Goal: Task Accomplishment & Management: Use online tool/utility

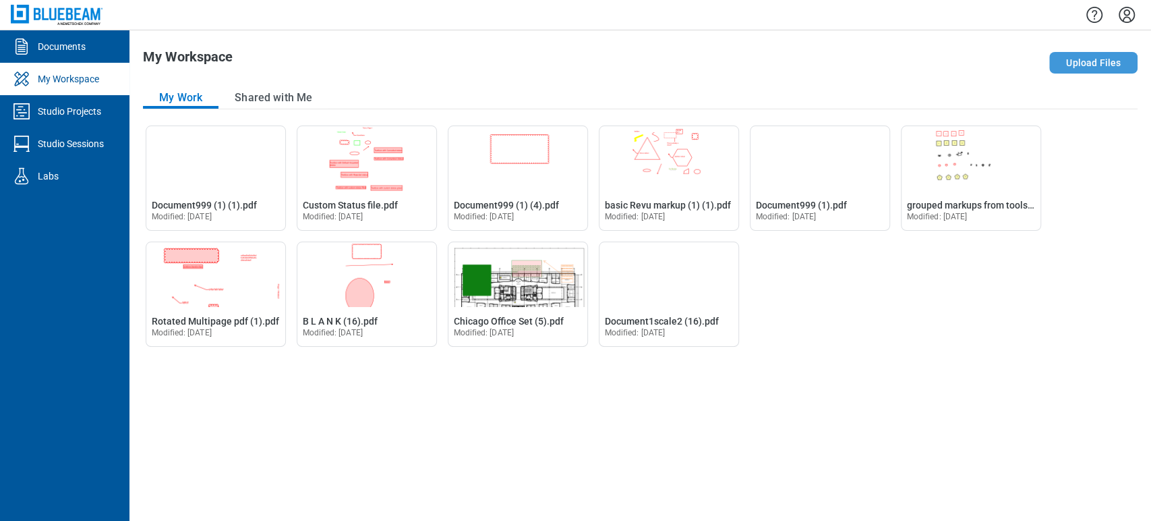
click at [1120, 64] on button "Upload Files" at bounding box center [1093, 63] width 88 height 22
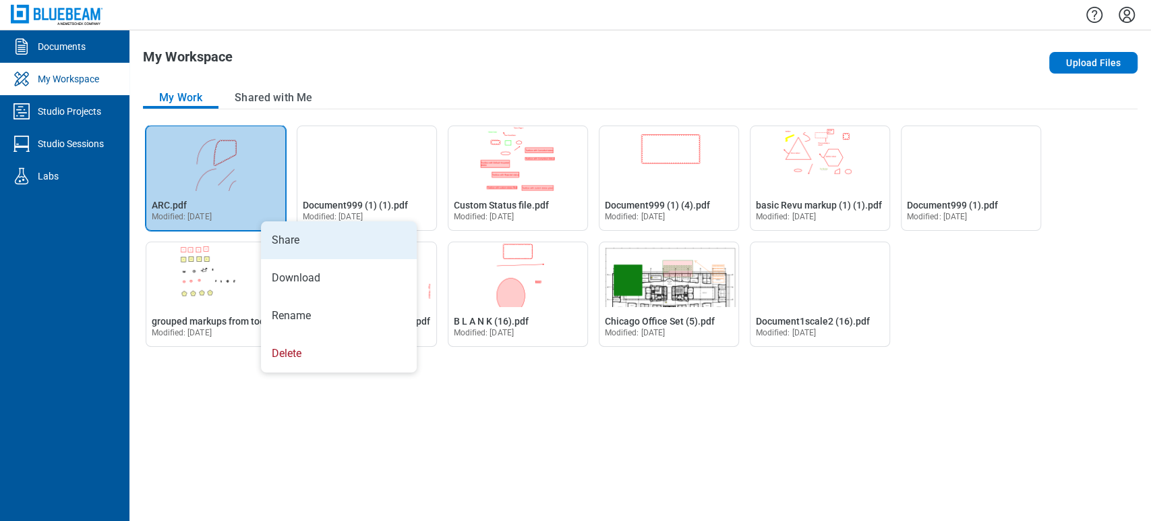
click at [270, 241] on li "Share" at bounding box center [339, 240] width 156 height 38
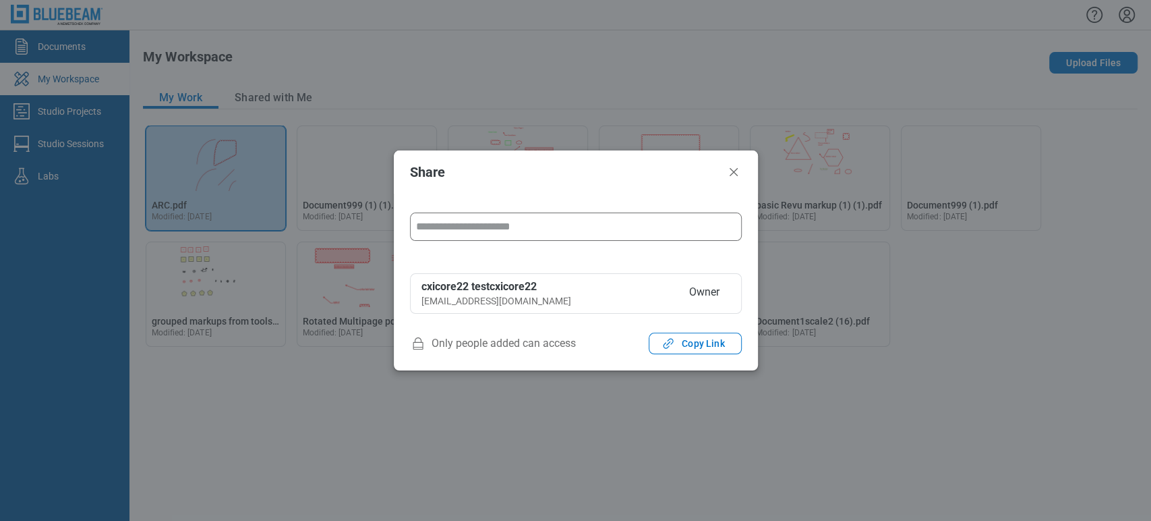
click at [440, 230] on input "form" at bounding box center [576, 226] width 330 height 27
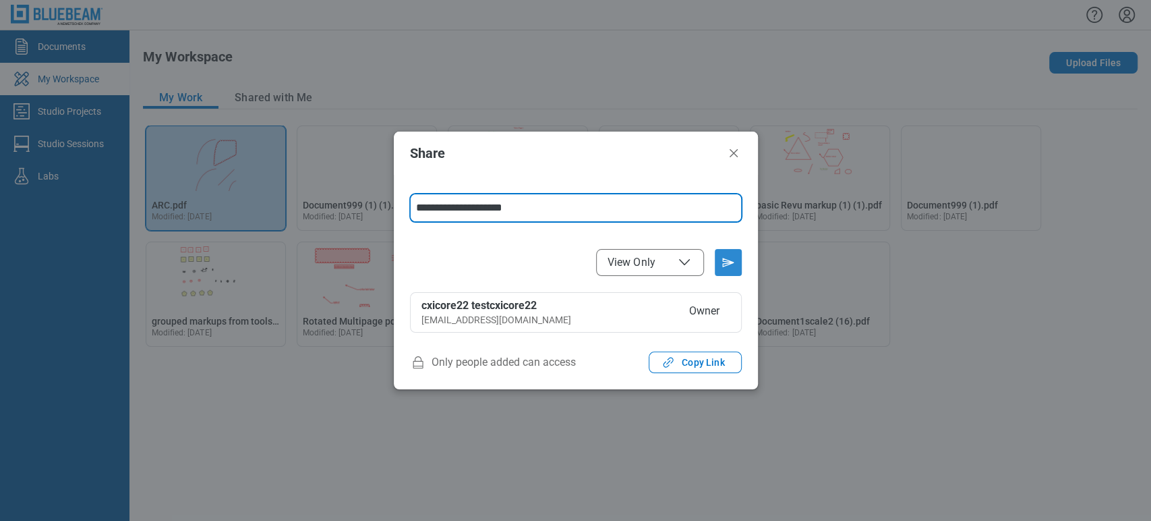
type input "**********"
click at [719, 260] on icon "Send email invitation" at bounding box center [729, 263] width 22 height 22
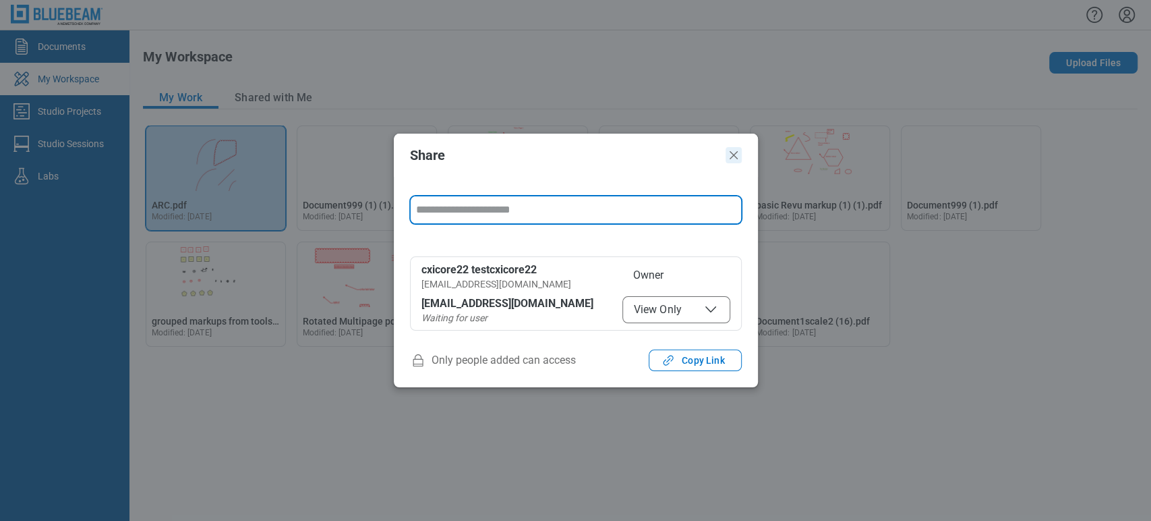
click at [728, 155] on icon "Close" at bounding box center [734, 155] width 16 height 16
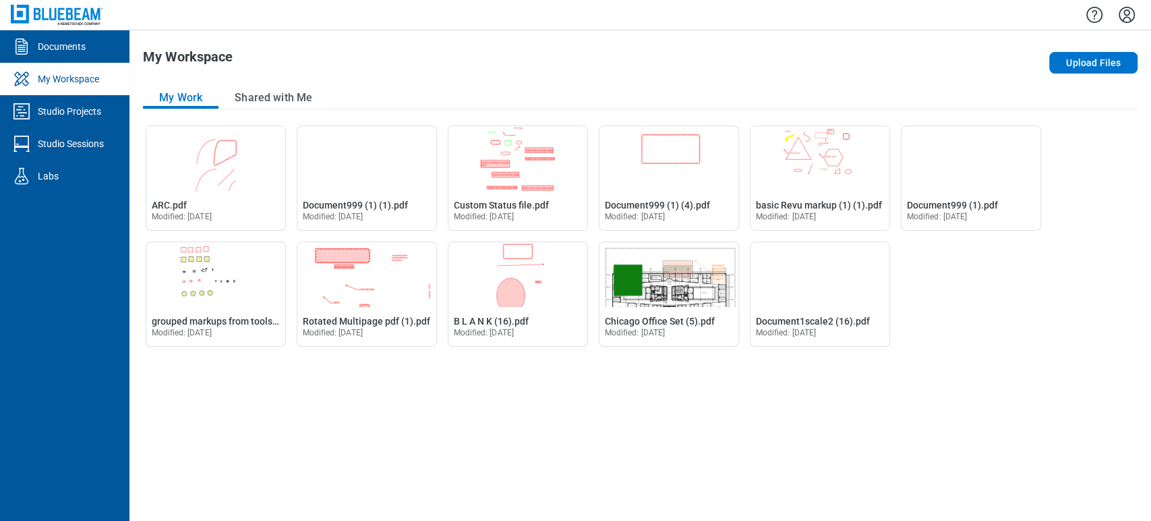
click at [1120, 19] on icon "Settings" at bounding box center [1127, 15] width 16 height 16
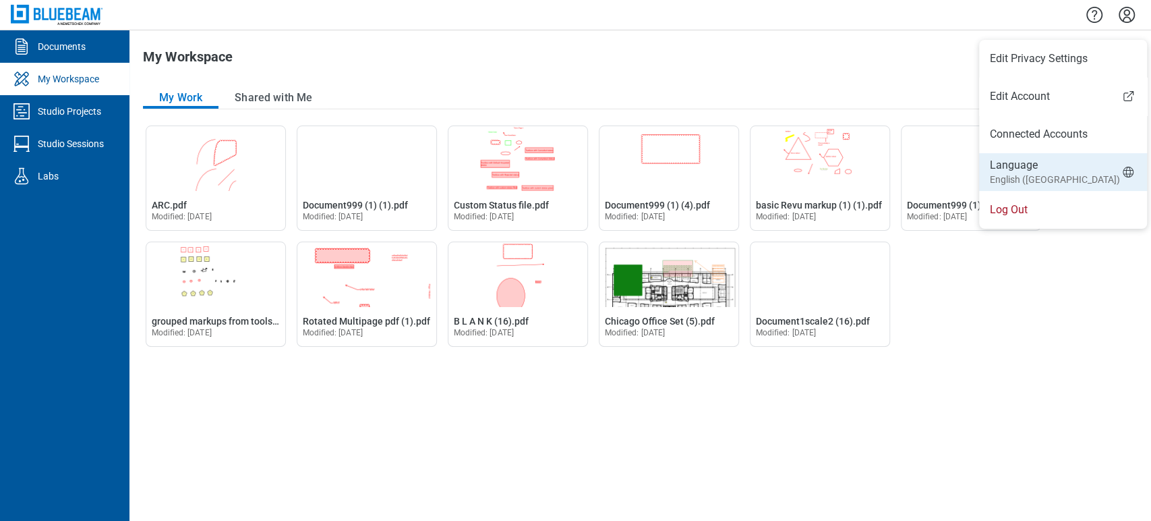
click at [1059, 176] on li "Language English (UK)" at bounding box center [1063, 172] width 168 height 38
select select "*****"
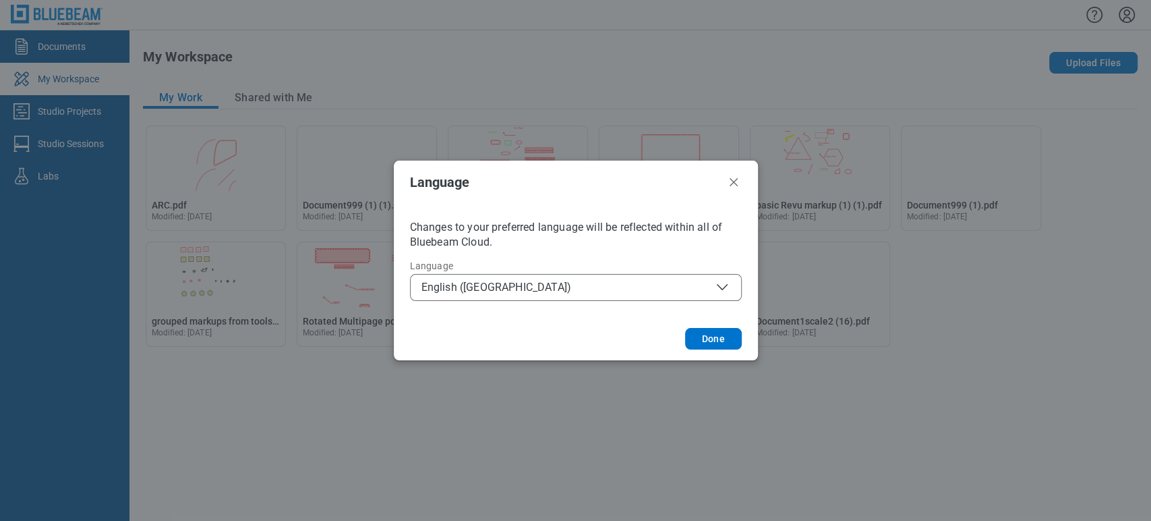
click at [572, 281] on span "English (UK)" at bounding box center [576, 287] width 309 height 16
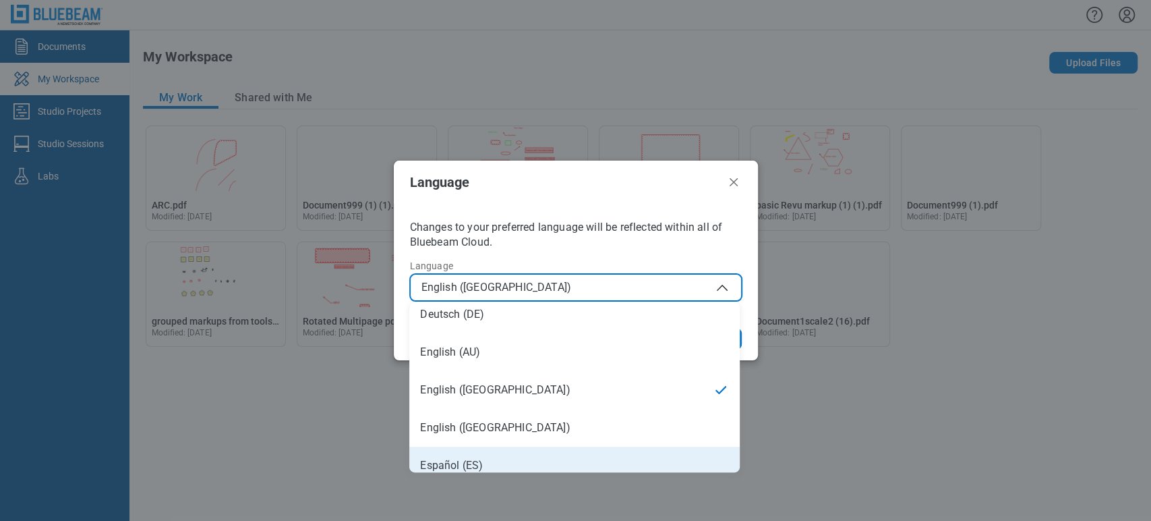
scroll to position [75, 0]
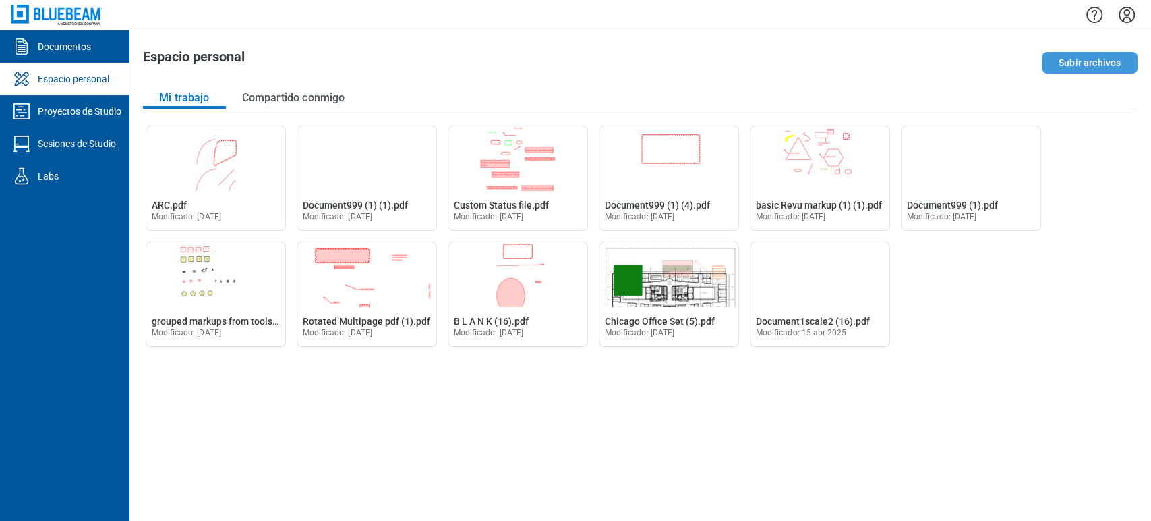
click at [1068, 61] on button "Subir archivos" at bounding box center [1090, 63] width 96 height 22
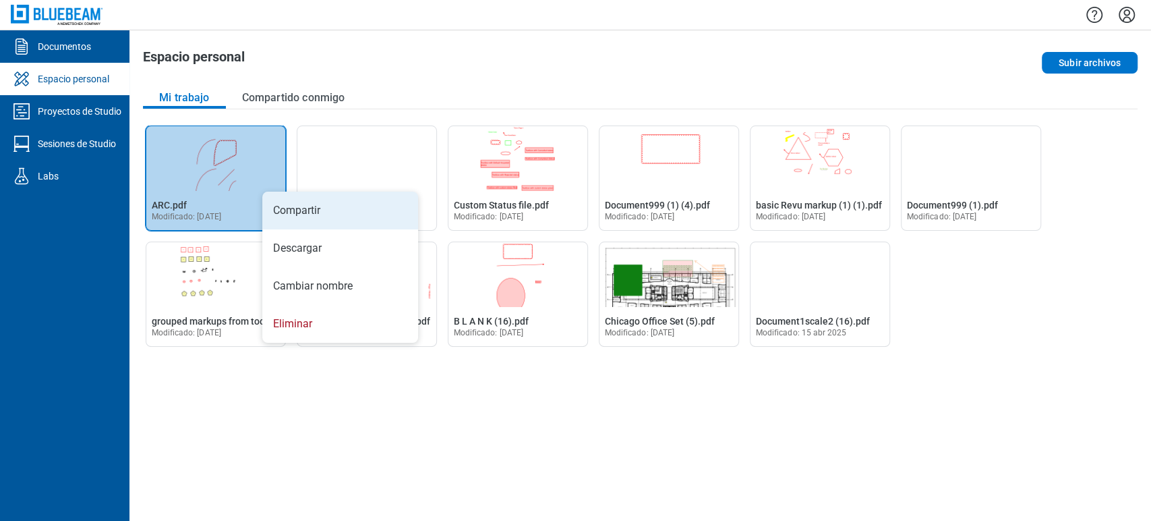
click at [272, 207] on li "Compartir" at bounding box center [340, 211] width 156 height 38
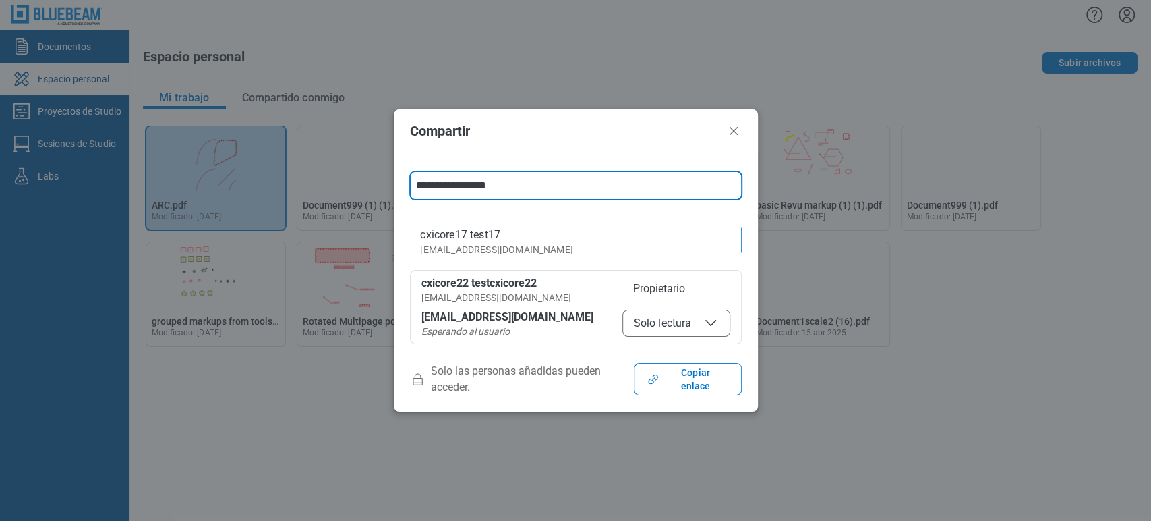
type input "**********"
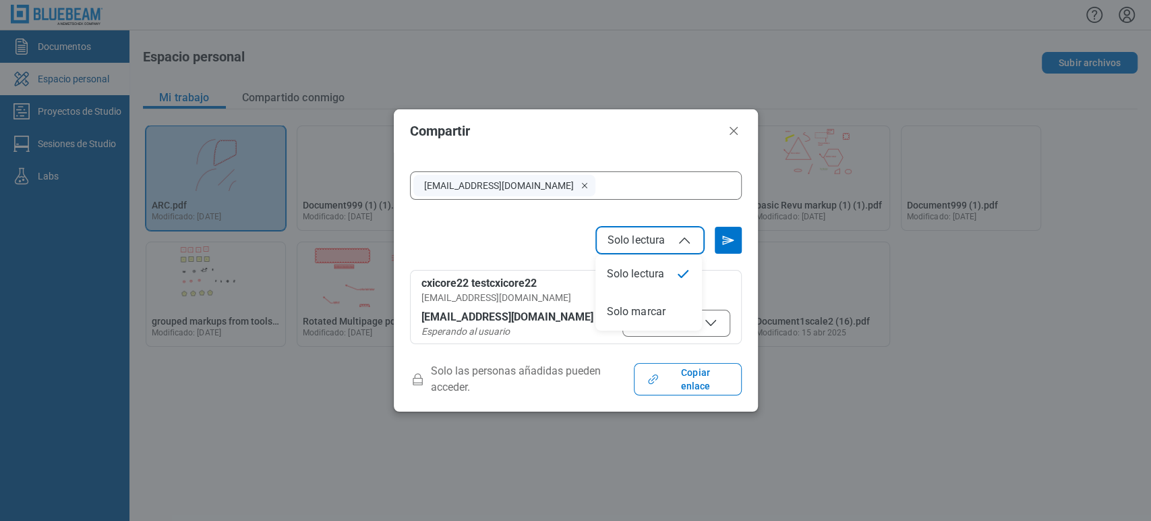
click at [642, 242] on span "Solo lectura" at bounding box center [637, 239] width 58 height 13
select select "******"
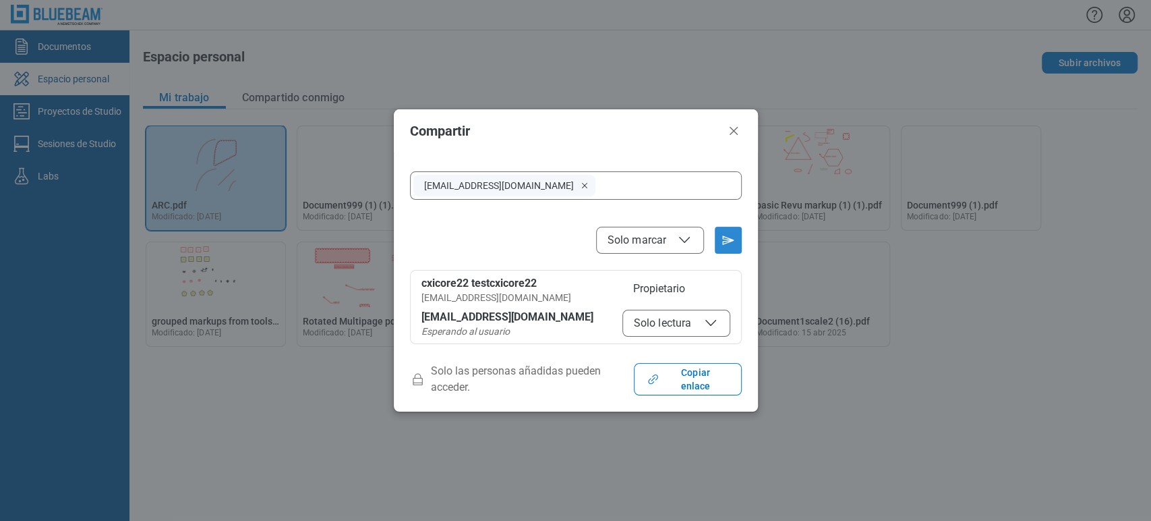
click at [718, 238] on icon "Enviar invitación por correo electrónico" at bounding box center [729, 240] width 22 height 22
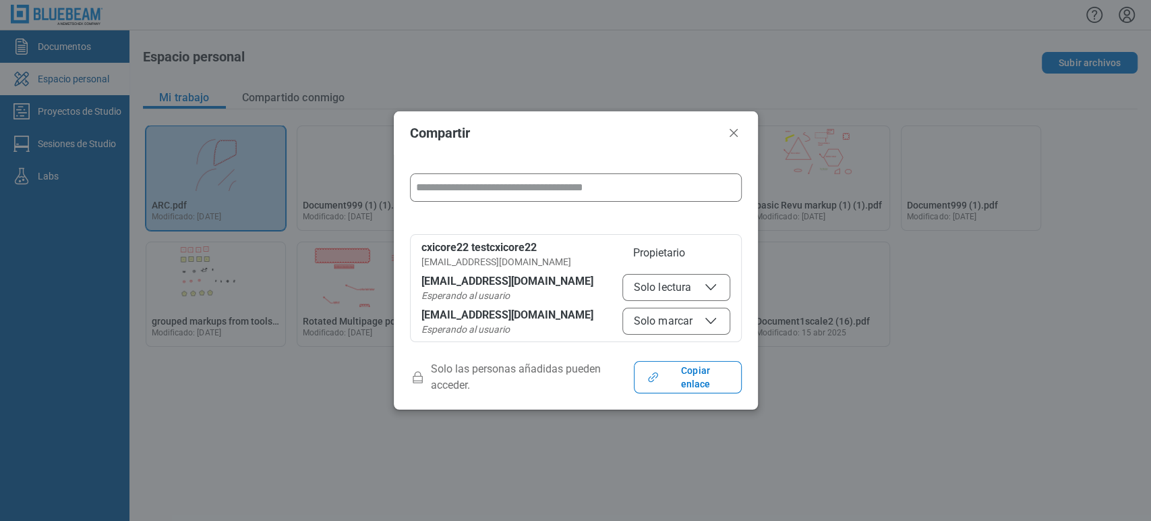
drag, startPoint x: 732, startPoint y: 140, endPoint x: 706, endPoint y: 210, distance: 74.3
click at [706, 210] on div "**********" at bounding box center [576, 260] width 364 height 298
click at [727, 139] on icon "Cerrar" at bounding box center [734, 133] width 16 height 16
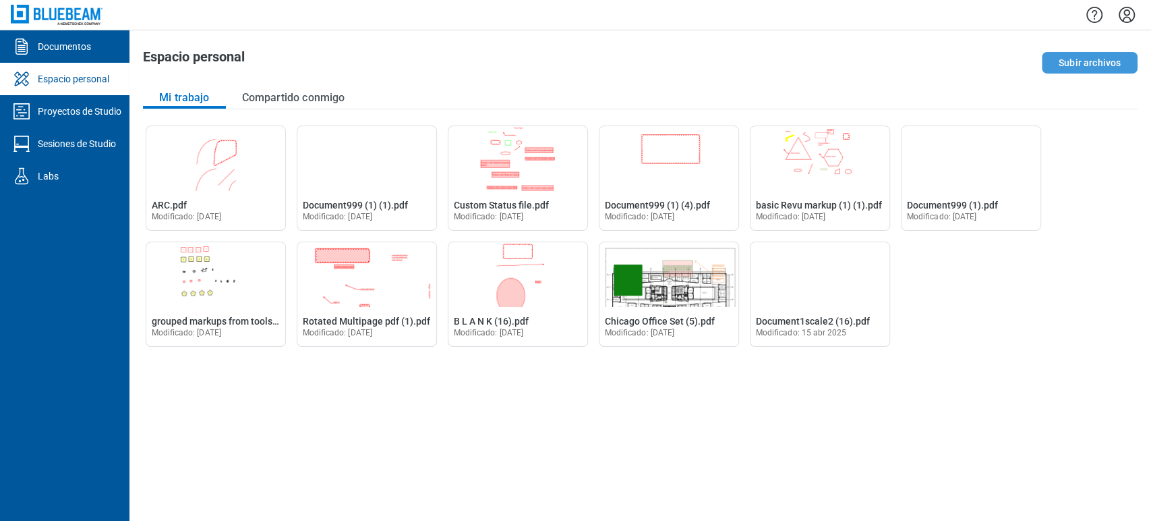
click at [1089, 63] on button "Subir archivos" at bounding box center [1090, 63] width 96 height 22
click at [1129, 20] on icon "Configuración" at bounding box center [1127, 15] width 22 height 22
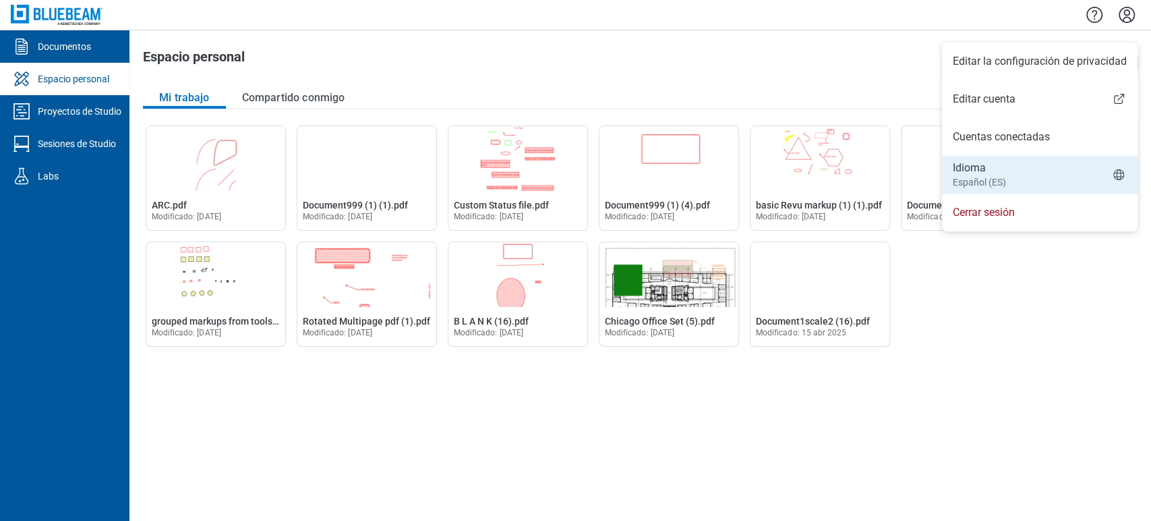
click at [1008, 167] on li "Idioma Español (ES)" at bounding box center [1040, 175] width 196 height 38
select select "*****"
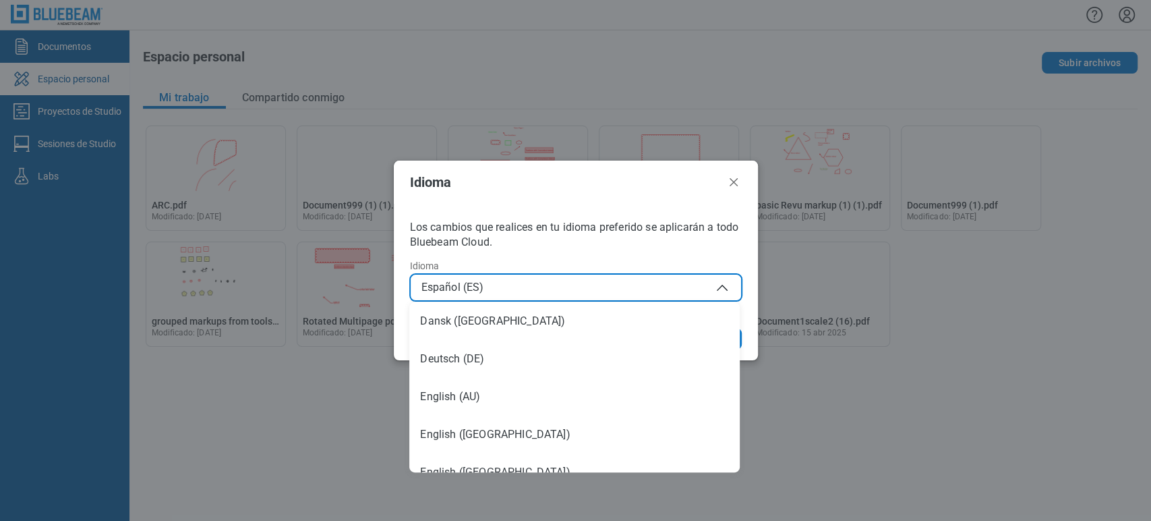
click at [573, 274] on button "Español (ES)" at bounding box center [576, 287] width 332 height 27
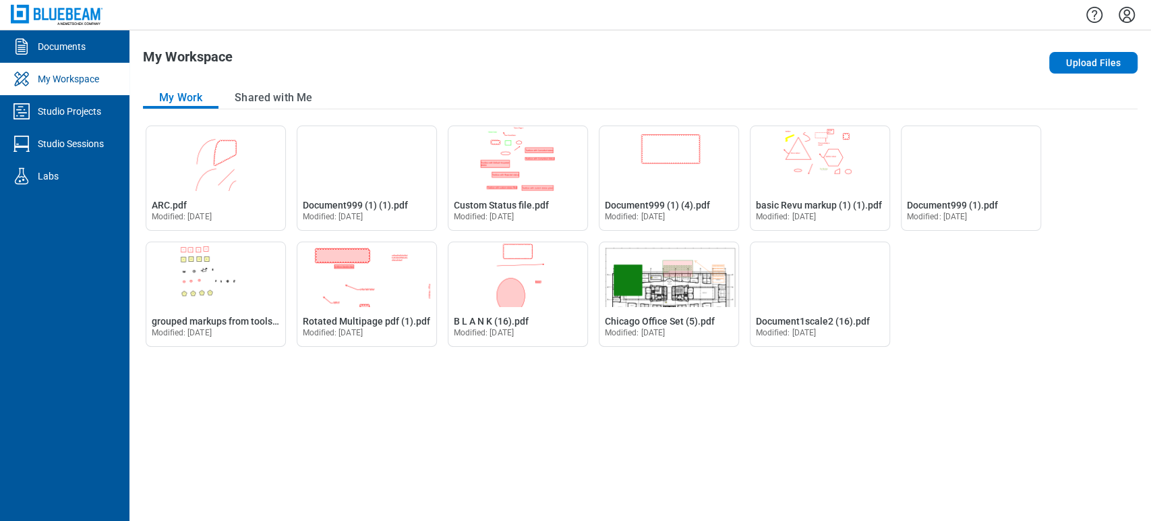
click at [1126, 17] on icon "Settings" at bounding box center [1127, 15] width 16 height 16
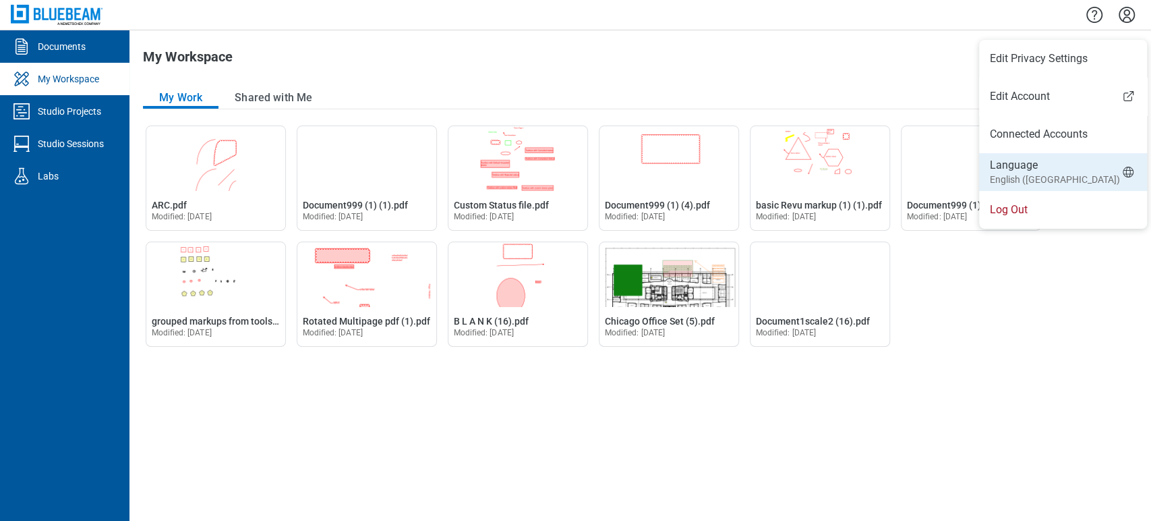
click at [1041, 161] on div "Language English (US)" at bounding box center [1055, 172] width 130 height 28
select select "*****"
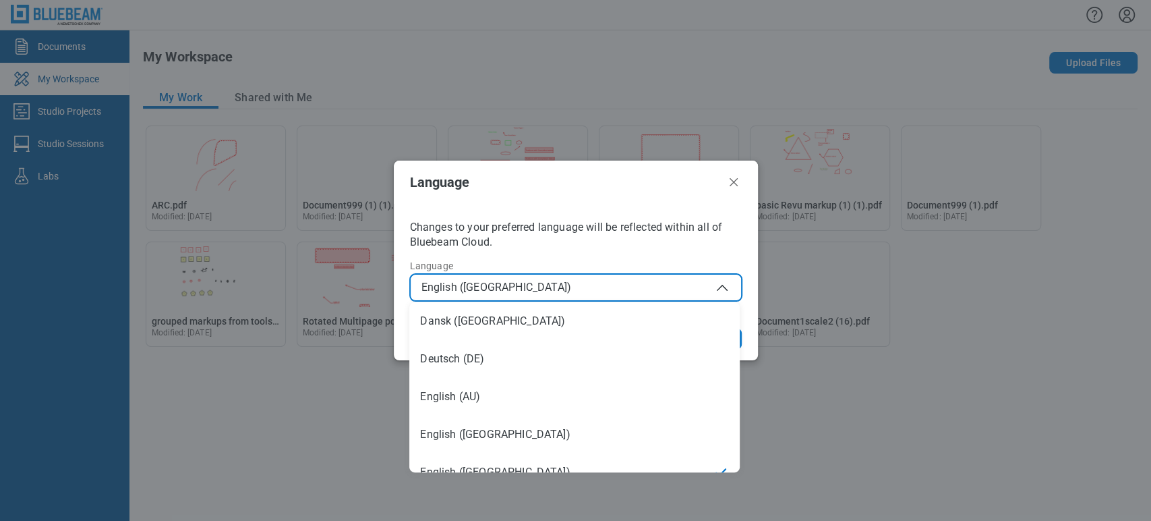
click at [576, 290] on span "English ([GEOGRAPHIC_DATA])" at bounding box center [576, 287] width 309 height 16
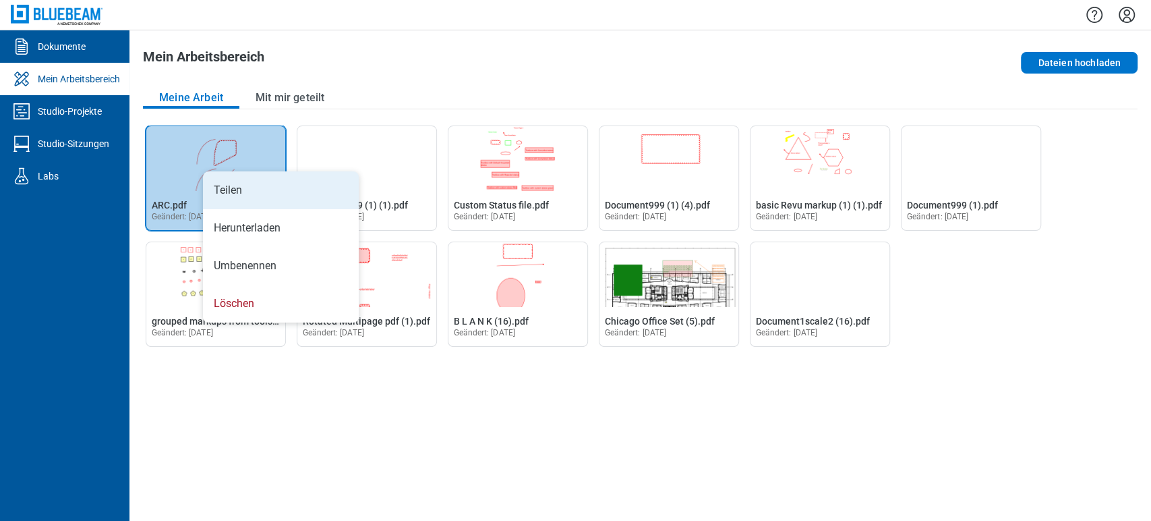
click at [232, 185] on li "Teilen" at bounding box center [281, 190] width 156 height 38
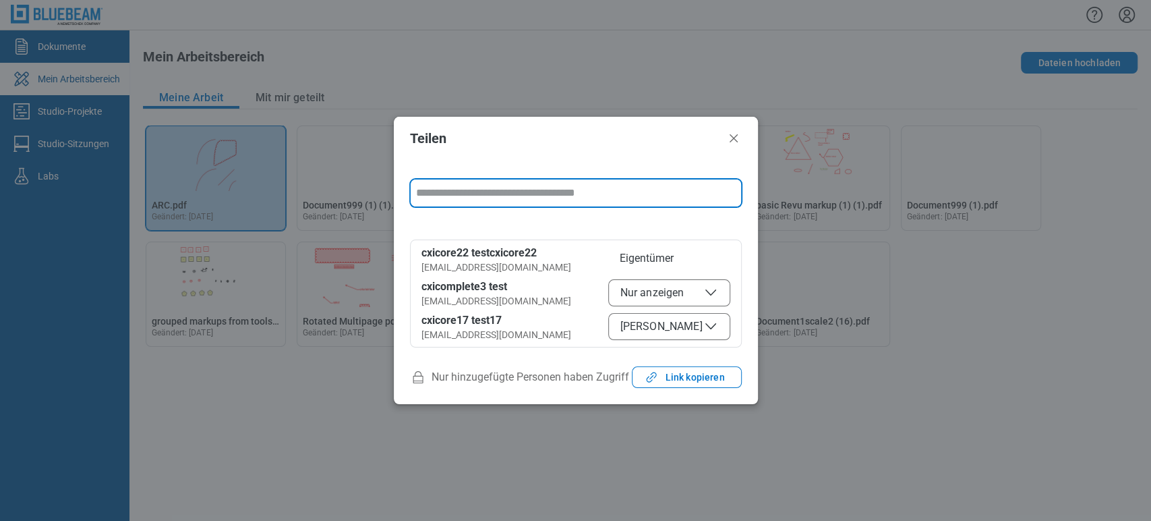
click at [451, 194] on input "form" at bounding box center [576, 192] width 330 height 27
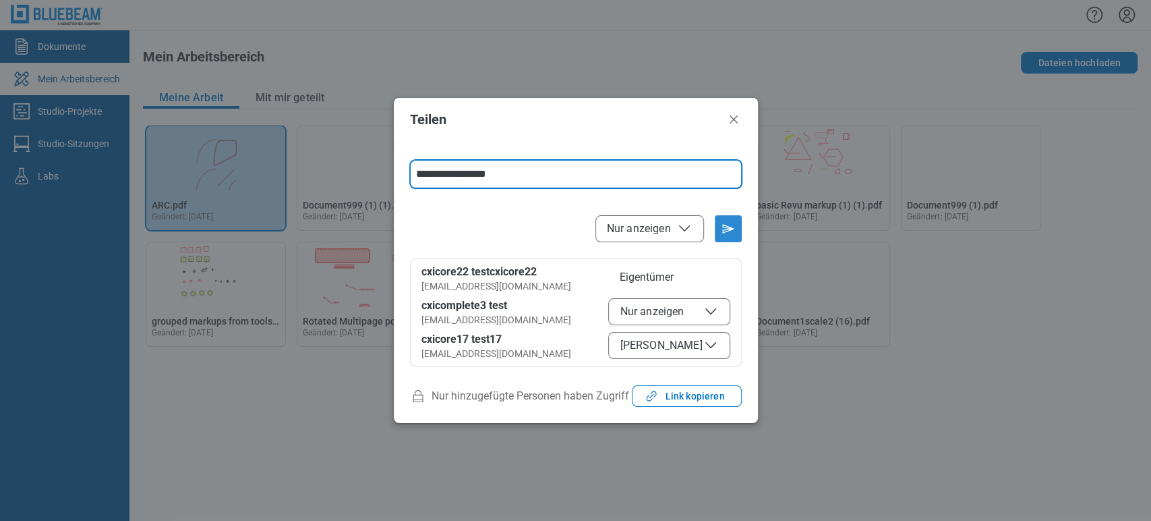
type input "**********"
click at [734, 225] on icon "E-Mail-Einladung senden" at bounding box center [729, 229] width 22 height 22
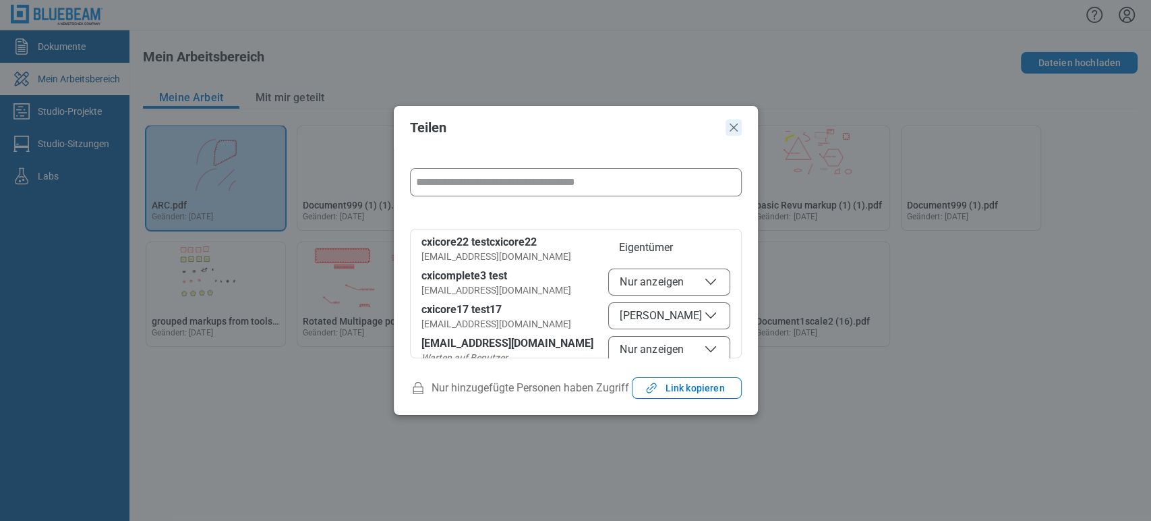
click at [734, 132] on icon "Schließen" at bounding box center [734, 127] width 16 height 16
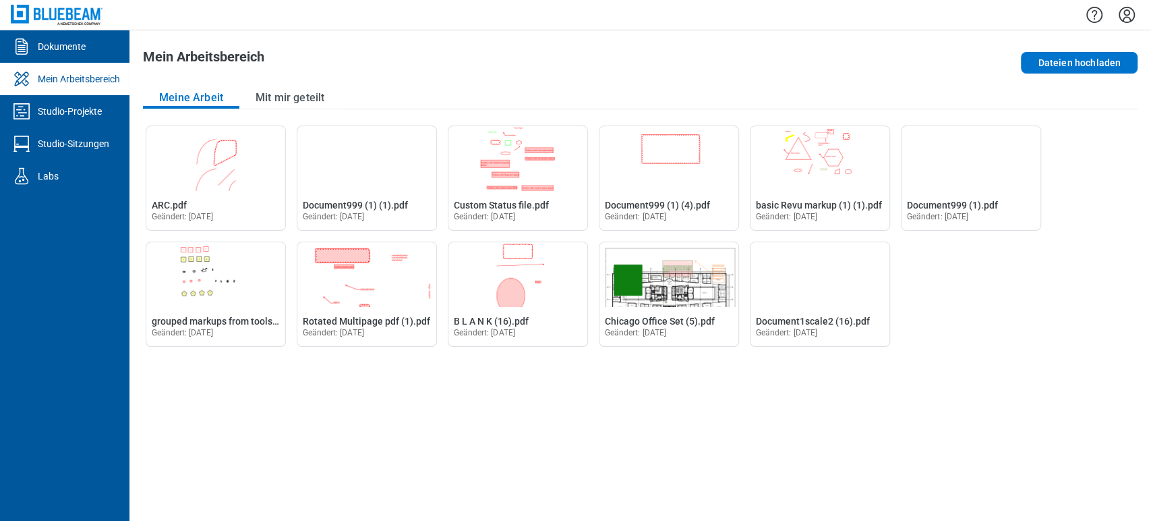
click at [1124, 15] on icon "Einstellungen" at bounding box center [1127, 15] width 16 height 16
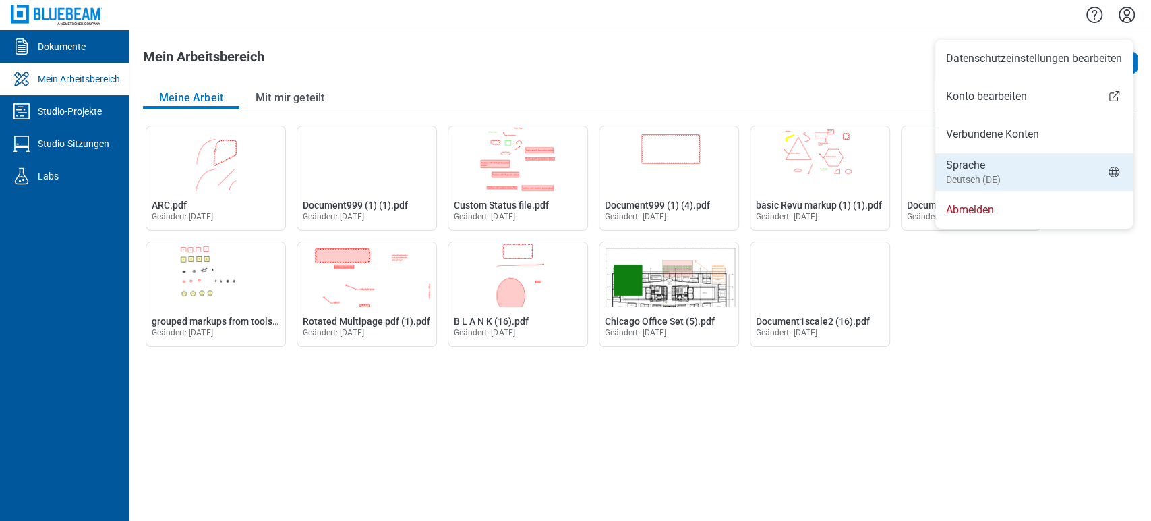
click at [1040, 169] on li "Sprache Deutsch (DE)" at bounding box center [1034, 172] width 198 height 38
select select "*****"
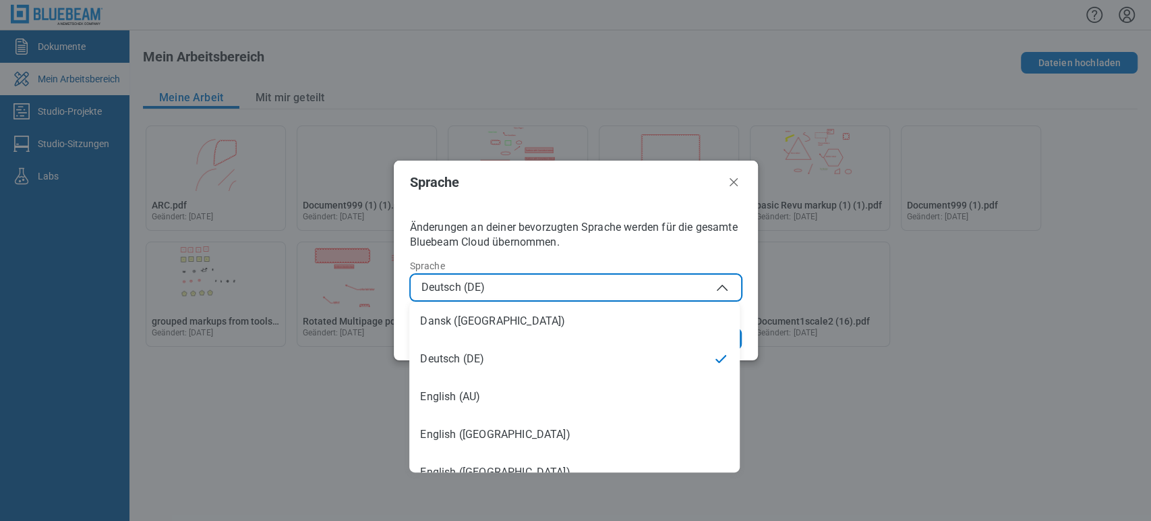
click at [612, 279] on button "Deutsch (DE)" at bounding box center [576, 287] width 332 height 27
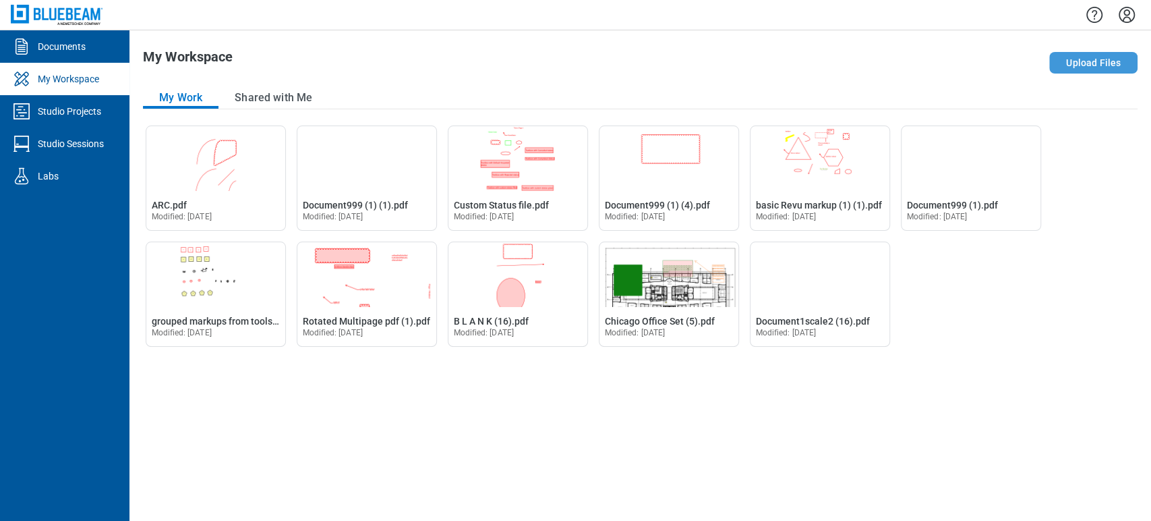
click at [1114, 69] on button "Upload Files" at bounding box center [1093, 63] width 88 height 22
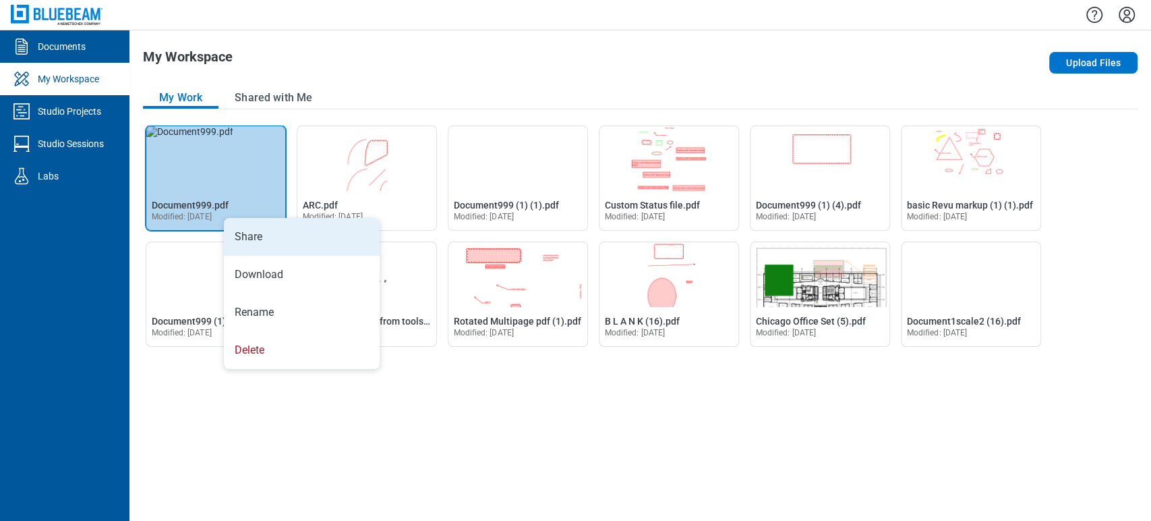
click at [260, 249] on li "Share" at bounding box center [302, 237] width 156 height 38
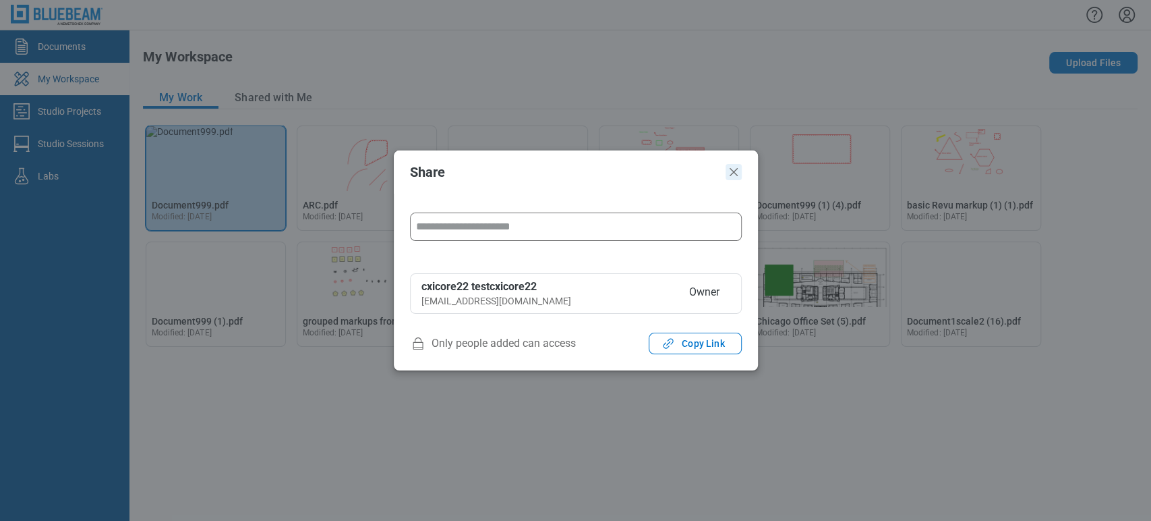
click at [736, 169] on icon "Close" at bounding box center [734, 172] width 8 height 8
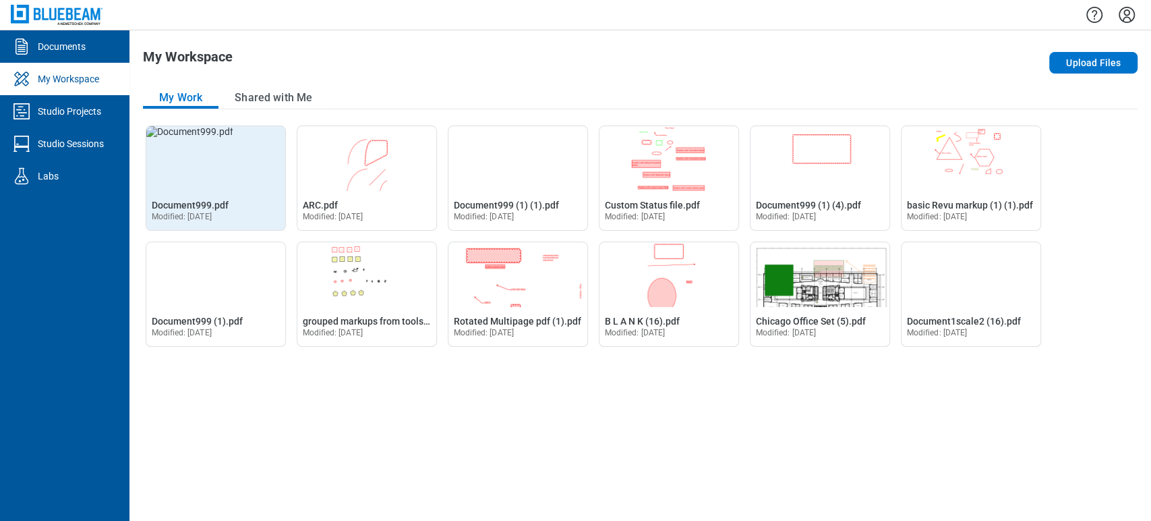
click at [212, 214] on span "Modified: May 7, 2025" at bounding box center [182, 216] width 60 height 9
click at [233, 200] on div "Open Document999.pdf in Editor Document999.pdf Modified: May 7, 2025" at bounding box center [215, 210] width 139 height 40
click at [214, 196] on div "Open Document999.pdf in Editor Document999.pdf Modified: May 7, 2025" at bounding box center [215, 210] width 139 height 40
click at [210, 230] on div "Open Document999.pdf in Editor Document999.pdf Modified: May 7, 2025" at bounding box center [215, 210] width 139 height 40
click at [220, 201] on span "Document999.pdf" at bounding box center [190, 205] width 77 height 11
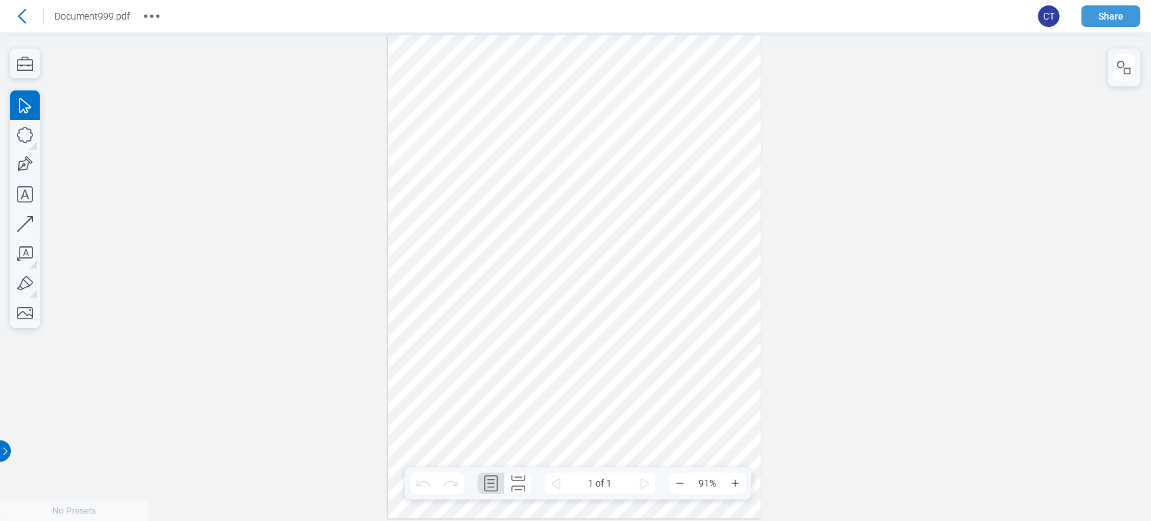
click at [1116, 16] on button "Share" at bounding box center [1110, 16] width 59 height 22
select select "****"
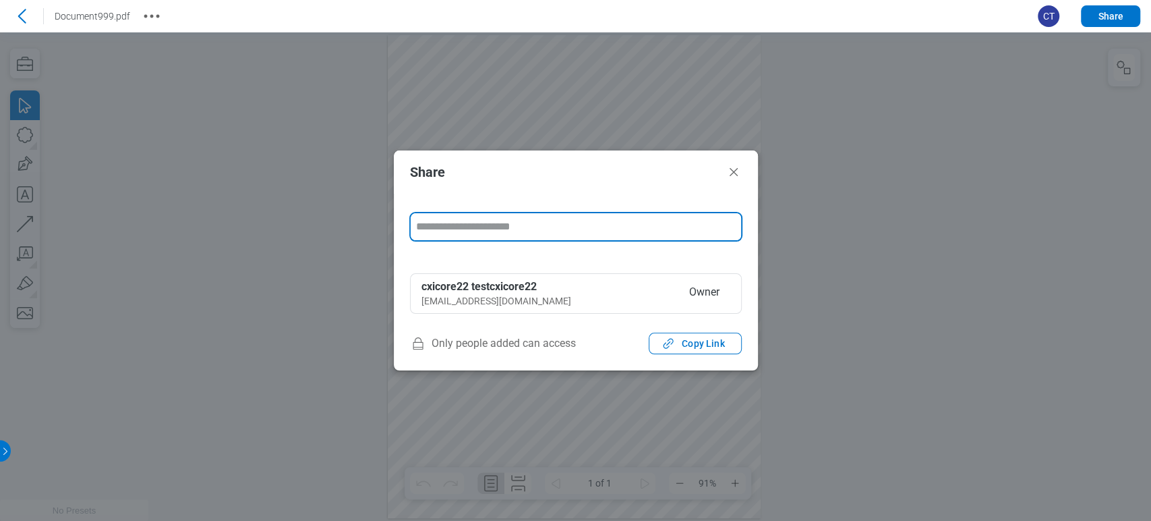
click at [540, 226] on input "form" at bounding box center [576, 226] width 330 height 27
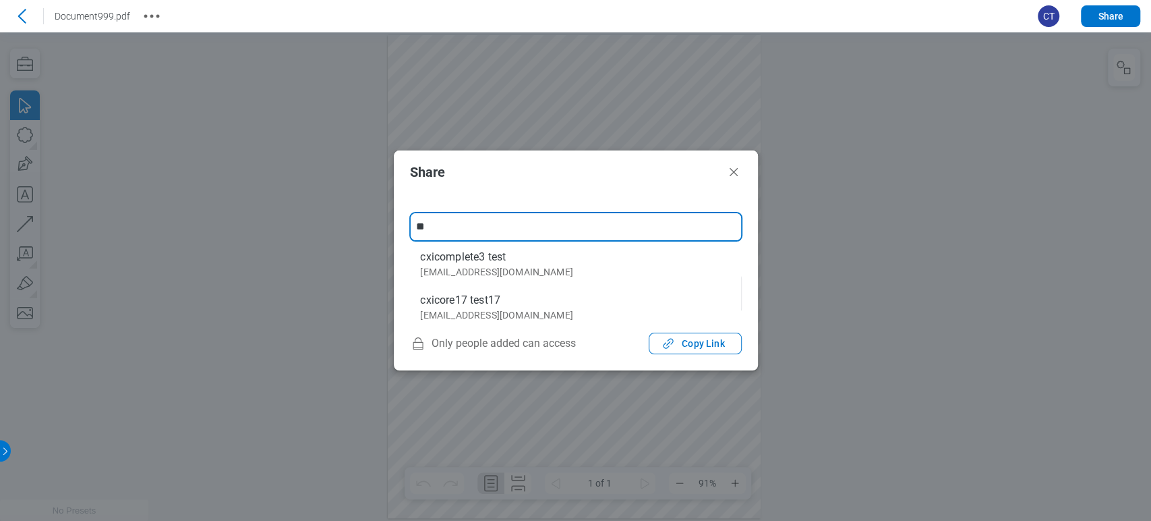
type input "**********"
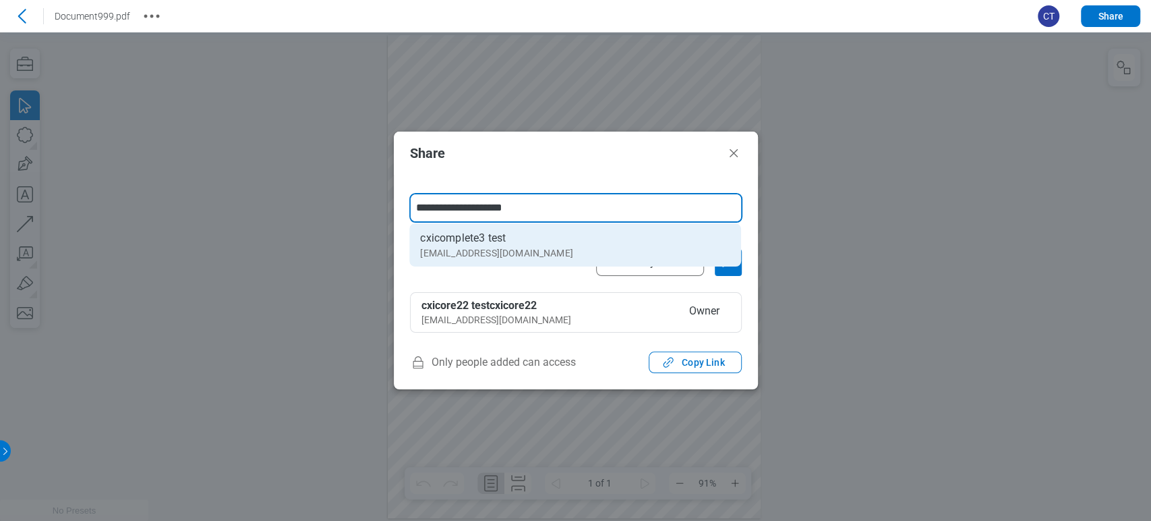
click at [524, 255] on div "cxicomplete3@mail.com" at bounding box center [496, 252] width 152 height 13
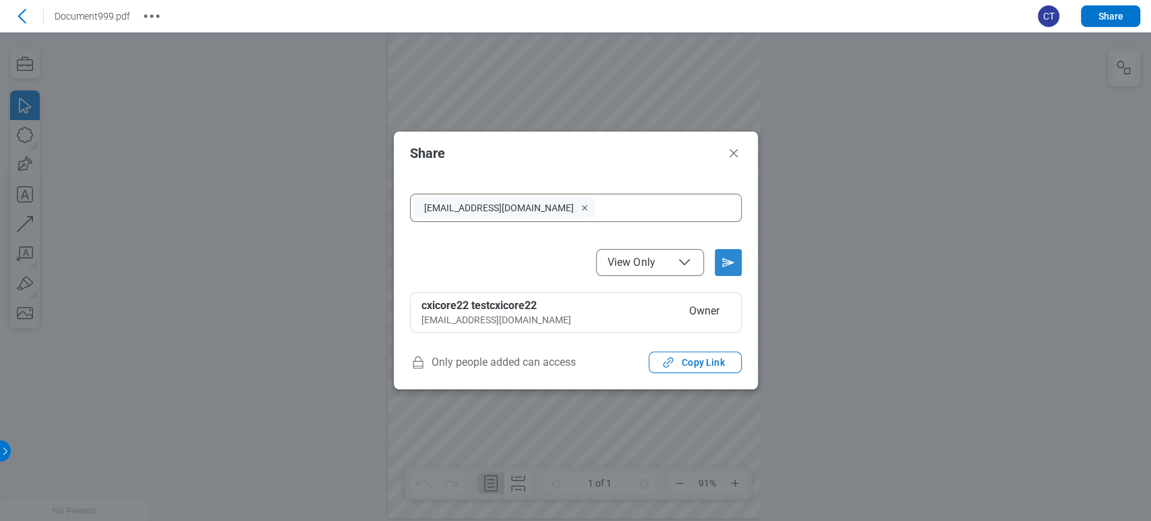
click at [725, 263] on icon "Send email invitation" at bounding box center [729, 263] width 22 height 22
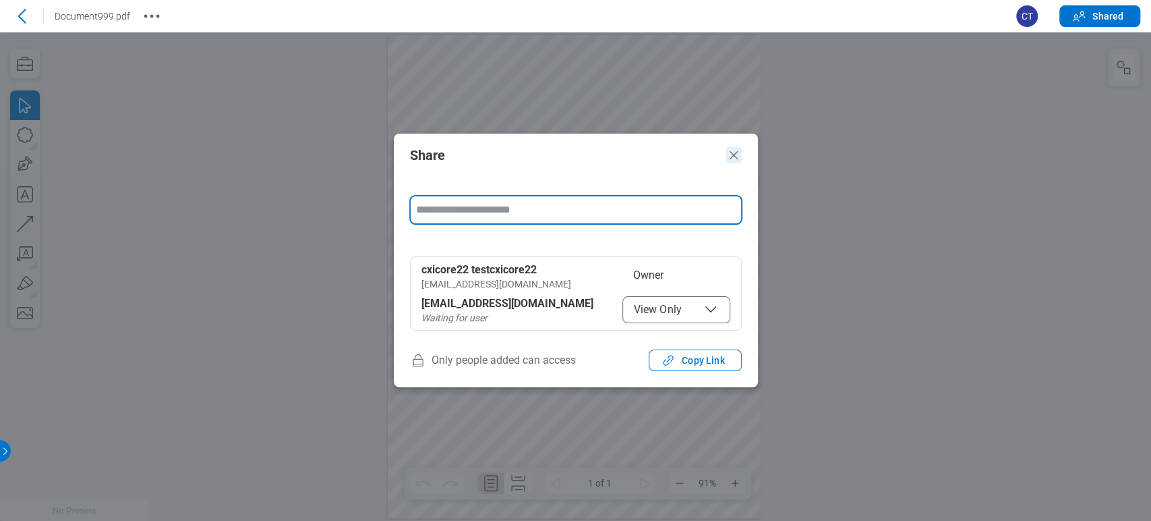
click at [733, 154] on icon "Close" at bounding box center [734, 155] width 16 height 16
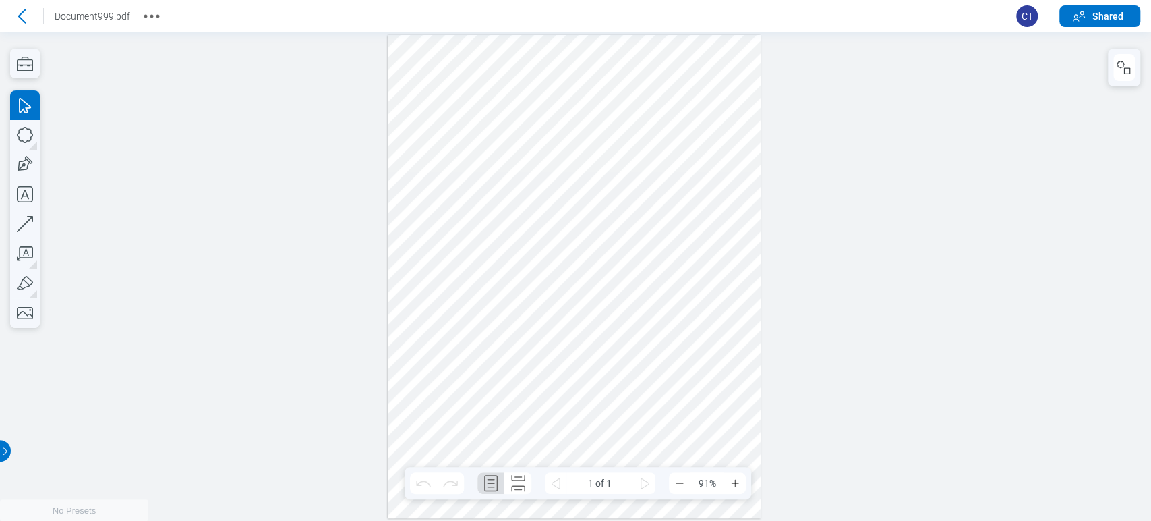
click at [8, 29] on header "Go back Document999.pdf CT Shared" at bounding box center [575, 16] width 1151 height 32
click at [20, 13] on icon at bounding box center [22, 16] width 8 height 14
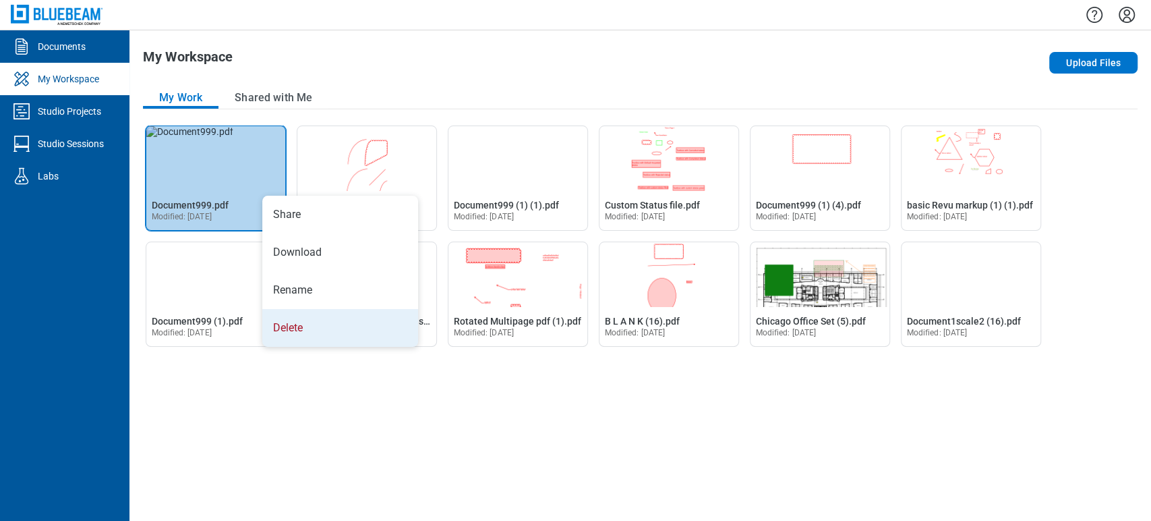
click at [302, 326] on li "Delete" at bounding box center [340, 328] width 156 height 38
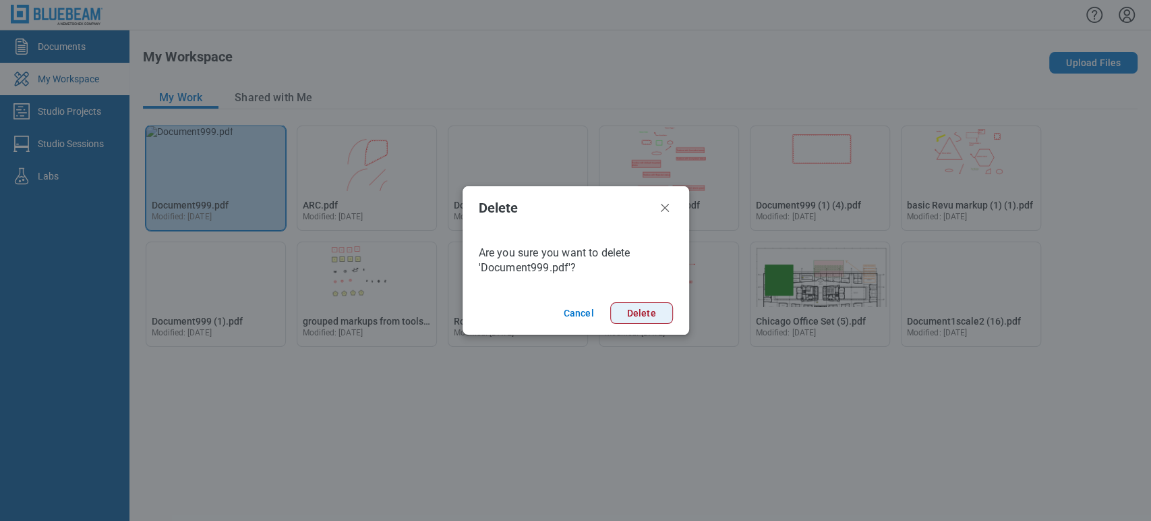
click at [643, 323] on button "Delete" at bounding box center [641, 313] width 63 height 22
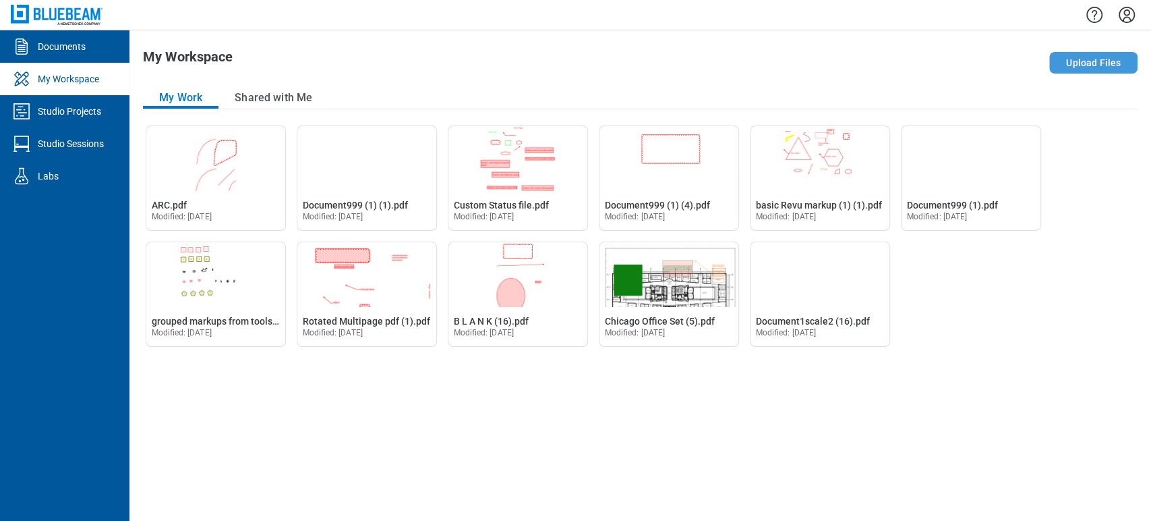
click at [1101, 56] on button "Upload Files" at bounding box center [1093, 63] width 88 height 22
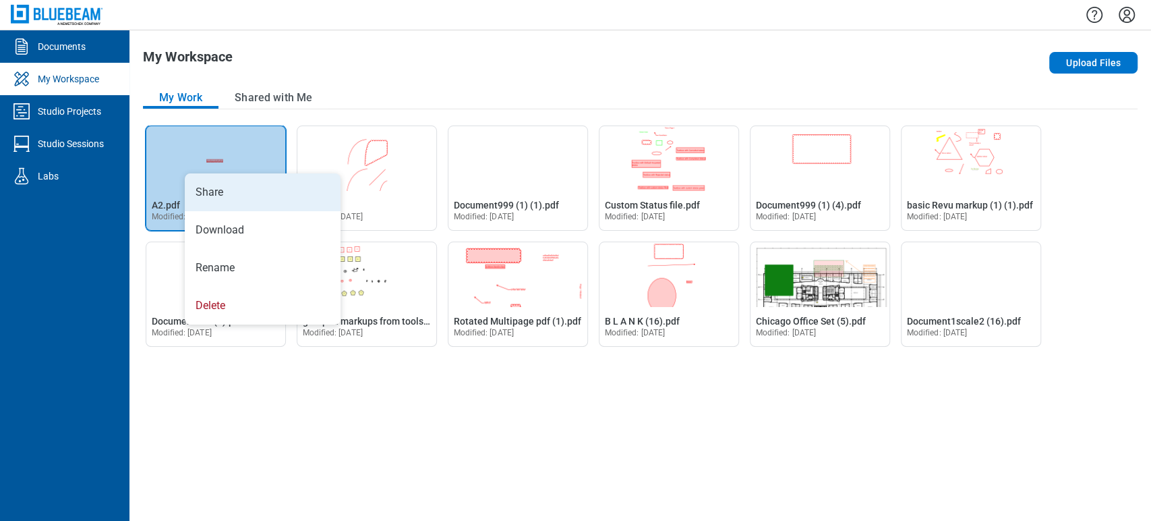
click at [223, 186] on li "Share" at bounding box center [263, 192] width 156 height 38
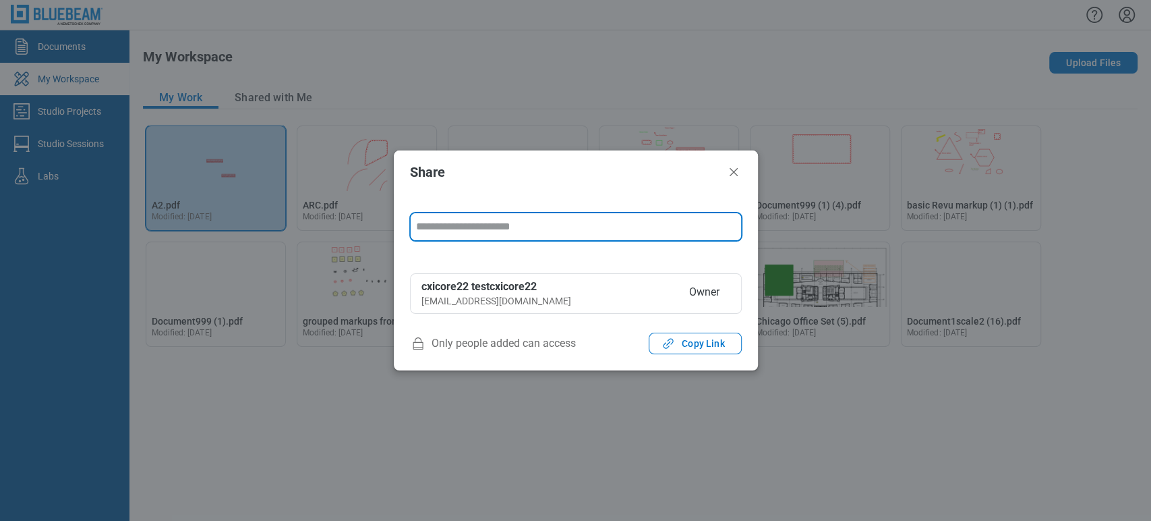
click at [505, 228] on input "form" at bounding box center [576, 226] width 330 height 27
click at [490, 169] on h2 "Share" at bounding box center [565, 172] width 310 height 15
click at [477, 229] on input "form" at bounding box center [576, 226] width 330 height 27
click at [722, 174] on header "Share" at bounding box center [576, 171] width 364 height 43
click at [737, 171] on icon "Close" at bounding box center [734, 172] width 16 height 16
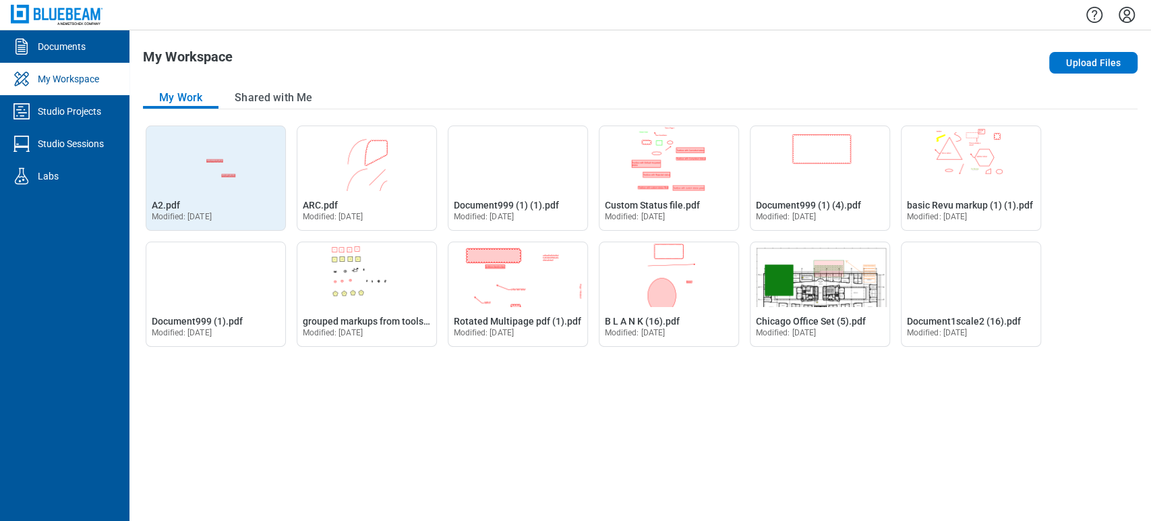
click at [173, 166] on img "Open A2.pdf in Editor" at bounding box center [215, 158] width 139 height 65
click at [166, 207] on span "A2.pdf" at bounding box center [166, 205] width 28 height 11
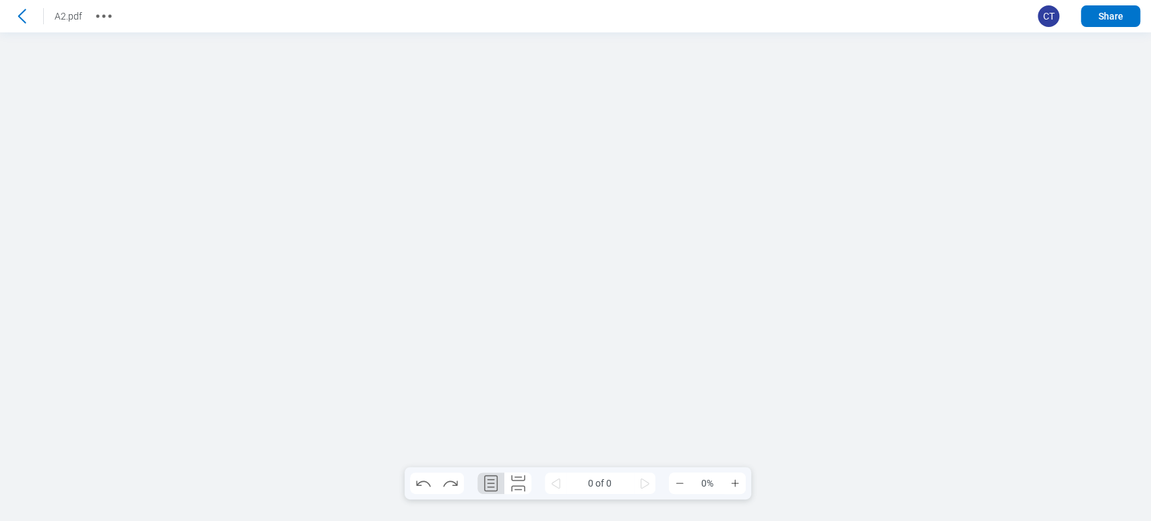
click at [1102, 13] on button "Share" at bounding box center [1110, 16] width 59 height 22
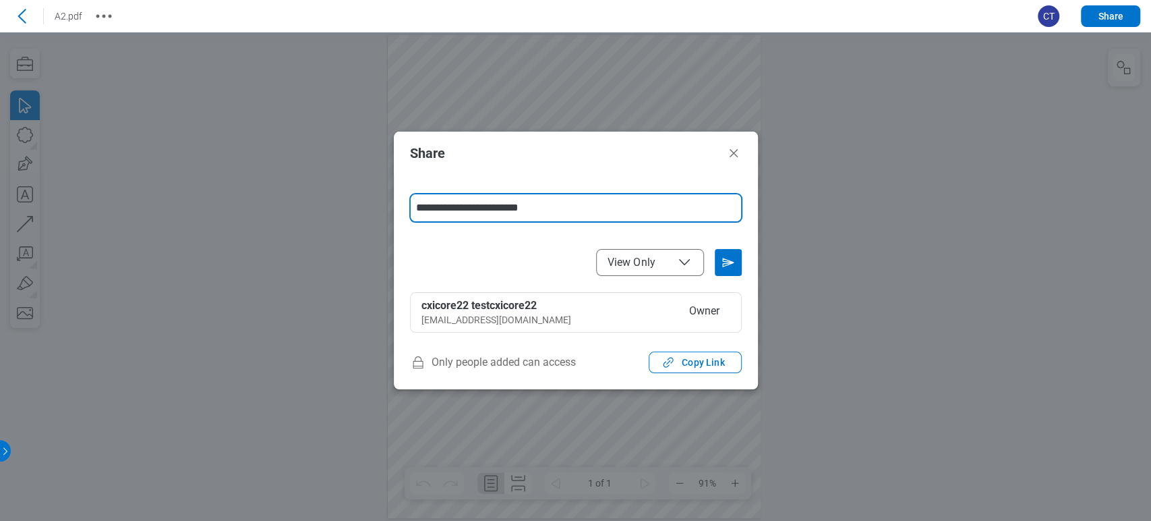
type input "**********"
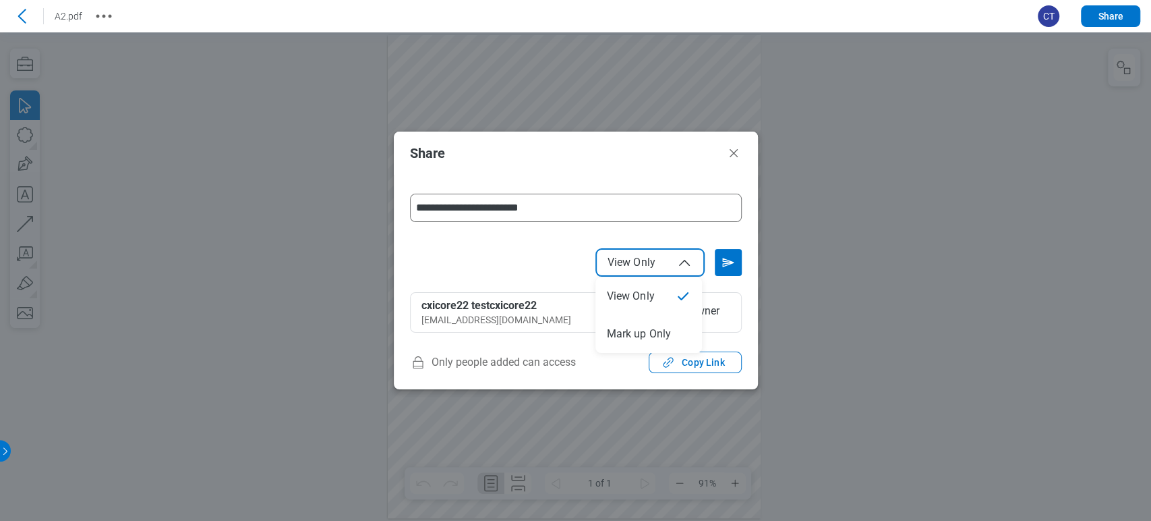
click at [675, 268] on span "View Only" at bounding box center [650, 262] width 85 height 16
select select "******"
click at [728, 261] on icon "Send email invitation" at bounding box center [729, 263] width 22 height 22
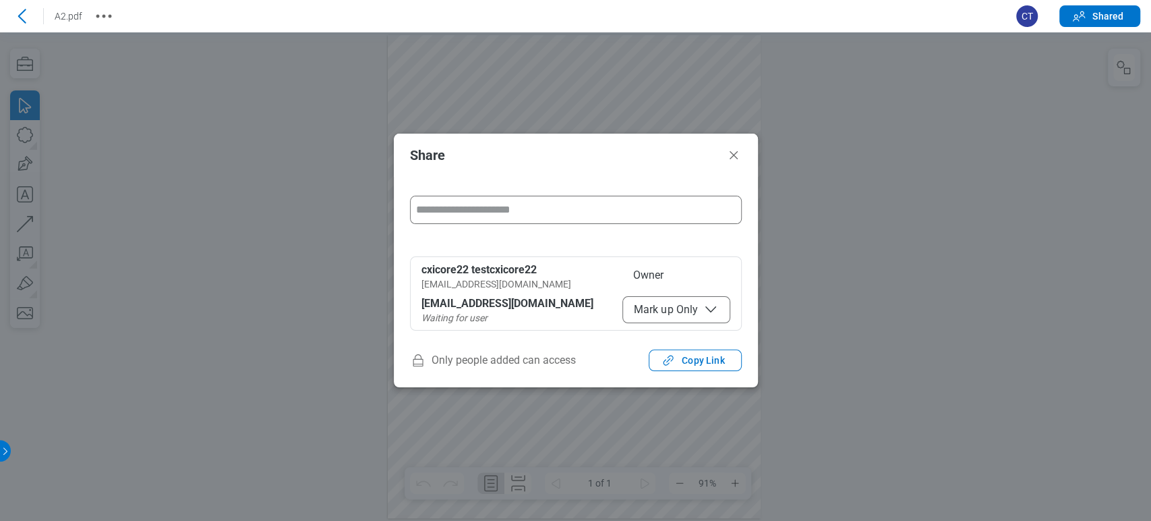
click at [736, 144] on header "Share" at bounding box center [576, 155] width 364 height 43
click at [734, 148] on icon "Close" at bounding box center [734, 155] width 16 height 16
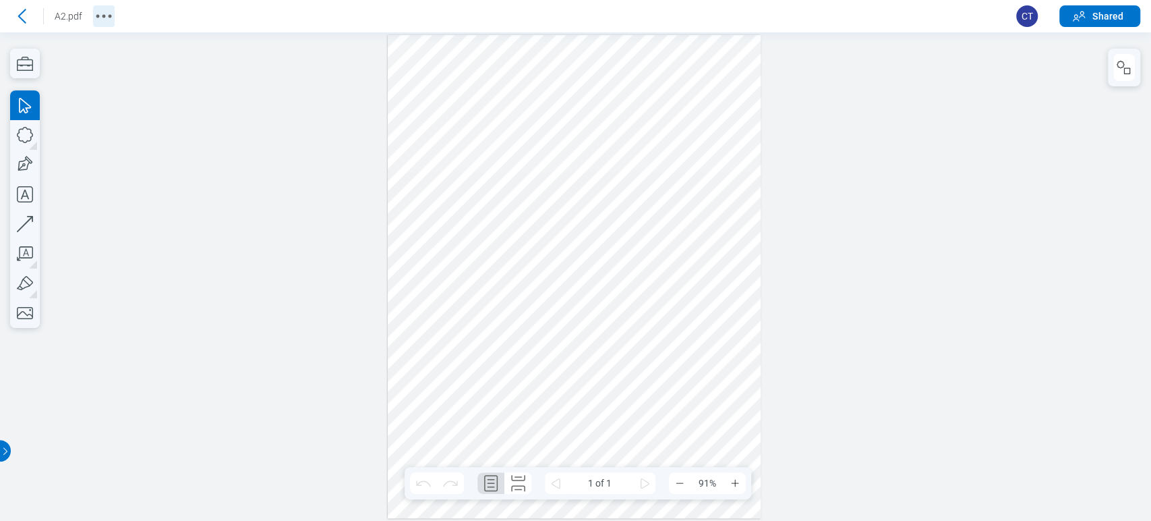
click at [105, 20] on icon "More actions" at bounding box center [104, 16] width 22 height 22
click at [1106, 16] on span "Shared" at bounding box center [1108, 15] width 31 height 13
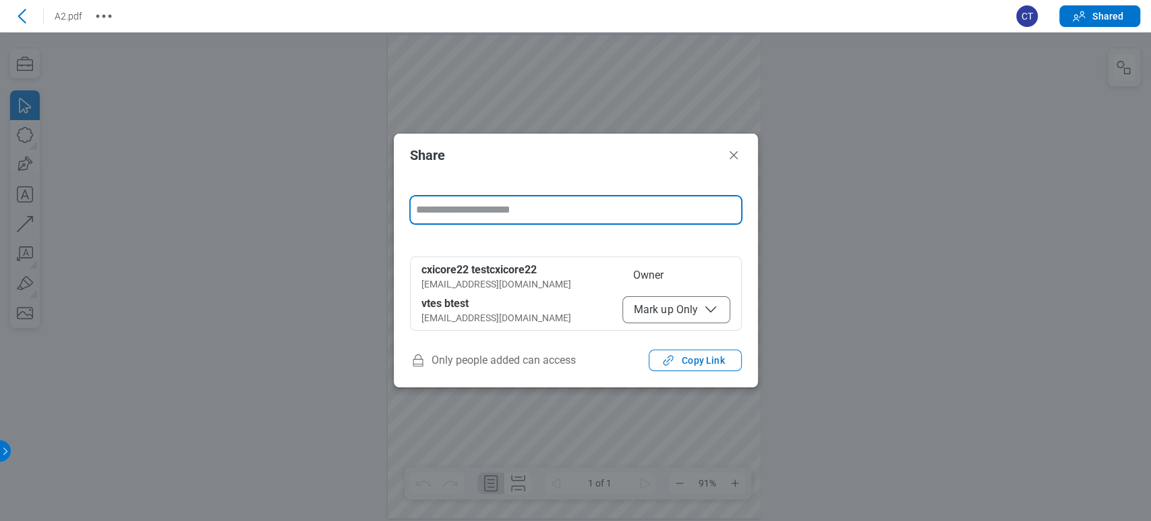
click at [587, 198] on input "form" at bounding box center [576, 209] width 330 height 27
type input "**********"
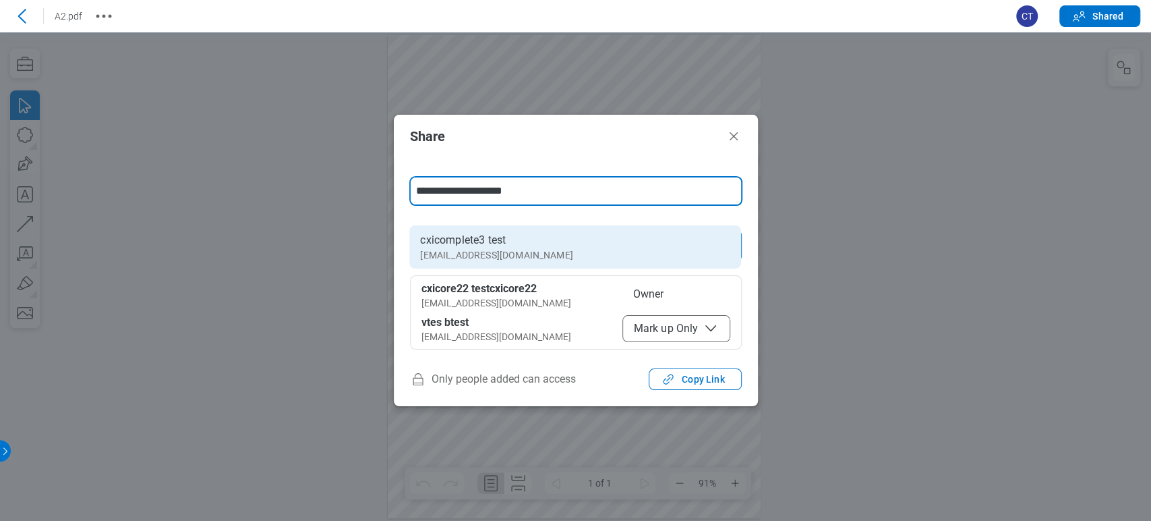
click at [610, 242] on li "cxicomplete3 test cxicomplete3@mail.com" at bounding box center [575, 246] width 332 height 43
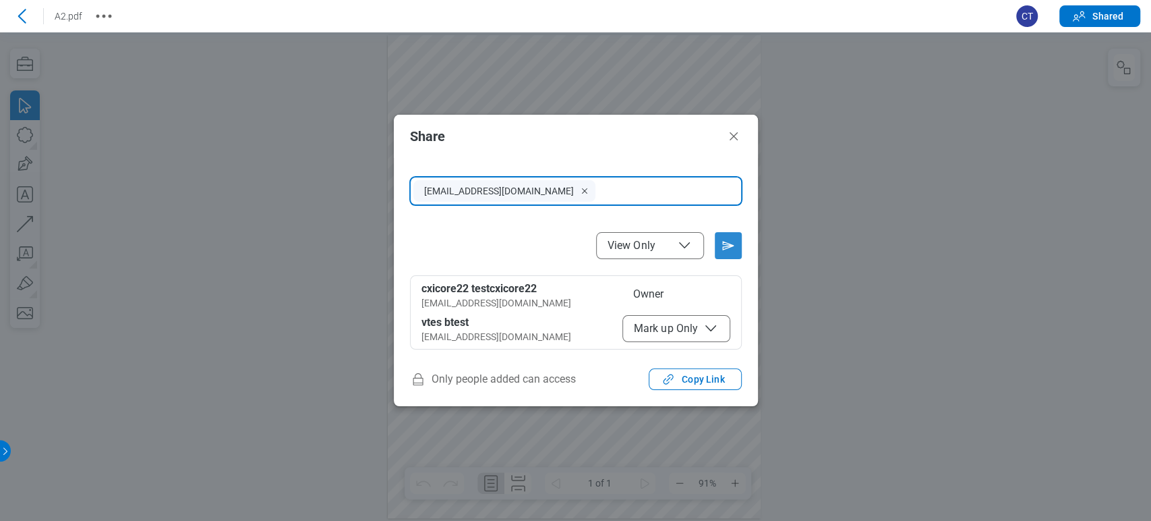
click at [719, 243] on icon "Send email invitation" at bounding box center [729, 246] width 22 height 22
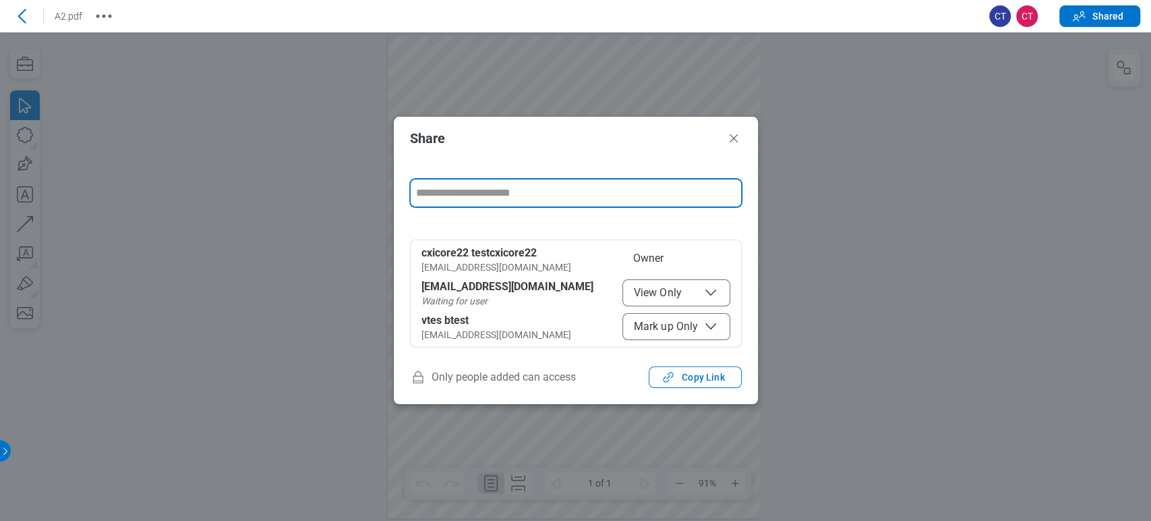
click at [525, 192] on input "form" at bounding box center [576, 192] width 330 height 27
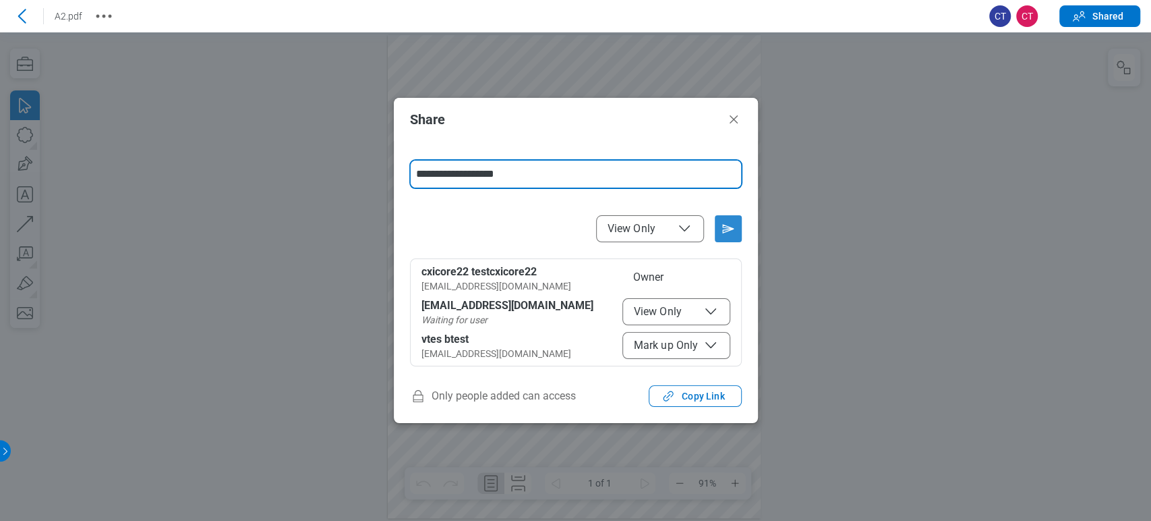
type input "**********"
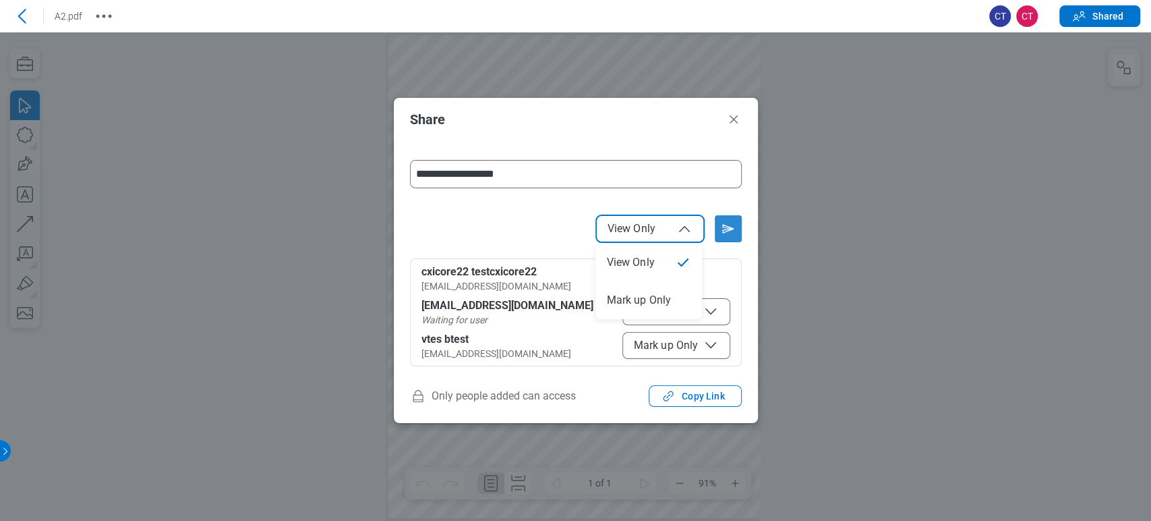
click at [674, 219] on button "View Only" at bounding box center [650, 228] width 108 height 27
select select "******"
click at [728, 216] on button "Send email invitation" at bounding box center [728, 228] width 27 height 27
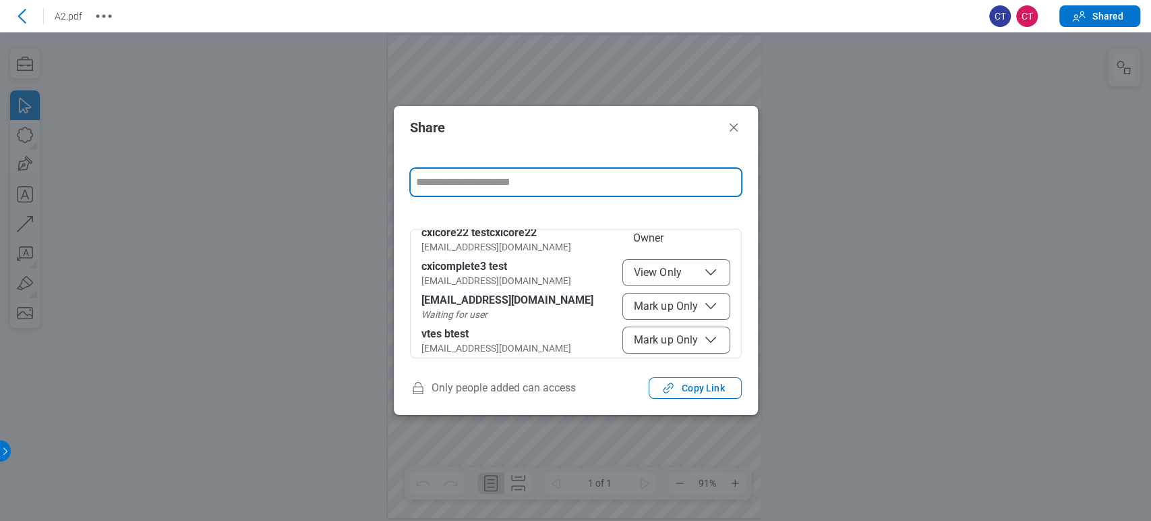
scroll to position [11, 0]
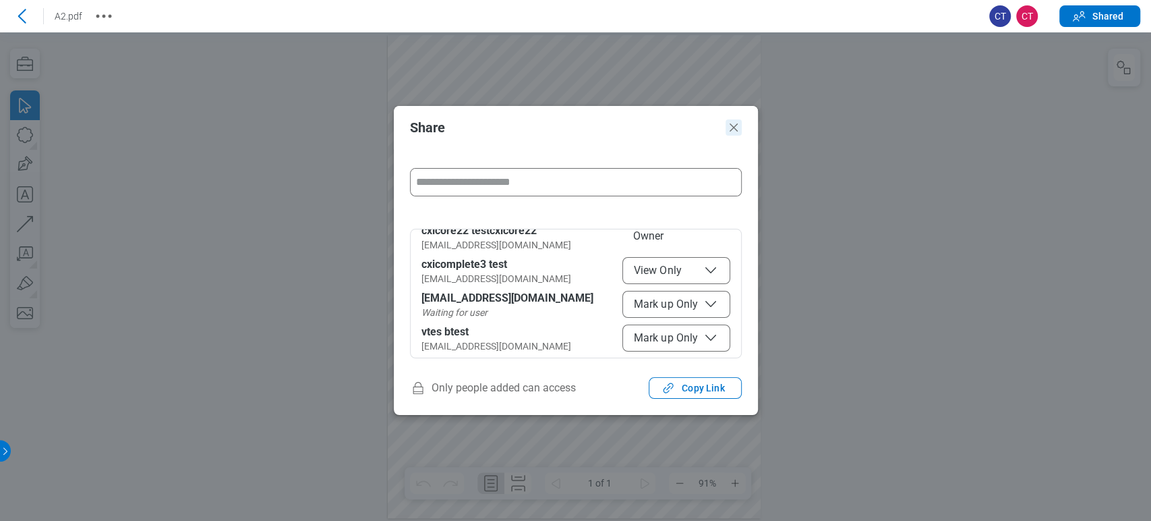
drag, startPoint x: 730, startPoint y: 123, endPoint x: 964, endPoint y: 86, distance: 236.9
click at [730, 123] on icon "Close" at bounding box center [734, 127] width 16 height 16
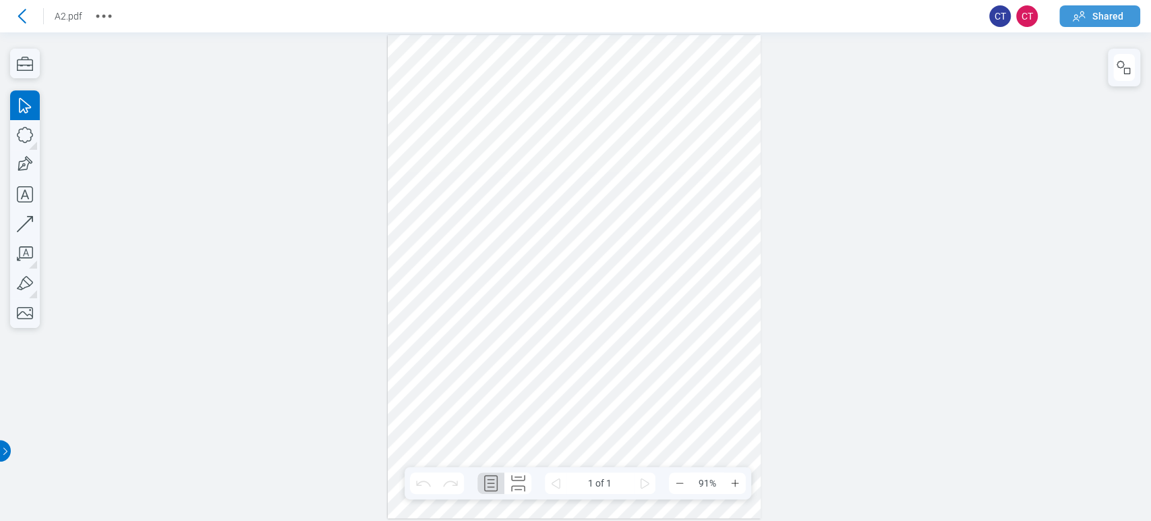
click at [1095, 16] on span "Shared" at bounding box center [1108, 15] width 31 height 13
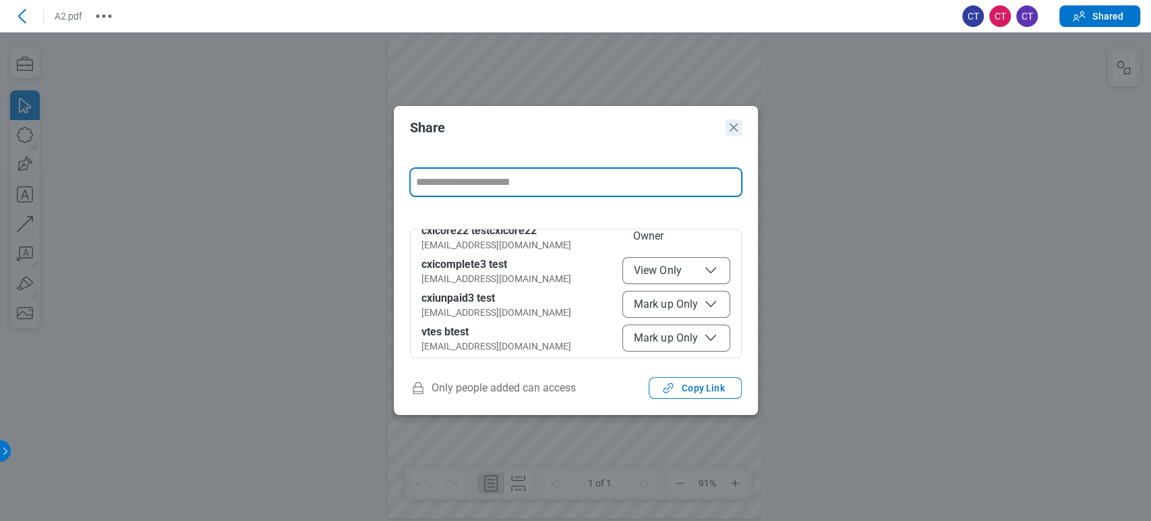
click at [734, 125] on icon "Close" at bounding box center [734, 127] width 16 height 16
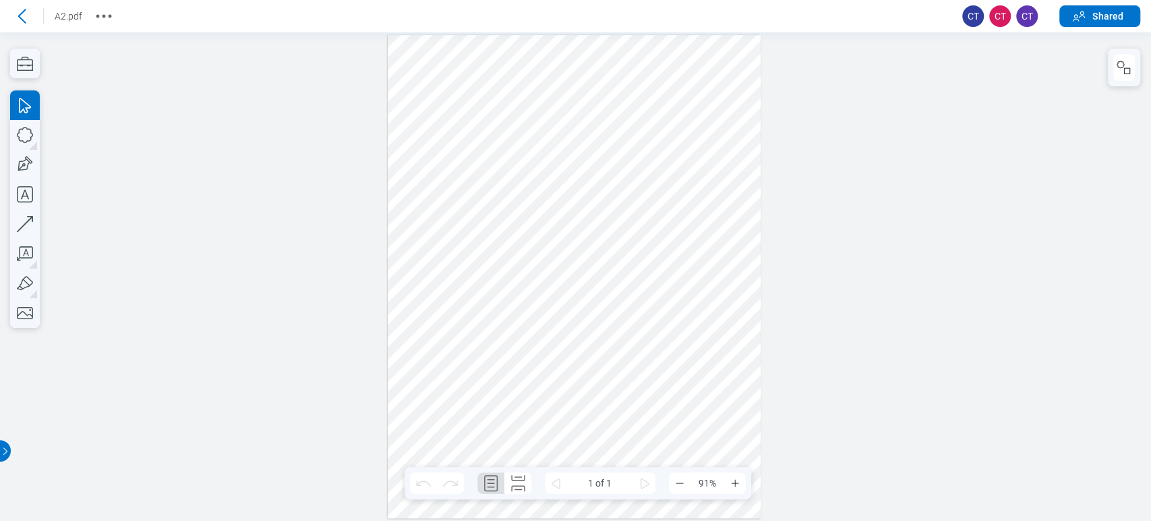
click at [551, 188] on div at bounding box center [575, 277] width 374 height 484
click at [93, 13] on icon "More actions" at bounding box center [104, 16] width 22 height 22
drag, startPoint x: 68, startPoint y: 81, endPoint x: 45, endPoint y: 58, distance: 32.9
click at [68, 82] on div at bounding box center [575, 276] width 1151 height 488
drag, startPoint x: 211, startPoint y: 128, endPoint x: 214, endPoint y: 119, distance: 9.4
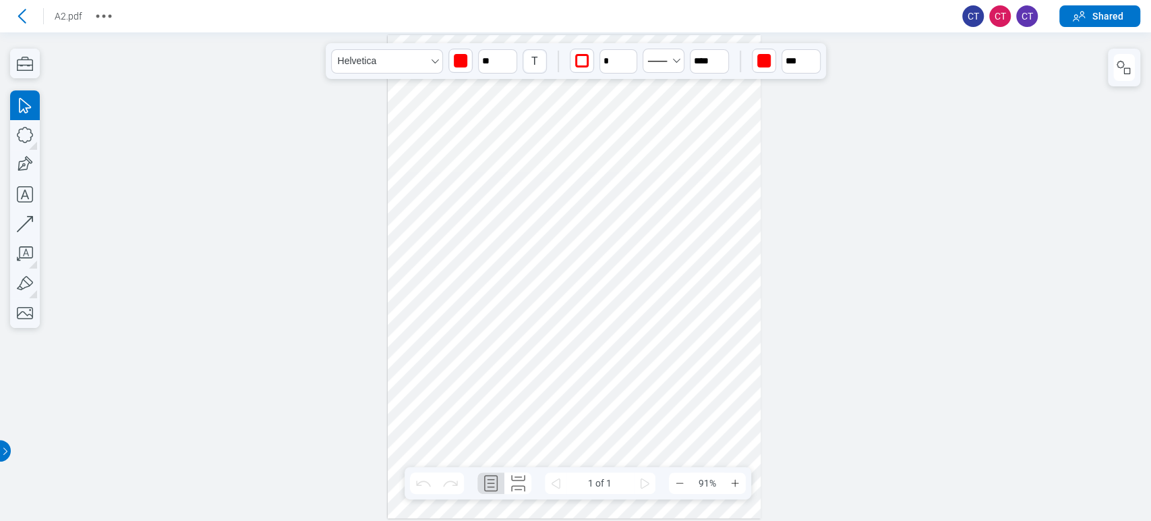
click at [214, 119] on div at bounding box center [575, 276] width 1151 height 488
click at [1134, 7] on button "Shared" at bounding box center [1100, 16] width 81 height 22
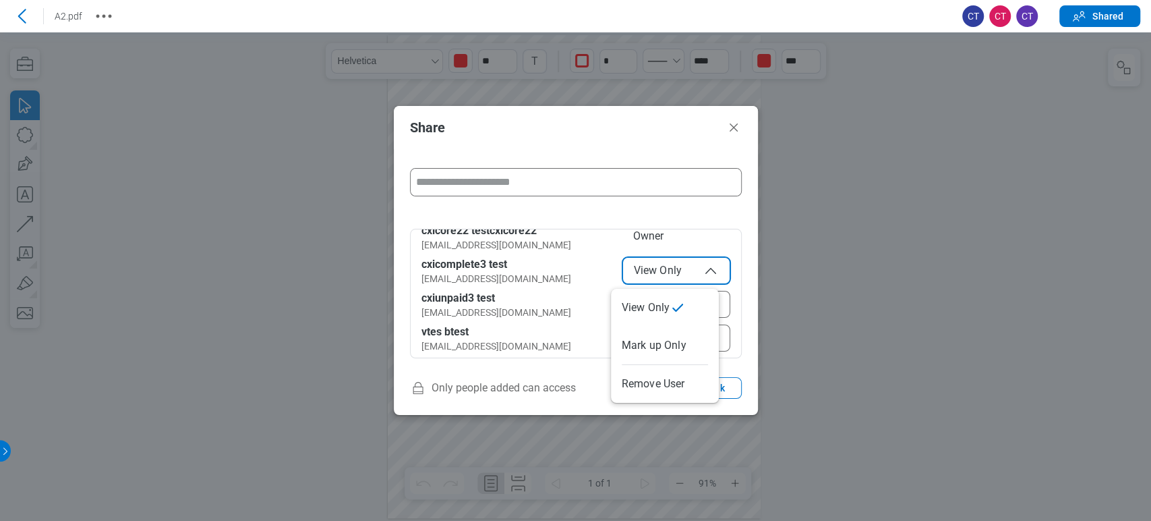
click at [678, 266] on span "View Only" at bounding box center [676, 270] width 85 height 16
click at [693, 168] on body "**********" at bounding box center [575, 260] width 1151 height 521
click at [693, 158] on div "**********" at bounding box center [576, 255] width 364 height 212
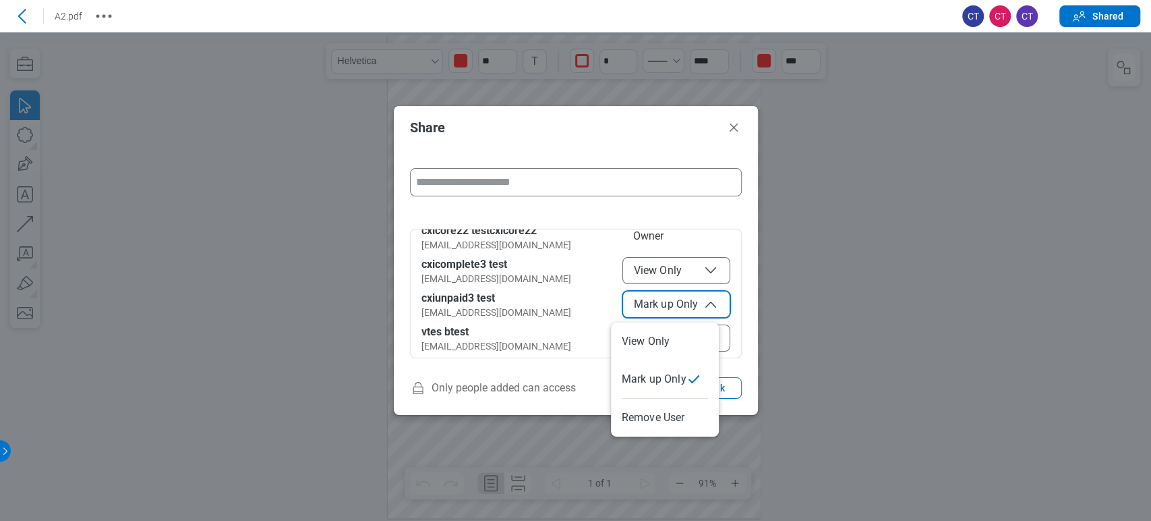
click at [645, 306] on span "Mark up Only" at bounding box center [676, 304] width 85 height 16
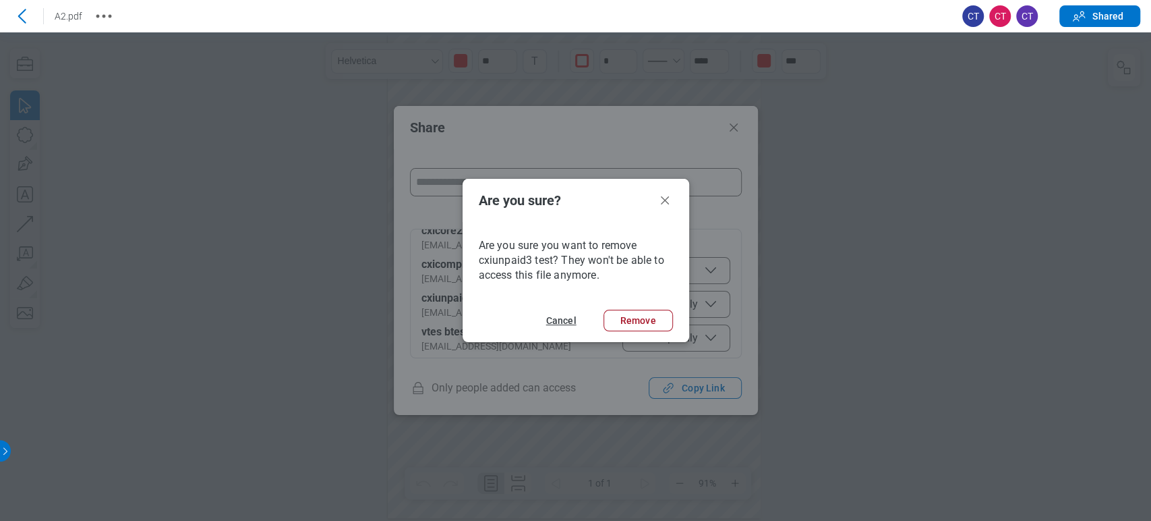
click at [562, 321] on button "Cancel" at bounding box center [561, 321] width 63 height 22
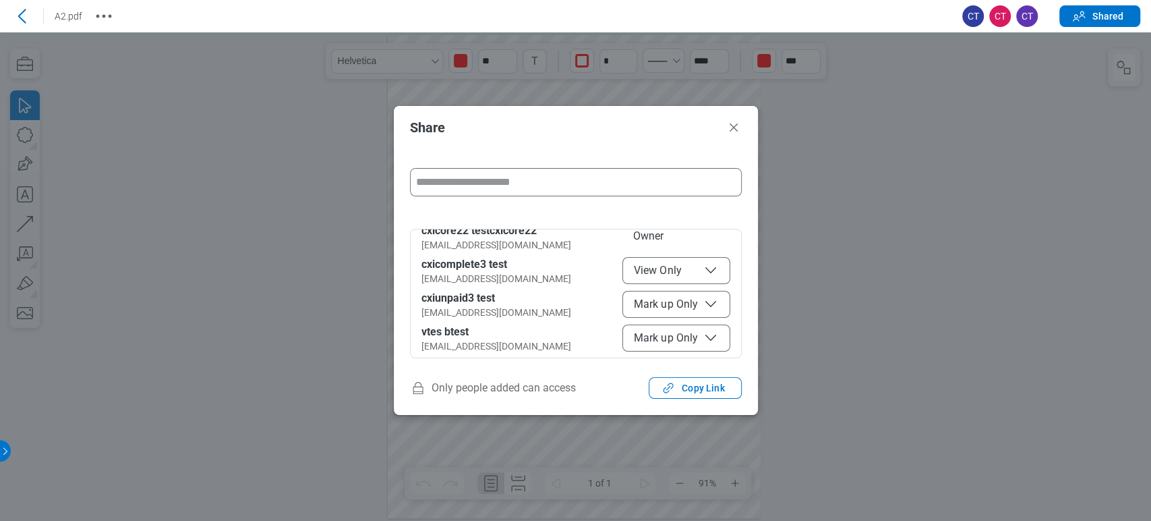
drag, startPoint x: 666, startPoint y: 202, endPoint x: 499, endPoint y: 130, distance: 181.5
click at [499, 130] on h2 "Share" at bounding box center [565, 127] width 310 height 15
click at [642, 301] on span "Mark up Only" at bounding box center [676, 304] width 85 height 16
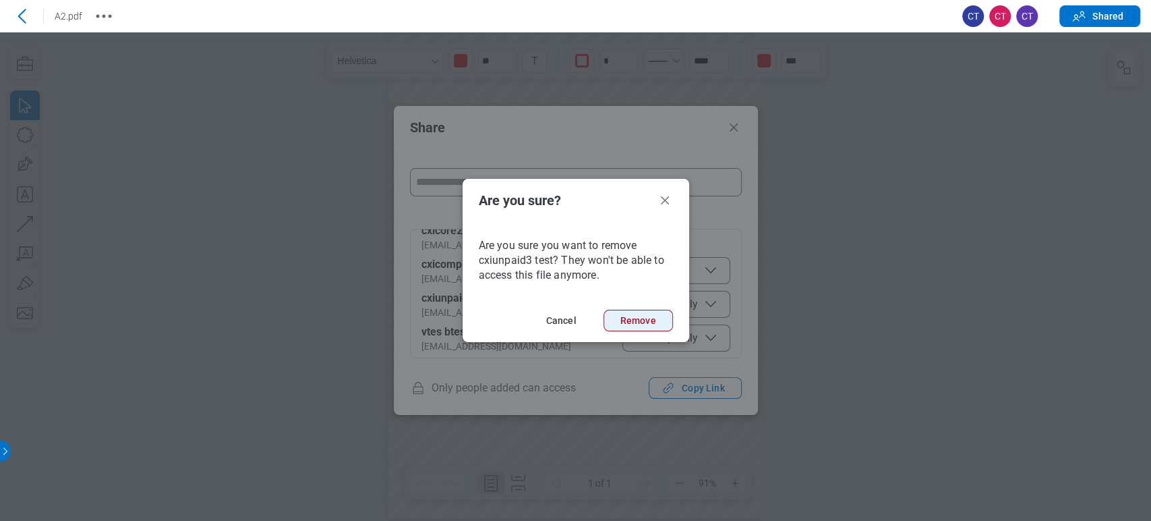
click at [639, 320] on button "Remove" at bounding box center [638, 321] width 69 height 22
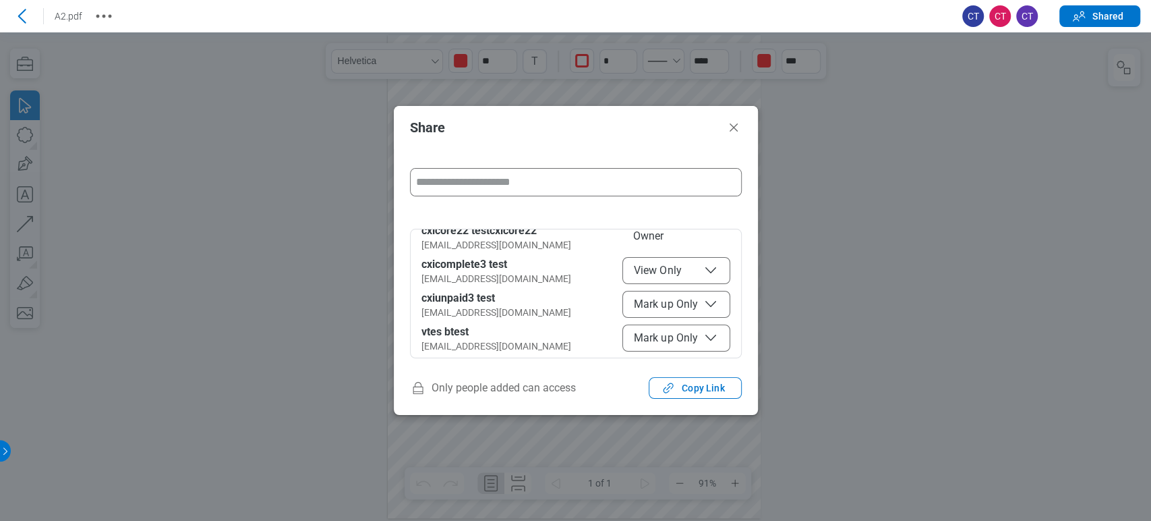
scroll to position [0, 0]
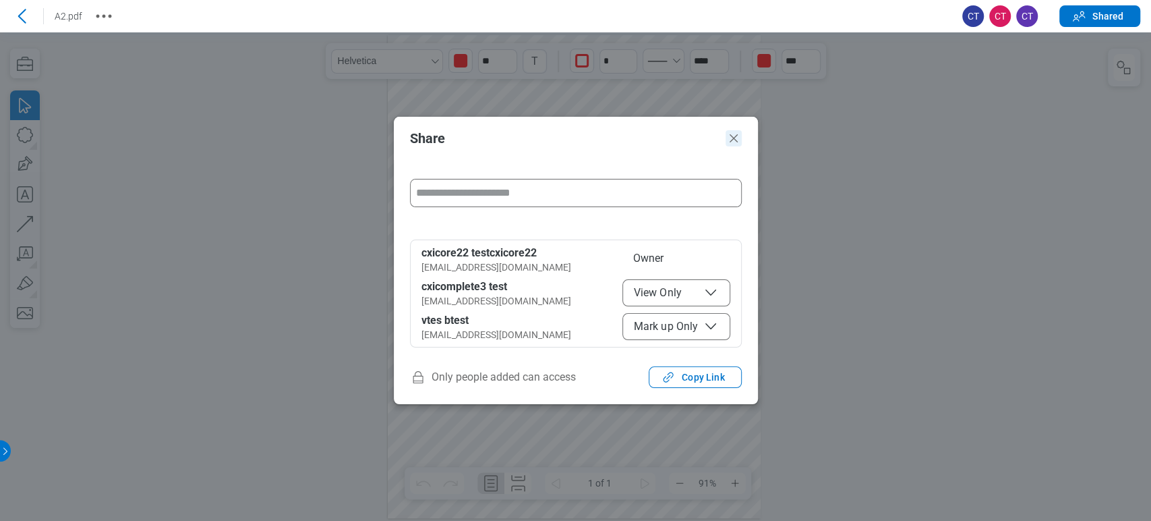
click at [736, 136] on icon "Close" at bounding box center [734, 138] width 16 height 16
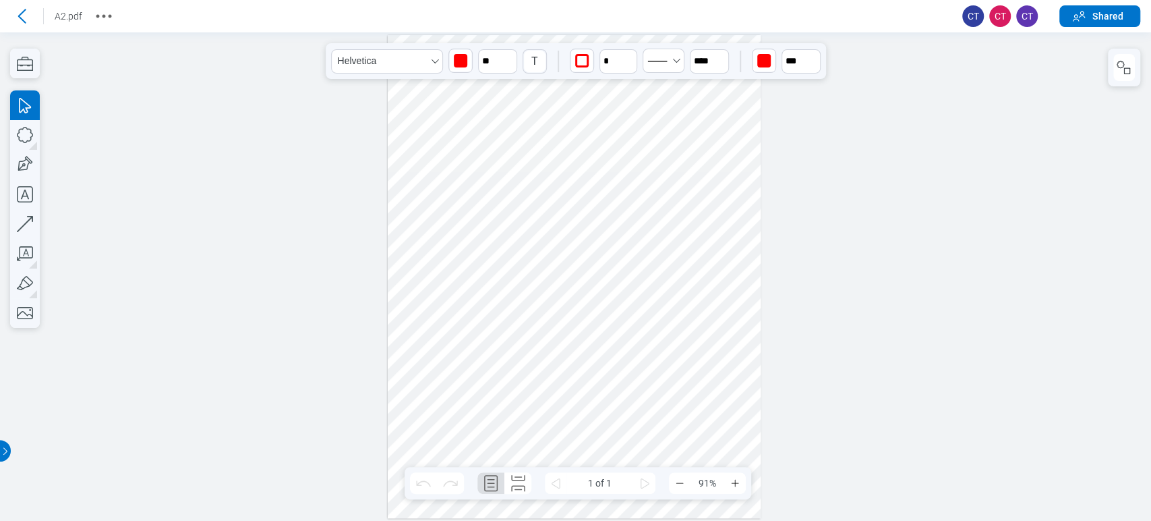
click at [758, 196] on div at bounding box center [575, 277] width 374 height 484
click at [16, 13] on icon at bounding box center [22, 16] width 22 height 22
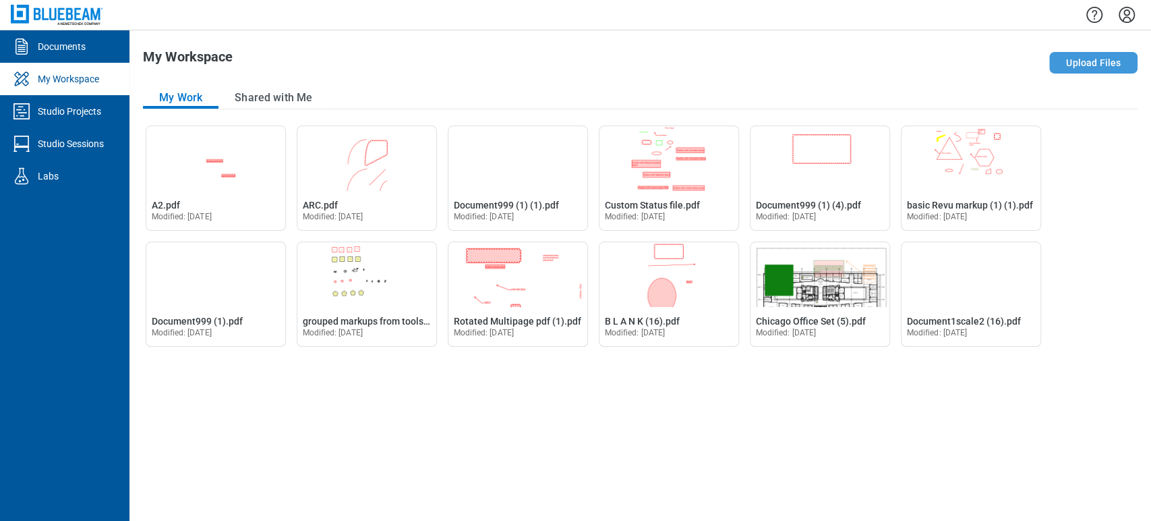
click at [1085, 70] on button "Upload Files" at bounding box center [1093, 63] width 88 height 22
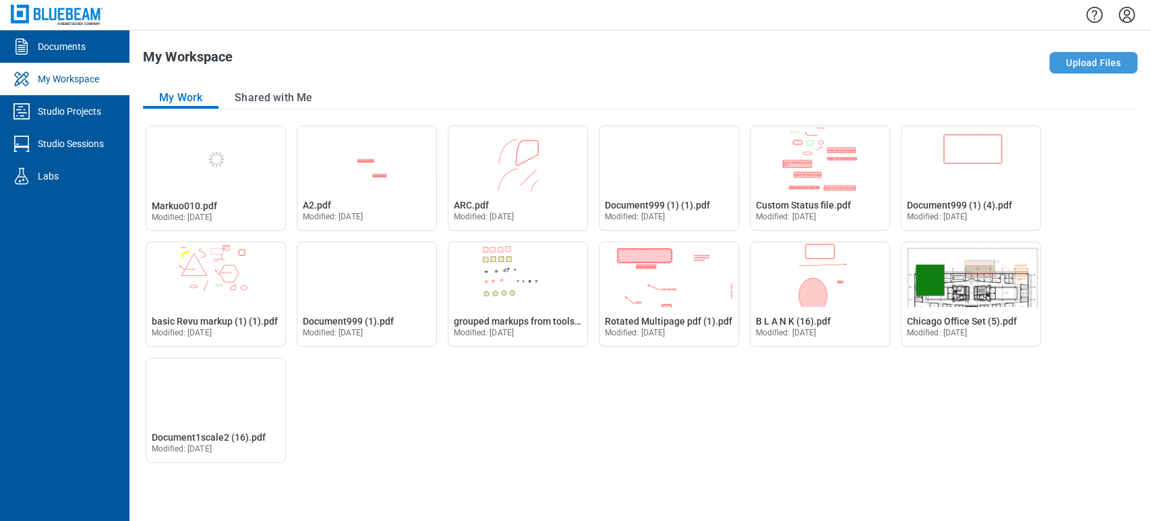
click at [1049, 52] on button "Upload Files" at bounding box center [1093, 63] width 88 height 22
click at [521, 69] on div "My Workspace" at bounding box center [441, 62] width 597 height 27
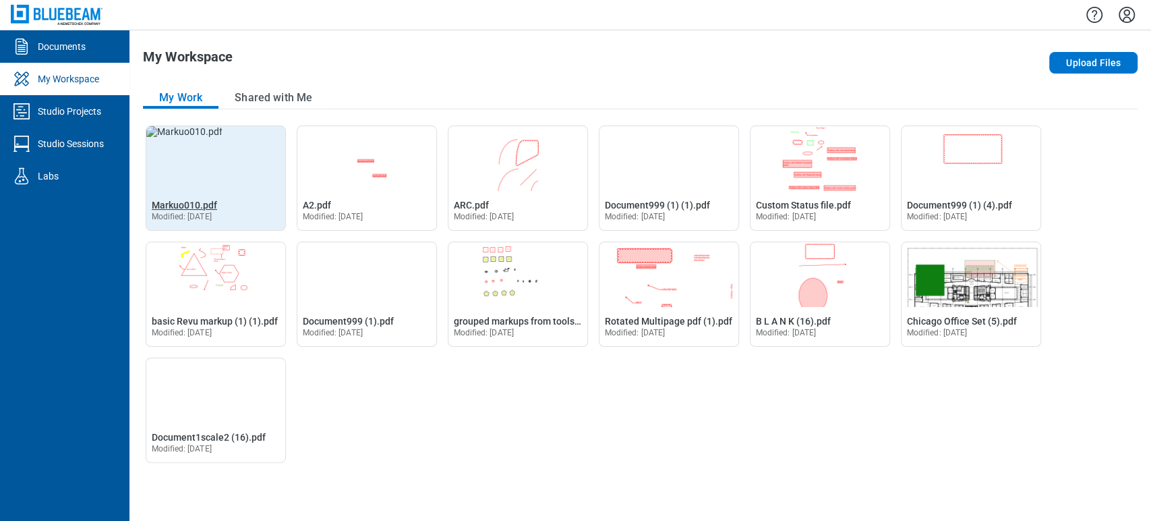
click at [185, 204] on span "Markuo010.pdf" at bounding box center [184, 205] width 65 height 11
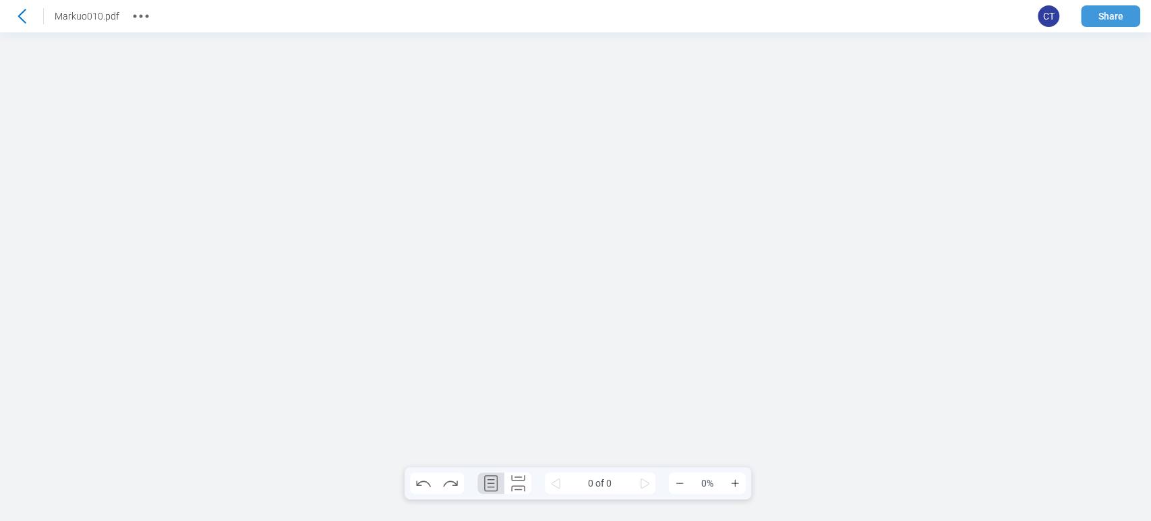
click at [1115, 19] on button "Share" at bounding box center [1110, 16] width 59 height 22
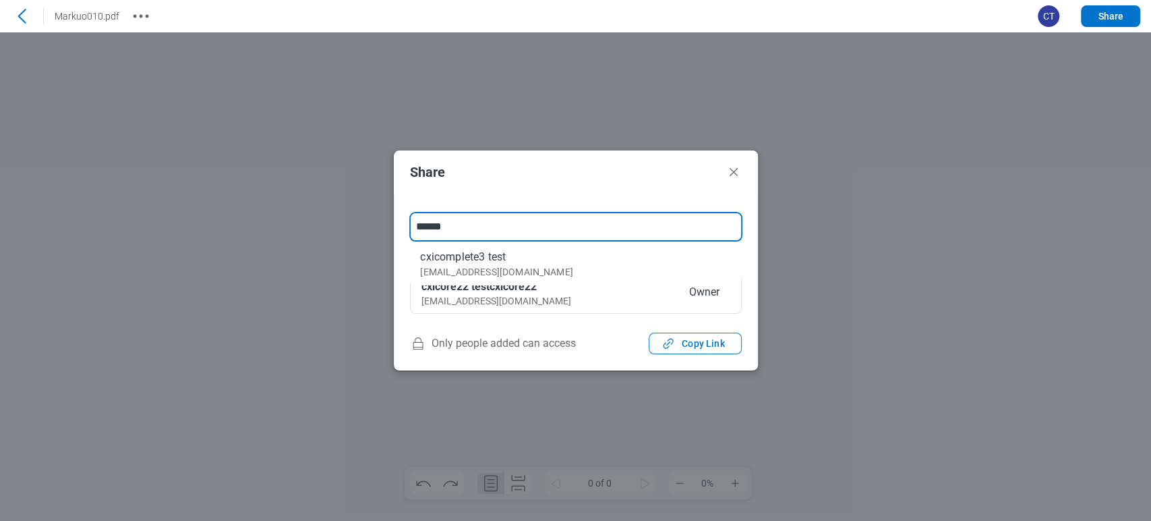
type input "******"
click at [562, 269] on li "cxicomplete3 test cxicomplete3@mail.com" at bounding box center [575, 263] width 332 height 43
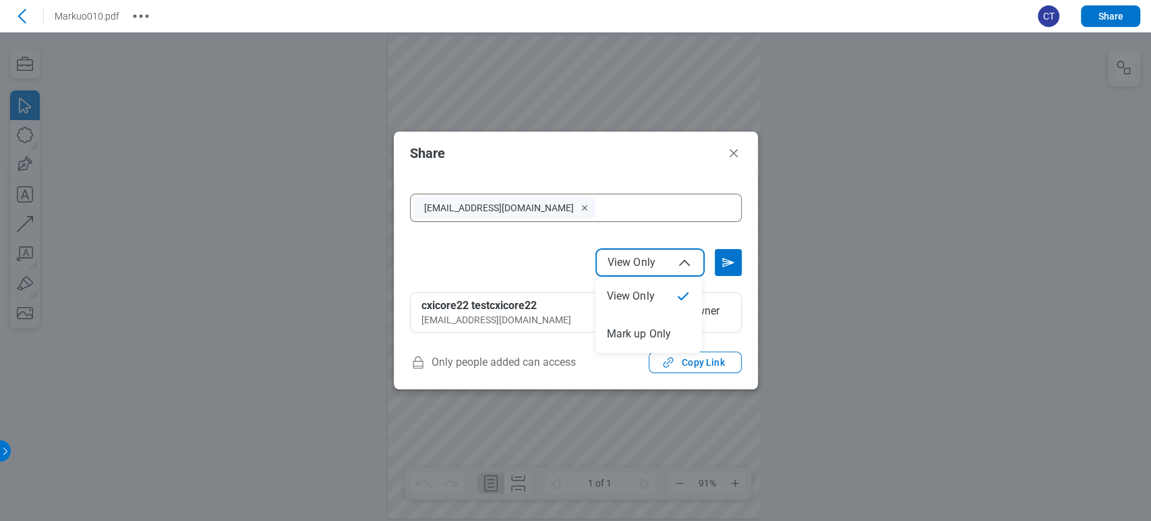
click at [677, 253] on button "View Only" at bounding box center [650, 262] width 108 height 27
select select "******"
click at [726, 268] on icon "Send email invitation" at bounding box center [729, 263] width 22 height 22
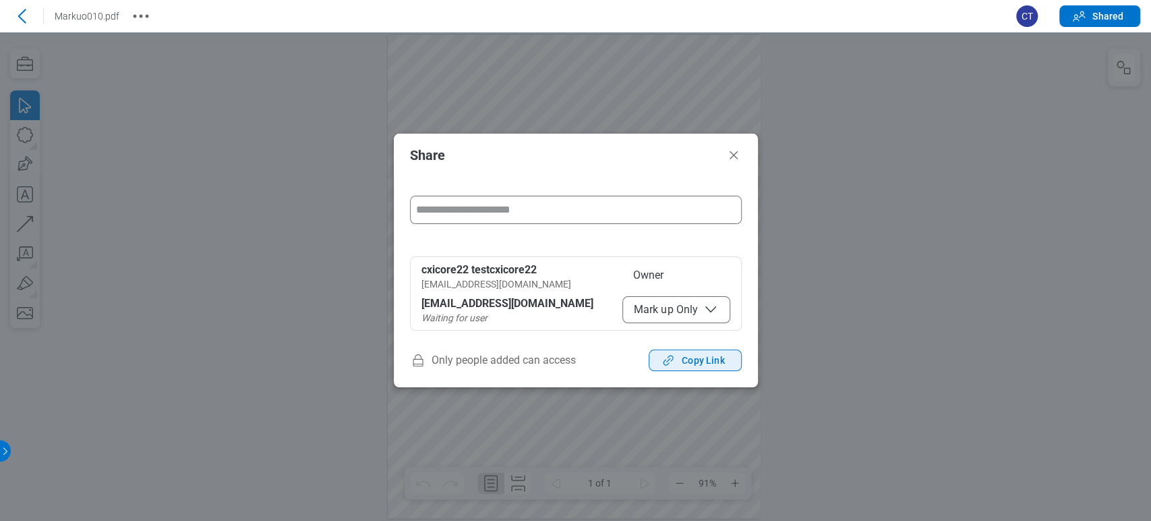
click at [675, 357] on icon "button" at bounding box center [668, 360] width 16 height 16
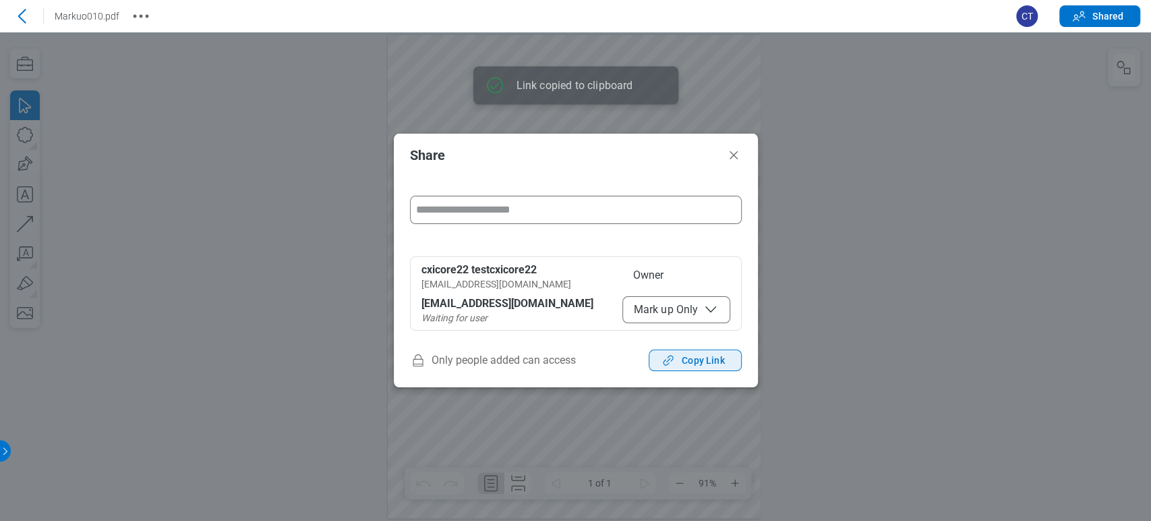
click at [675, 357] on icon "button" at bounding box center [668, 360] width 16 height 16
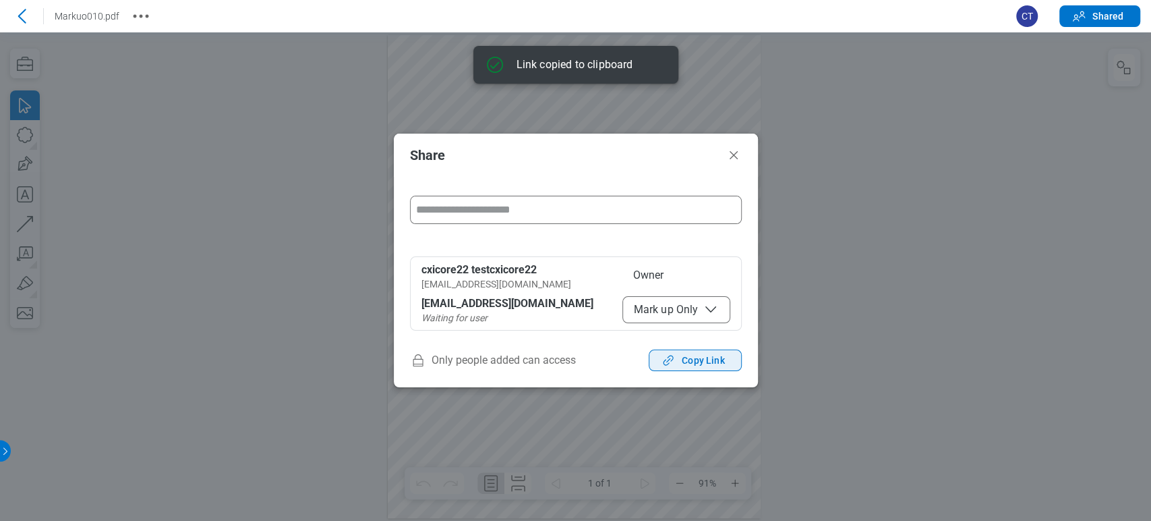
click at [675, 357] on icon "button" at bounding box center [668, 360] width 16 height 16
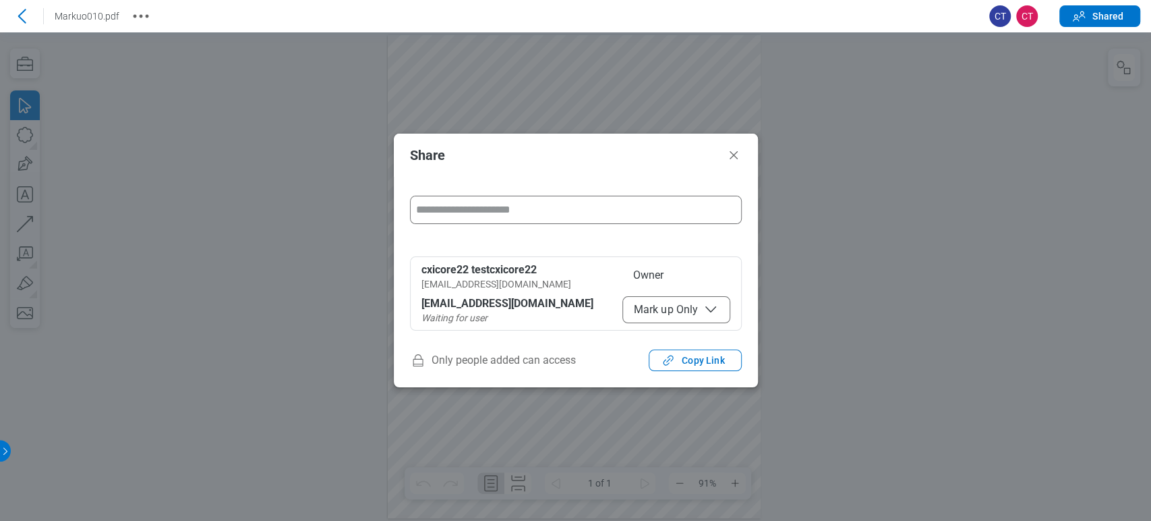
click at [727, 144] on header "Share" at bounding box center [576, 155] width 364 height 43
click at [734, 154] on icon "Close" at bounding box center [734, 155] width 8 height 8
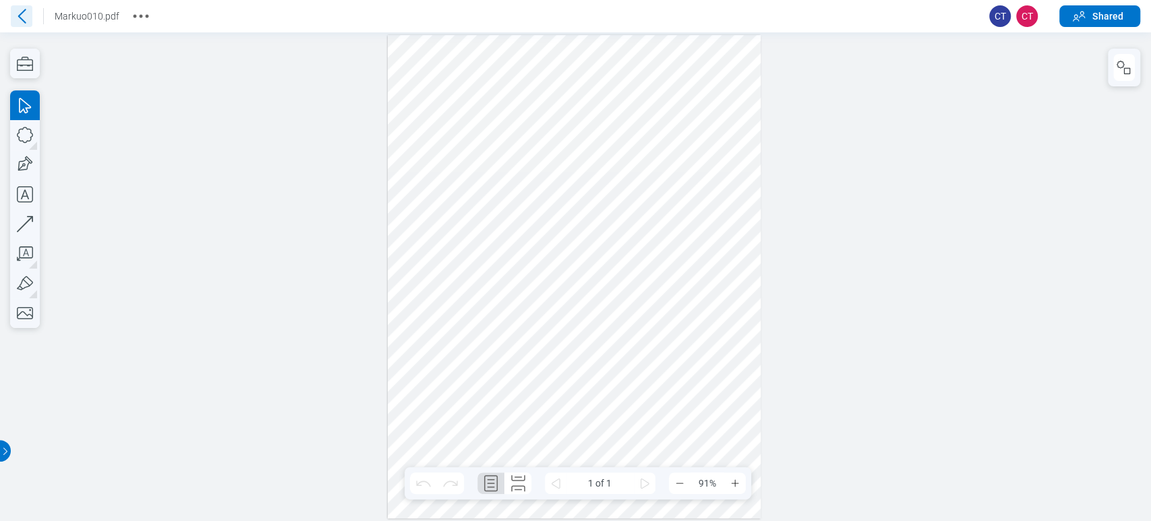
click at [13, 13] on icon at bounding box center [22, 16] width 22 height 22
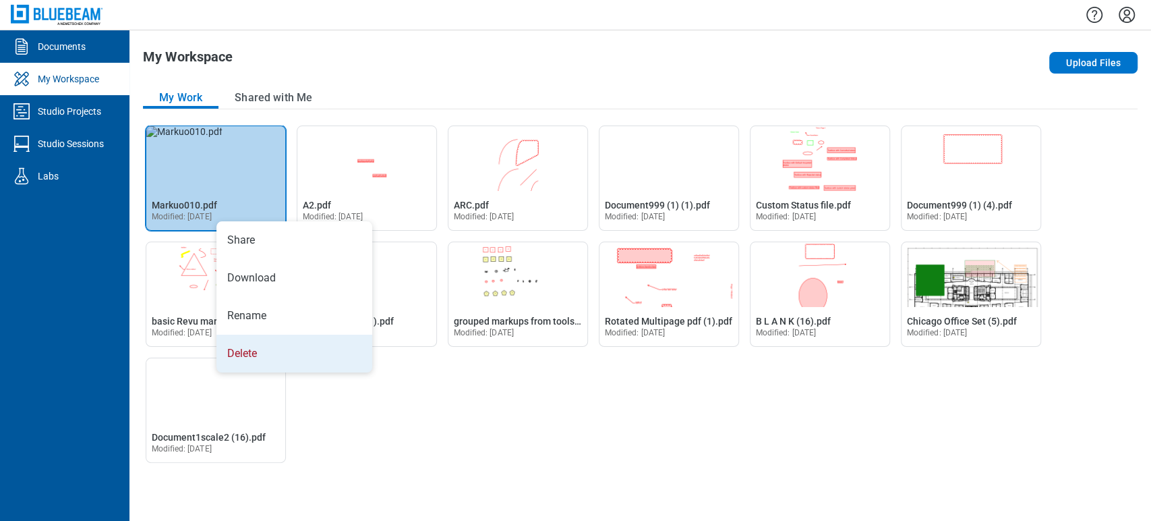
click at [258, 357] on li "Delete" at bounding box center [294, 354] width 156 height 38
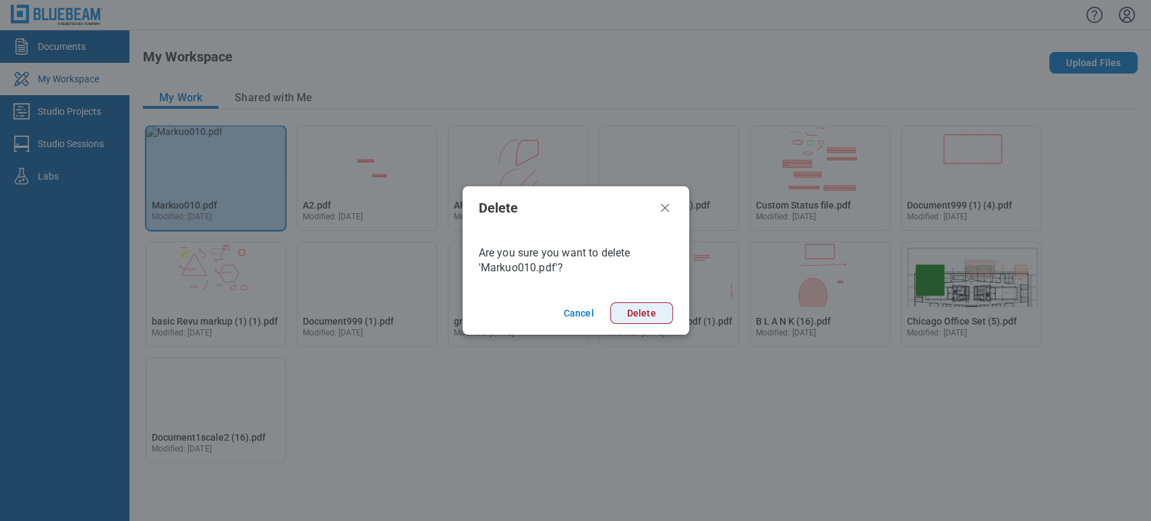
click at [655, 306] on button "Delete" at bounding box center [641, 313] width 63 height 22
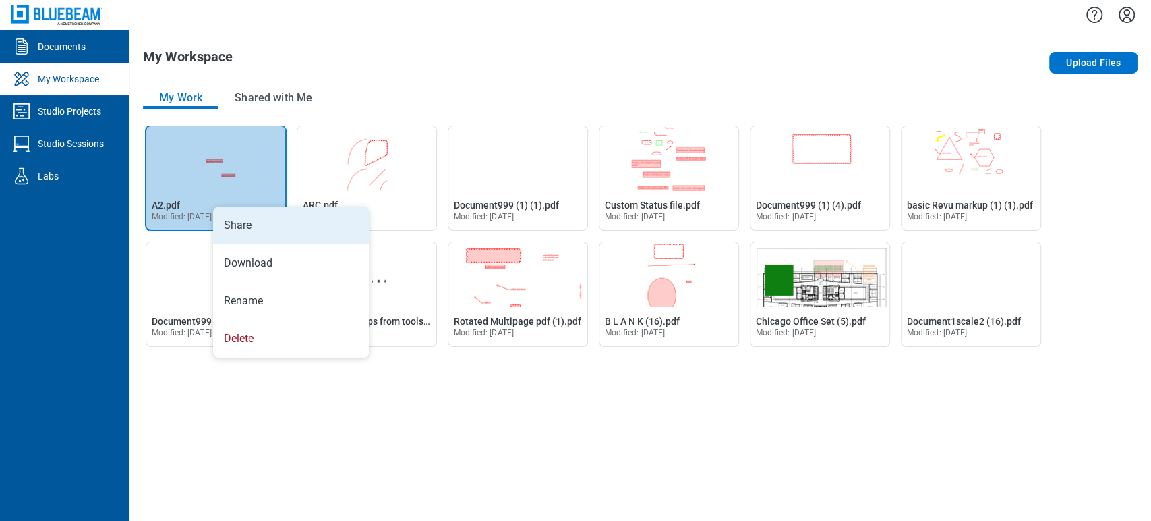
click at [250, 216] on li "Share" at bounding box center [291, 225] width 156 height 38
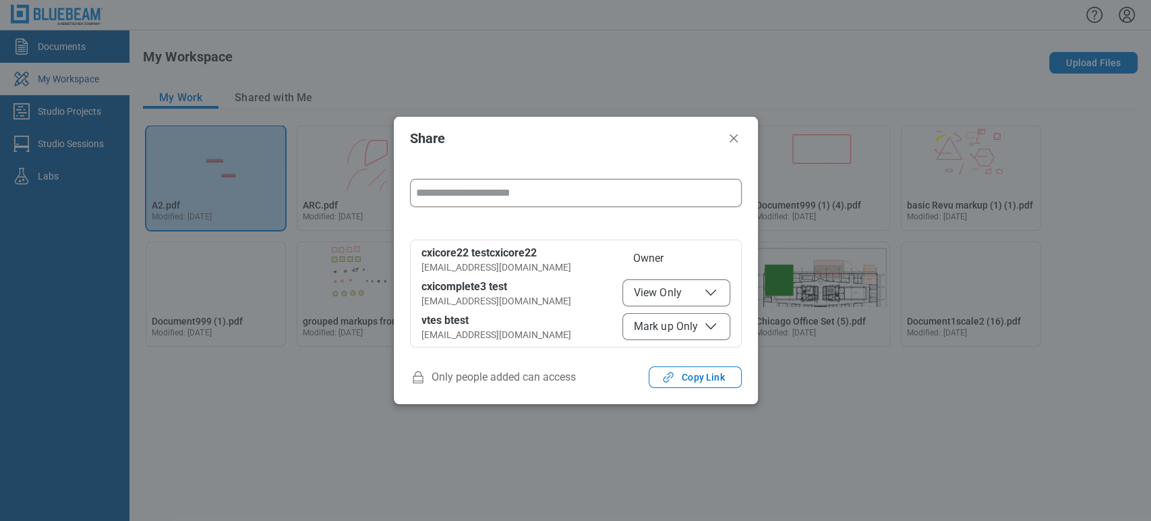
click at [506, 188] on input "form" at bounding box center [576, 192] width 330 height 27
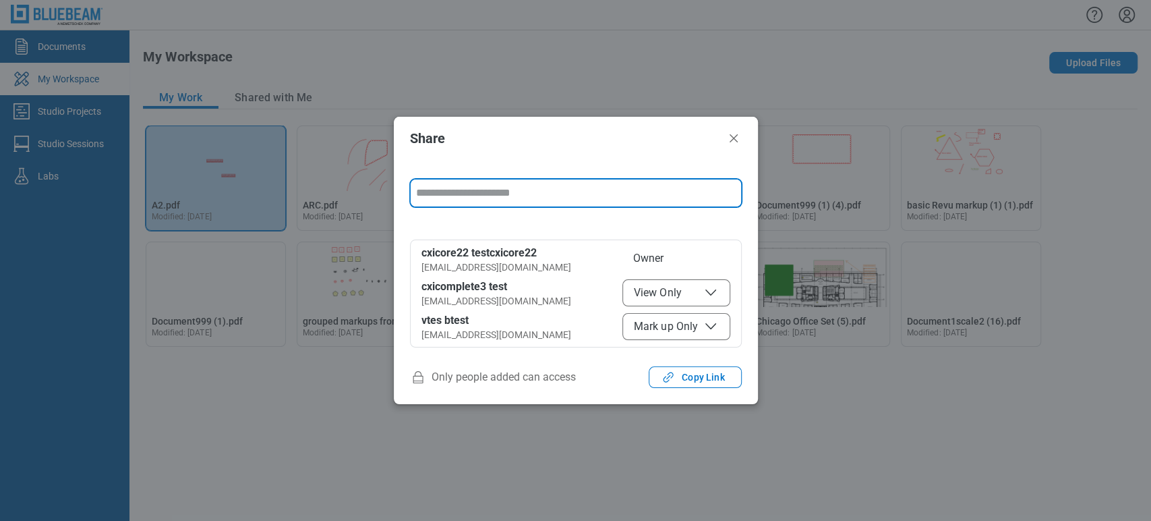
click at [668, 298] on span "View Only" at bounding box center [676, 293] width 85 height 16
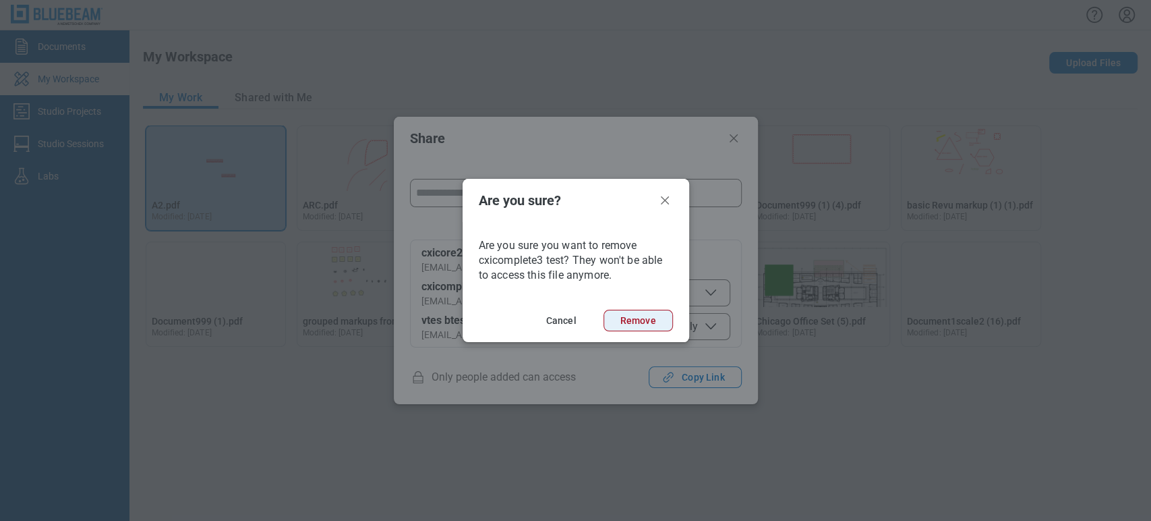
click at [635, 327] on button "Remove" at bounding box center [638, 321] width 69 height 22
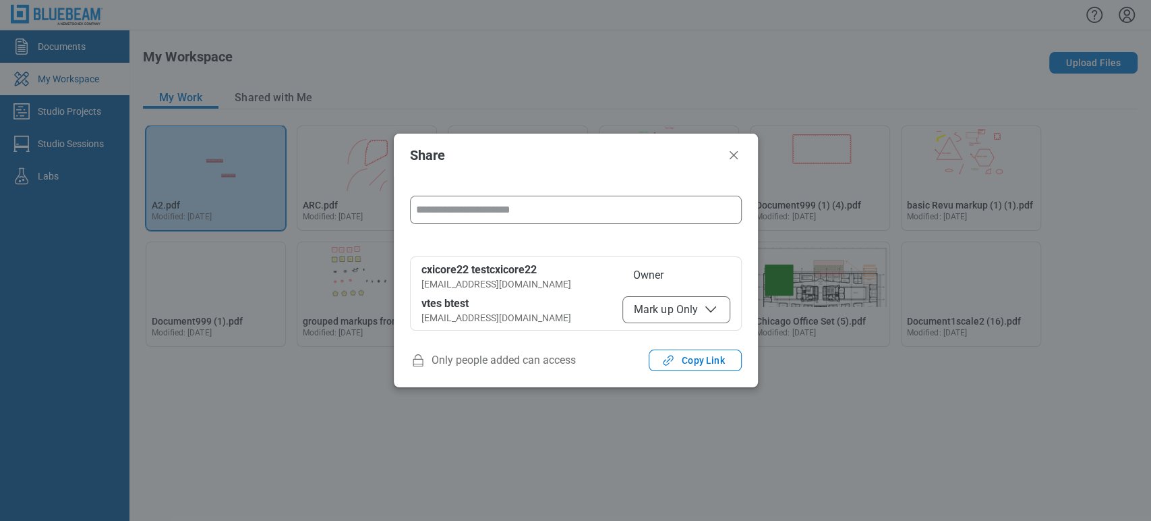
click at [742, 157] on header "Share" at bounding box center [576, 155] width 364 height 43
click at [727, 154] on icon "Close" at bounding box center [734, 155] width 16 height 16
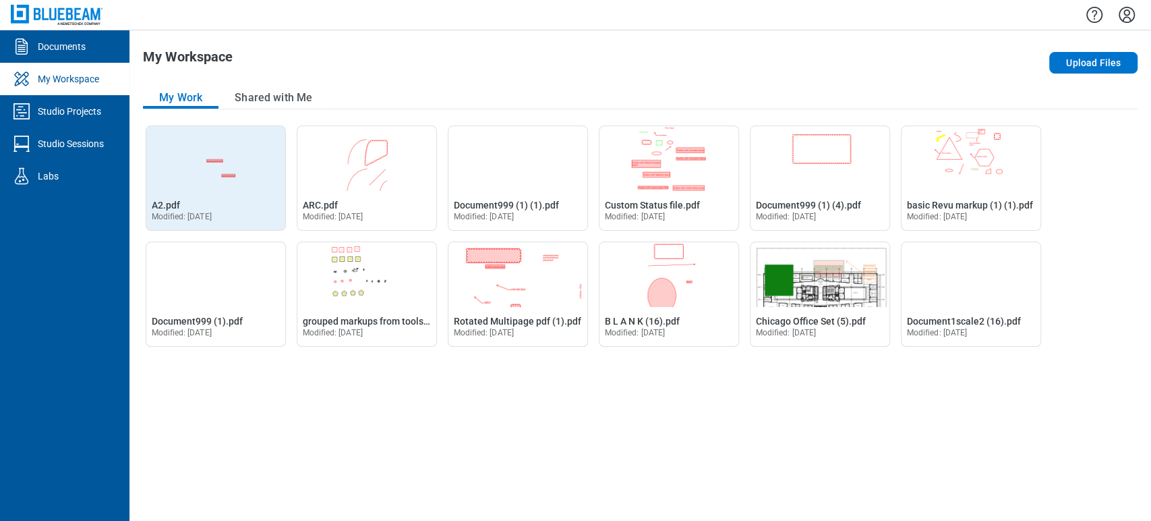
drag, startPoint x: 118, startPoint y: 165, endPoint x: 183, endPoint y: 150, distance: 67.1
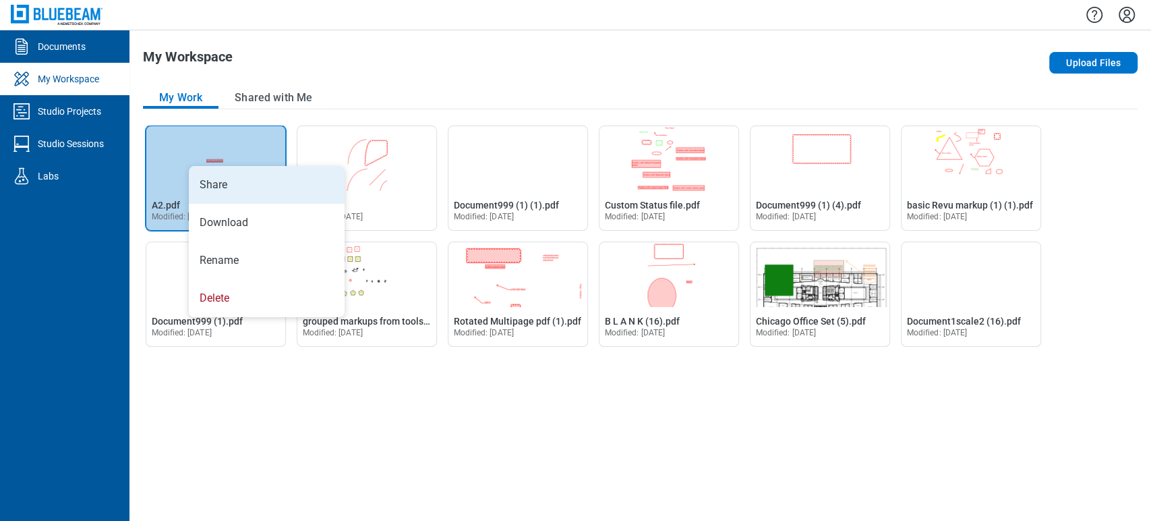
click at [227, 174] on li "Share" at bounding box center [267, 185] width 156 height 38
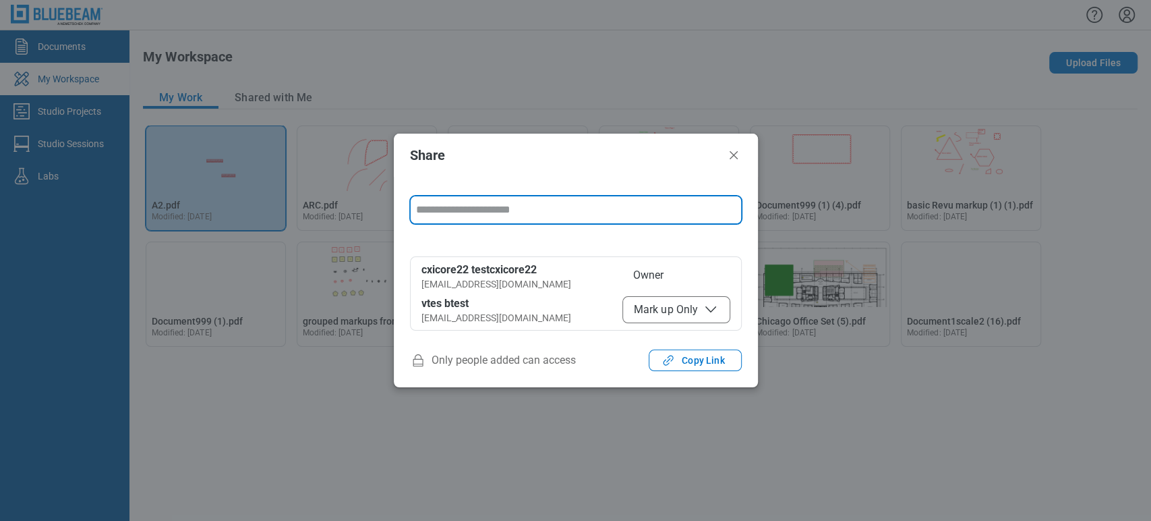
click at [498, 203] on input "form" at bounding box center [576, 209] width 330 height 27
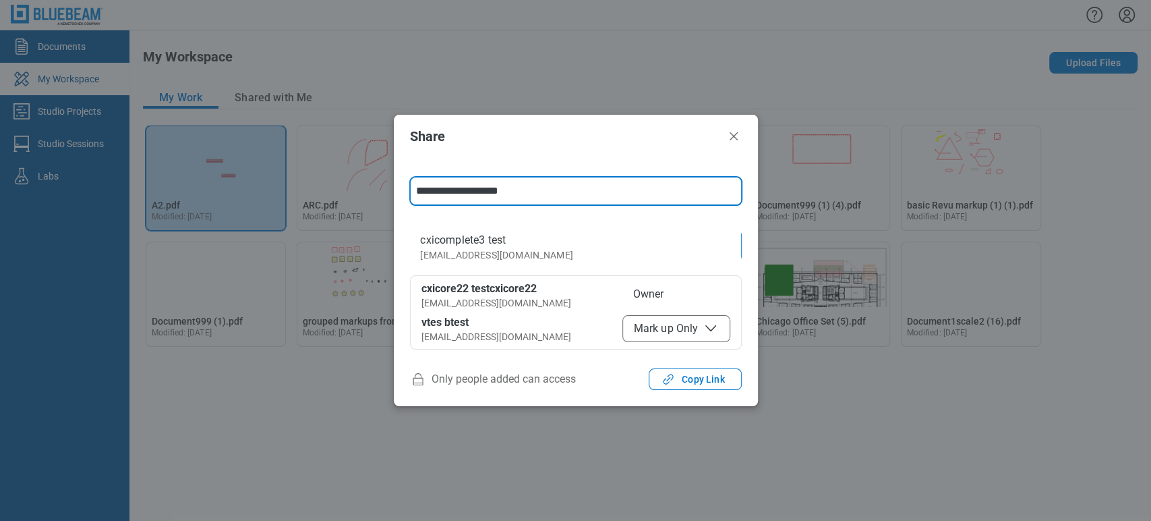
type input "**********"
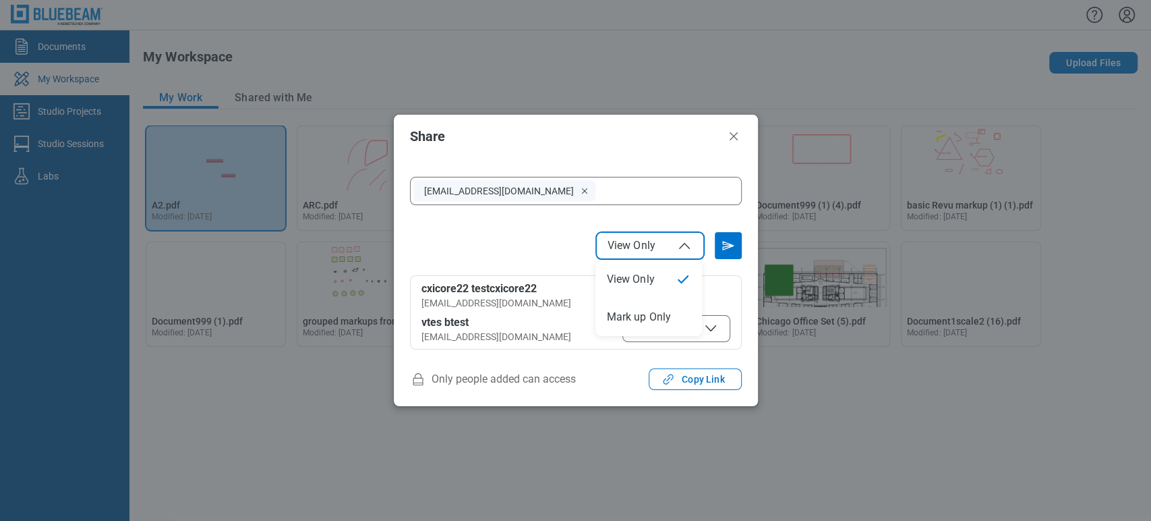
click at [662, 254] on button "View Only" at bounding box center [650, 245] width 108 height 27
select select "******"
click at [734, 252] on icon "Send email invitation" at bounding box center [729, 246] width 22 height 22
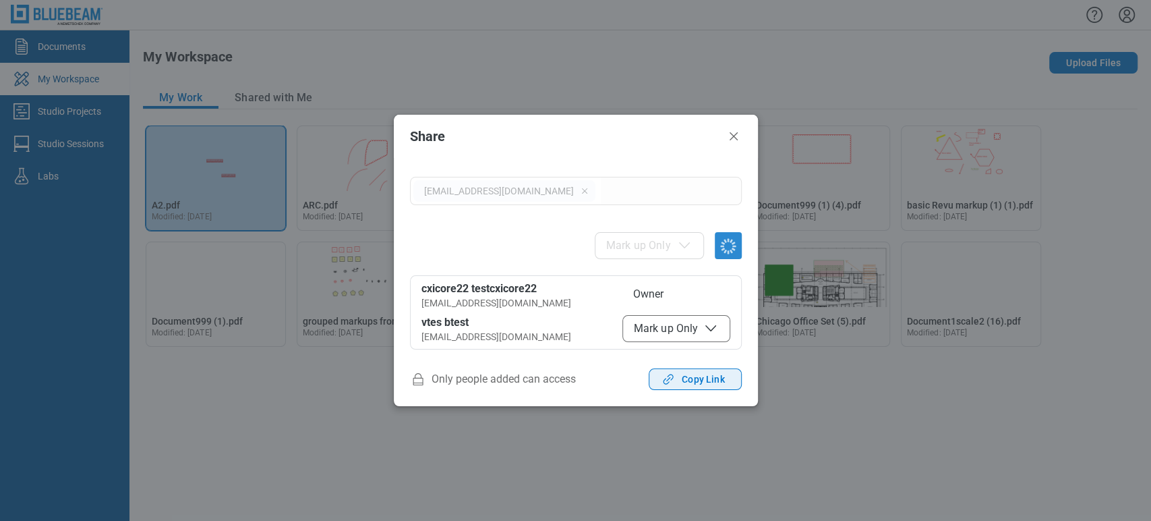
click at [714, 369] on button "Copy Link" at bounding box center [695, 379] width 92 height 22
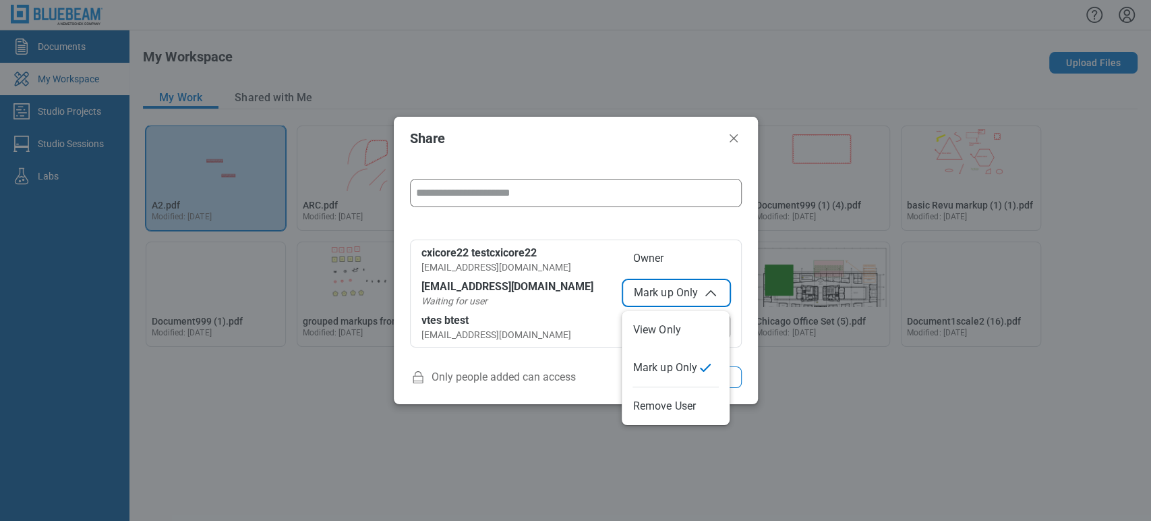
click at [691, 297] on span "Mark up Only" at bounding box center [676, 293] width 85 height 16
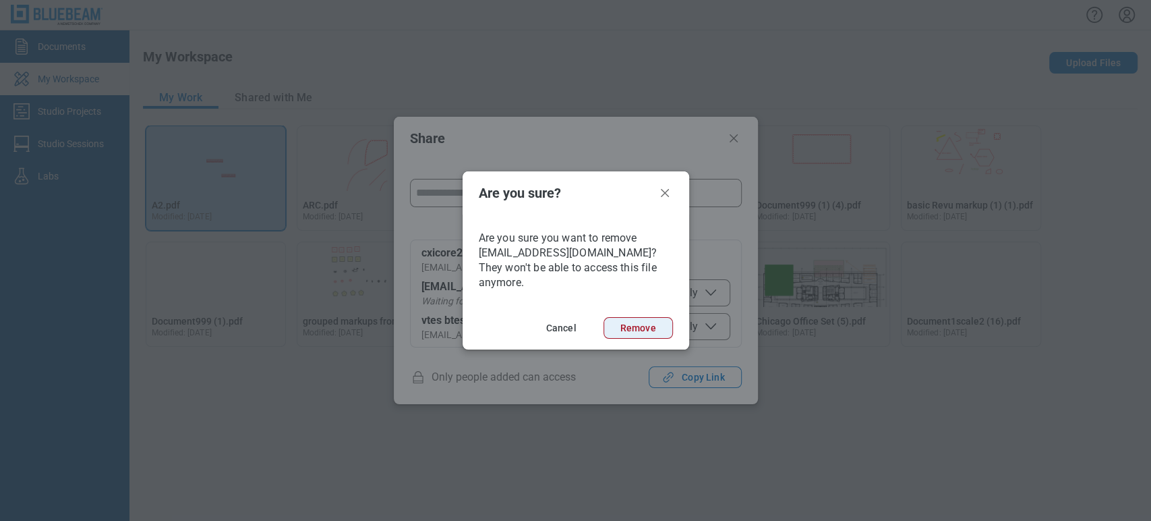
click at [647, 317] on button "Remove" at bounding box center [638, 328] width 69 height 22
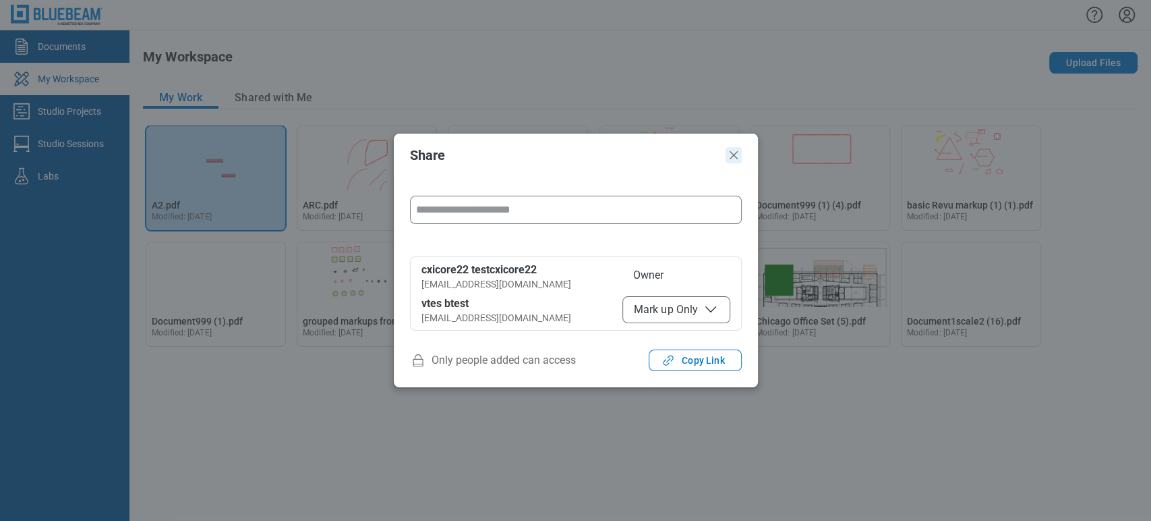
click at [730, 148] on icon "Close" at bounding box center [734, 155] width 16 height 16
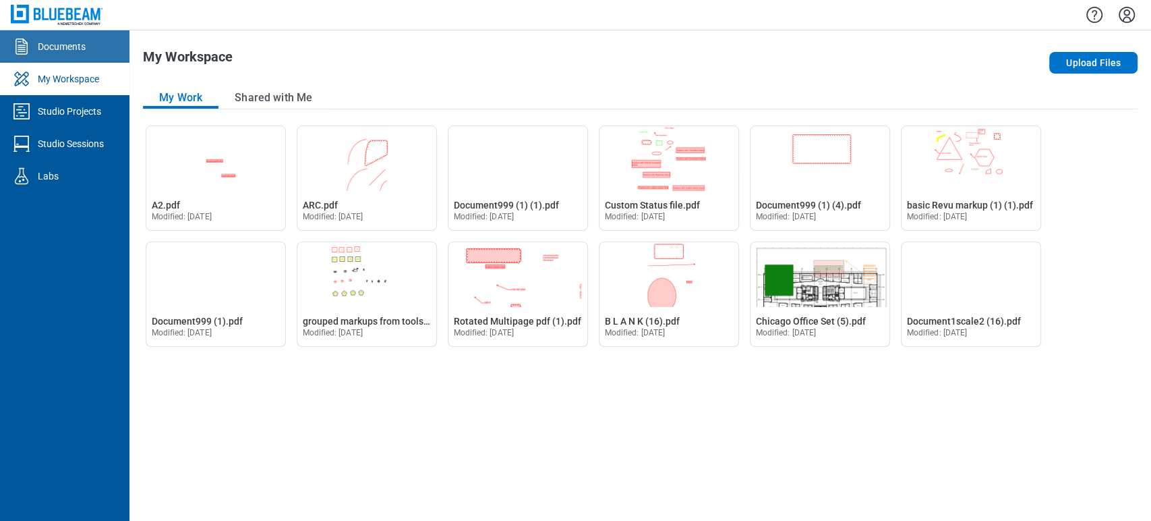
click at [55, 40] on div "Documents" at bounding box center [62, 46] width 48 height 13
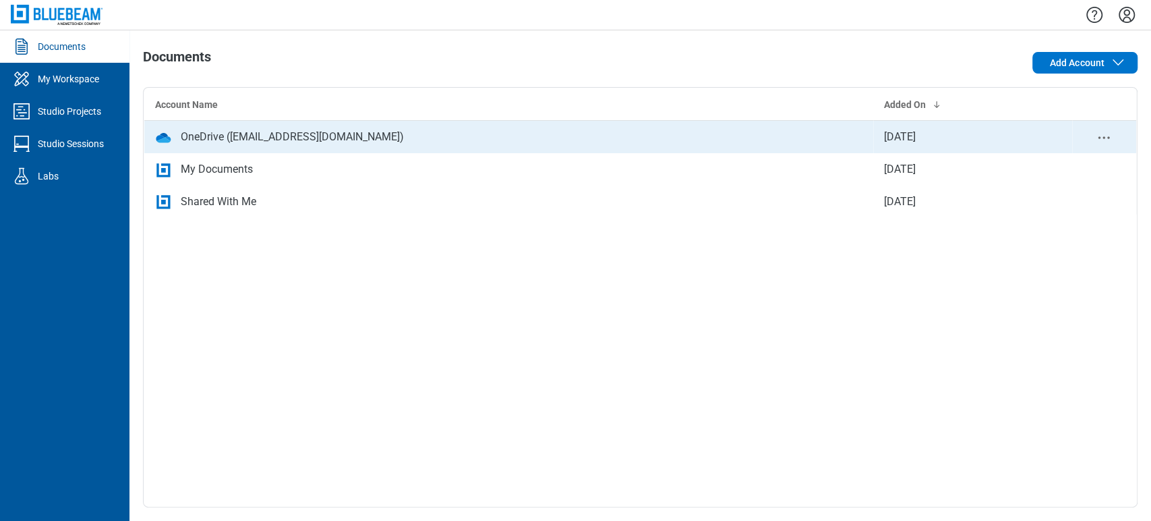
click at [281, 134] on div "OneDrive ([EMAIL_ADDRESS][DOMAIN_NAME])" at bounding box center [292, 137] width 223 height 16
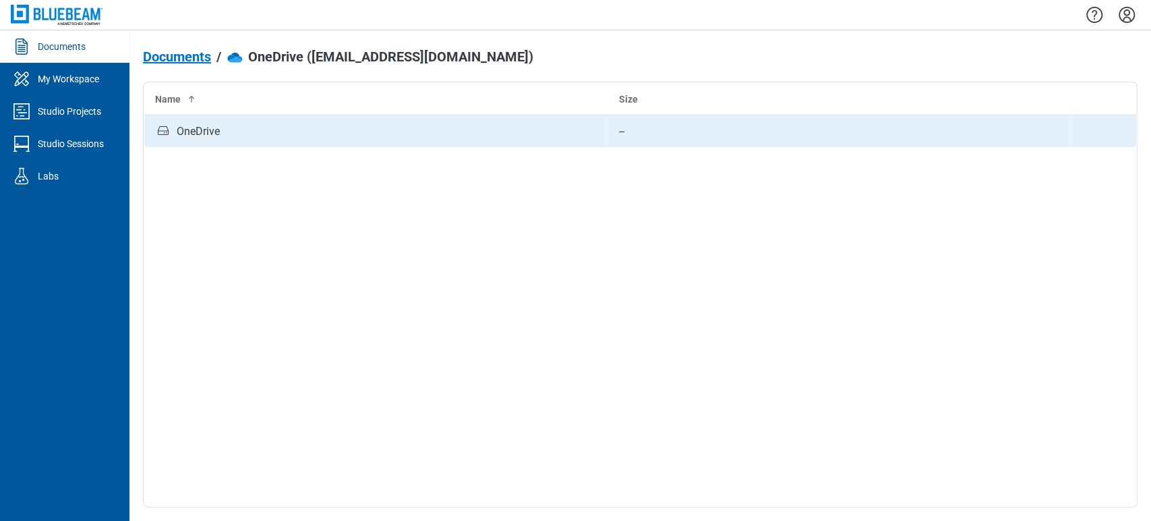
click at [168, 134] on icon "bb-data-table" at bounding box center [163, 131] width 16 height 16
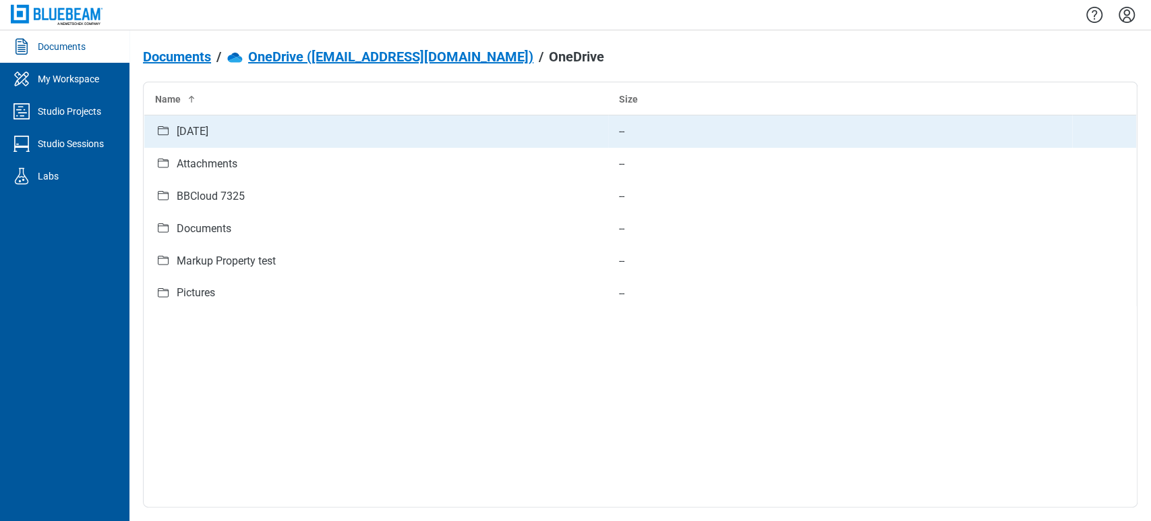
click at [316, 136] on div "[DATE]" at bounding box center [376, 132] width 442 height 18
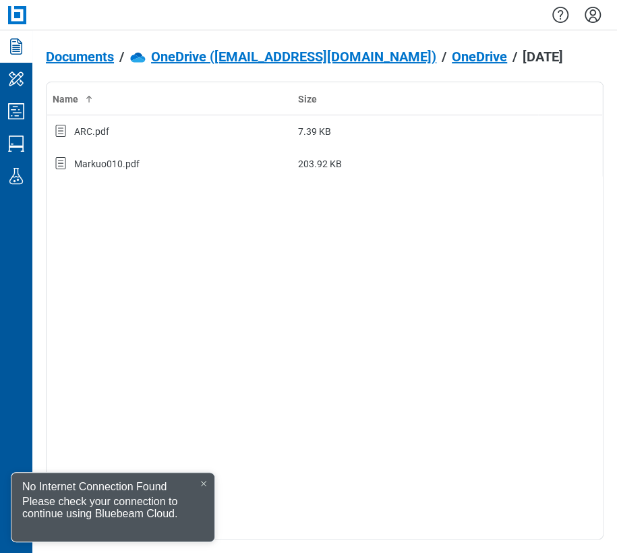
click at [486, 341] on div "Name Size ARC.pdf 7.39 KB Markuo010.pdf 203.92 KB" at bounding box center [325, 311] width 558 height 458
click at [561, 359] on div "Name Size ARC.pdf 7.39 KB Markuo010.pdf 203.92 KB" at bounding box center [325, 311] width 558 height 458
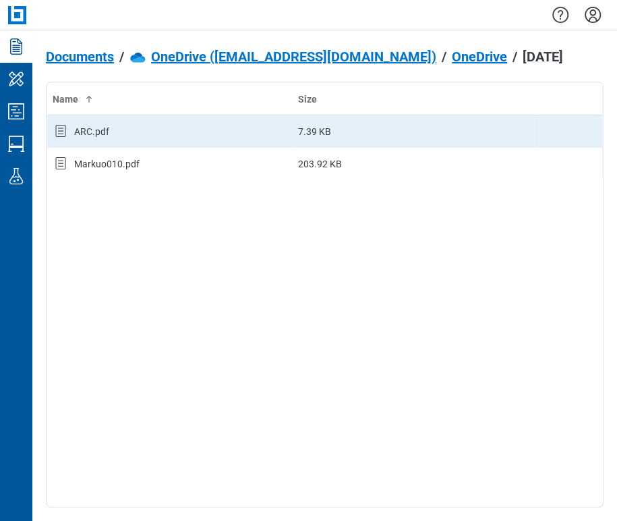
click at [91, 133] on div "ARC.pdf" at bounding box center [91, 131] width 35 height 13
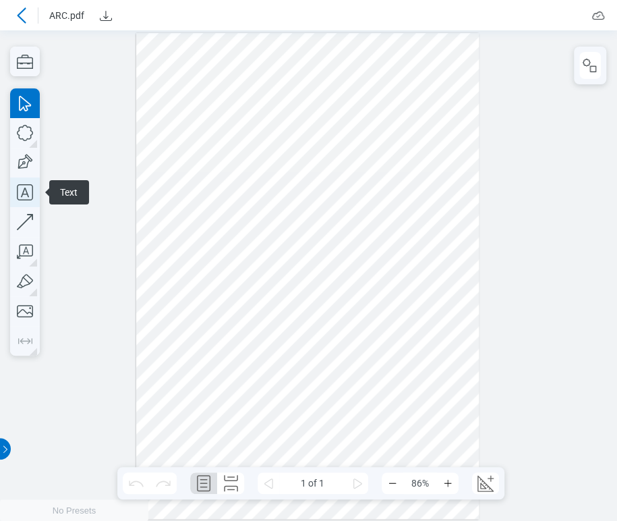
click at [28, 196] on icon "button" at bounding box center [25, 192] width 16 height 16
click at [187, 217] on div at bounding box center [307, 276] width 343 height 486
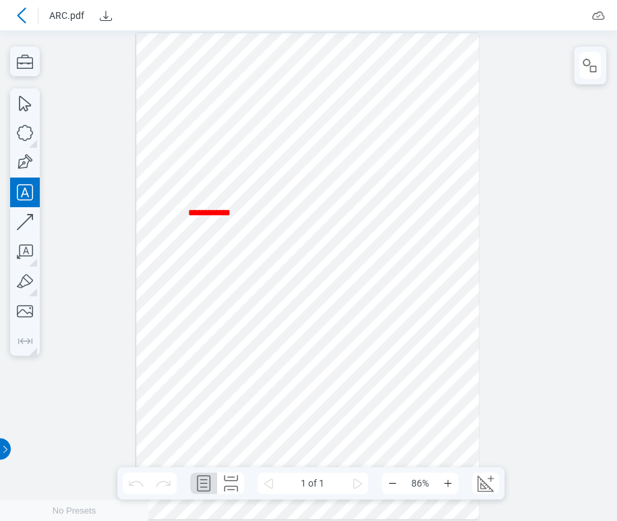
click at [243, 386] on div at bounding box center [307, 276] width 343 height 486
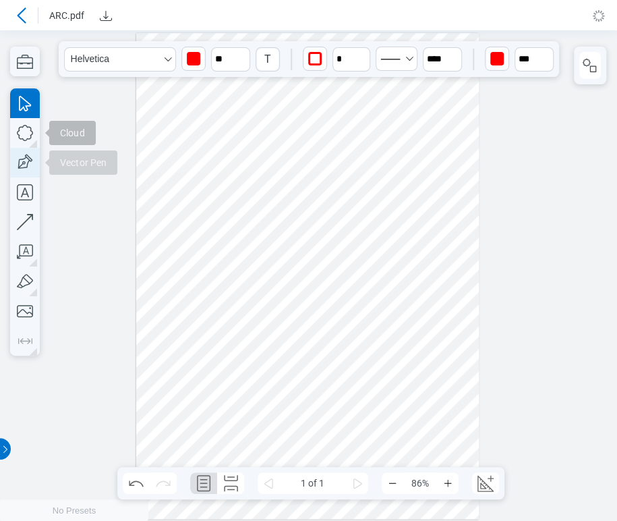
click at [23, 160] on icon "button" at bounding box center [25, 163] width 30 height 30
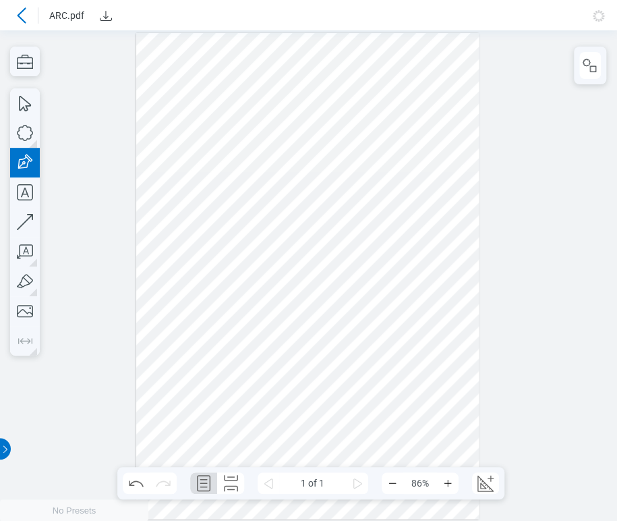
drag, startPoint x: 417, startPoint y: 125, endPoint x: 469, endPoint y: 194, distance: 86.6
click at [469, 194] on div at bounding box center [307, 276] width 343 height 486
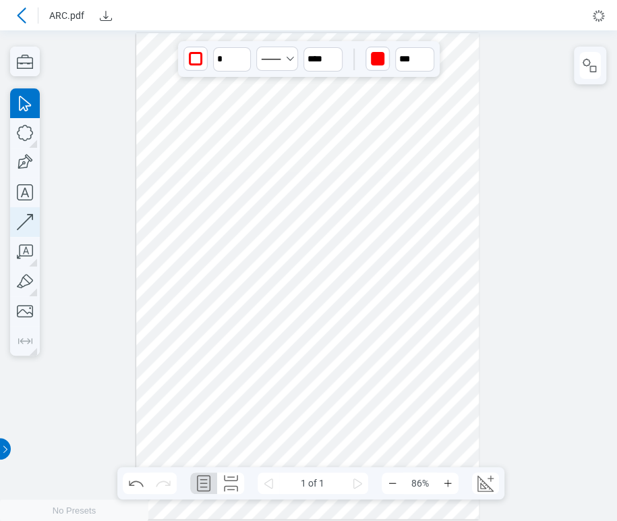
click at [23, 216] on icon "button" at bounding box center [25, 222] width 30 height 30
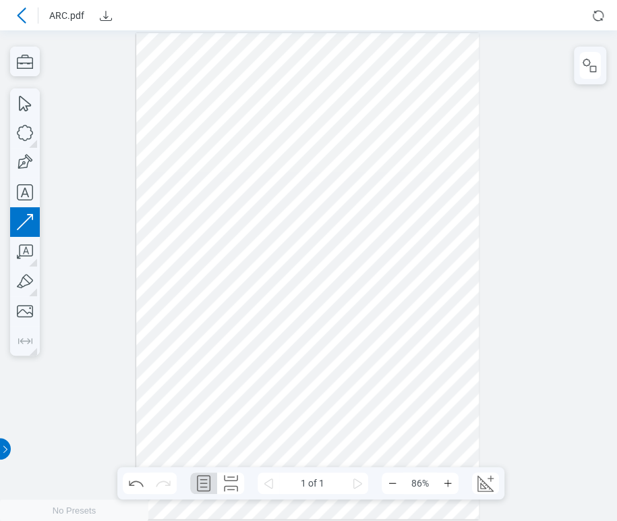
drag, startPoint x: 194, startPoint y: 240, endPoint x: 415, endPoint y: 230, distance: 222.1
click at [415, 230] on div at bounding box center [307, 276] width 343 height 486
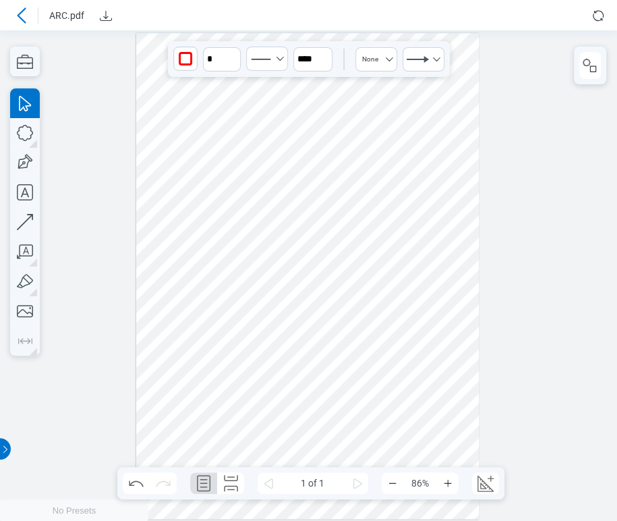
click at [457, 307] on div at bounding box center [307, 276] width 343 height 486
click at [538, 279] on div at bounding box center [308, 275] width 617 height 490
click at [103, 86] on div at bounding box center [308, 275] width 617 height 490
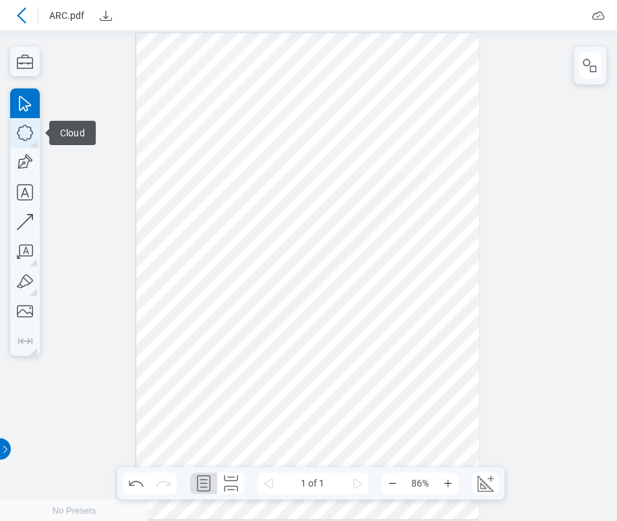
click at [32, 140] on icon "button" at bounding box center [25, 133] width 30 height 30
drag, startPoint x: 245, startPoint y: 310, endPoint x: 301, endPoint y: 356, distance: 71.8
click at [301, 356] on div at bounding box center [307, 276] width 343 height 486
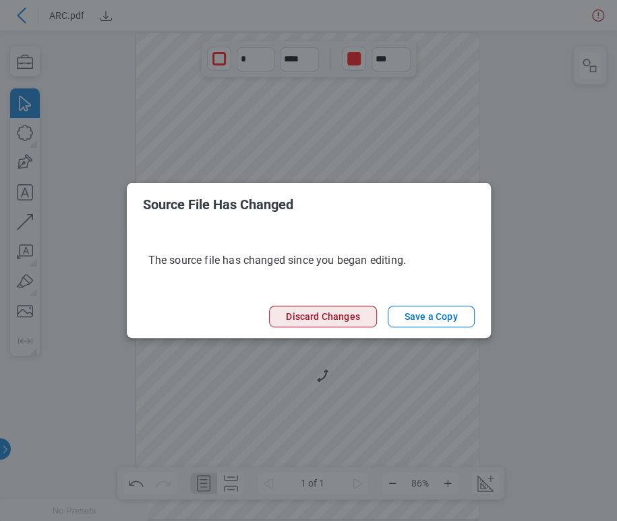
click at [333, 321] on button "Discard Changes" at bounding box center [322, 317] width 107 height 22
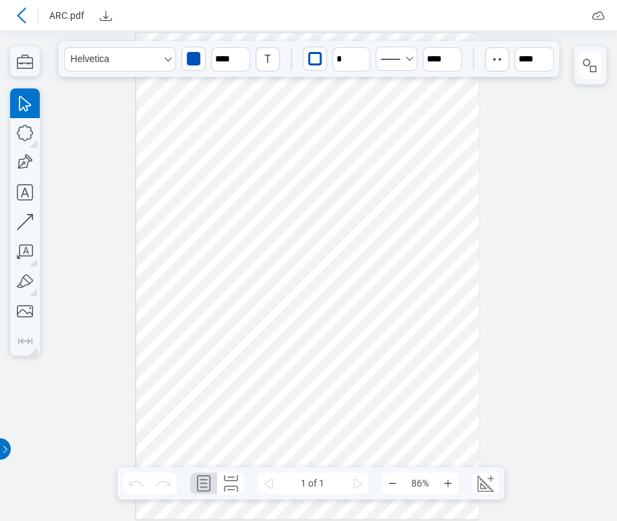
click at [313, 69] on div at bounding box center [307, 276] width 343 height 486
click at [313, 69] on div "button" at bounding box center [315, 59] width 22 height 22
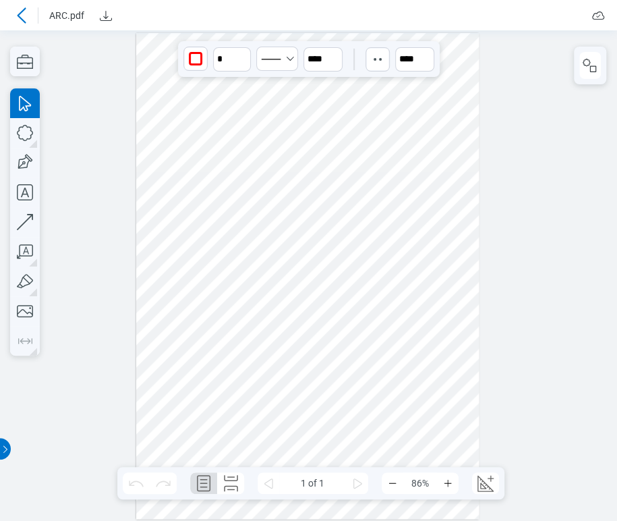
click at [283, 105] on div at bounding box center [307, 276] width 343 height 486
click at [179, 116] on div at bounding box center [307, 276] width 343 height 486
click at [293, 72] on div at bounding box center [307, 276] width 343 height 486
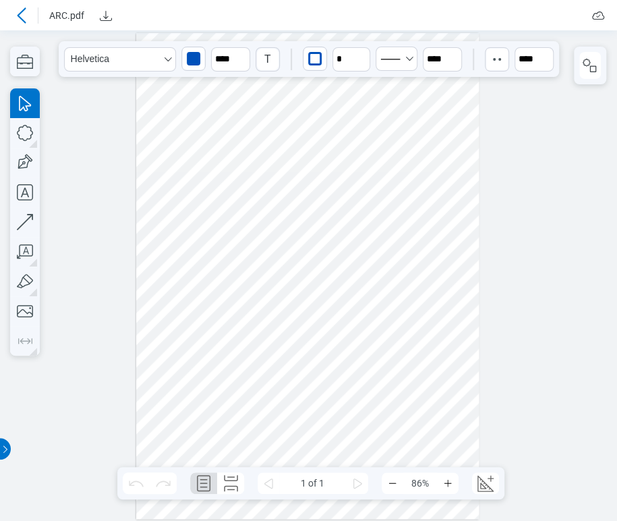
drag, startPoint x: 293, startPoint y: 72, endPoint x: 299, endPoint y: 121, distance: 49.5
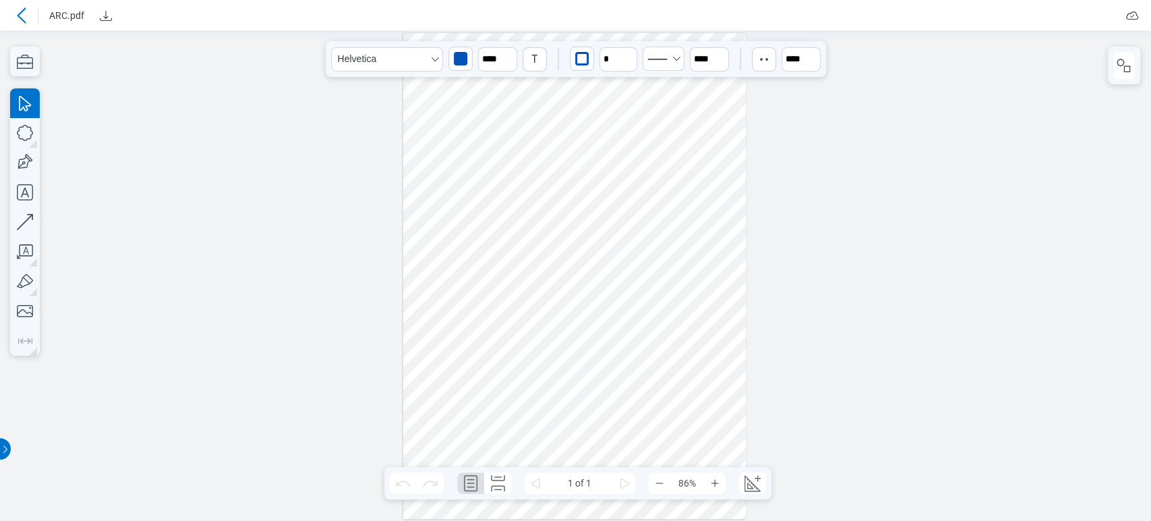
drag, startPoint x: 554, startPoint y: 79, endPoint x: 944, endPoint y: 9, distance: 395.3
click at [547, 128] on div at bounding box center [576, 275] width 1130 height 469
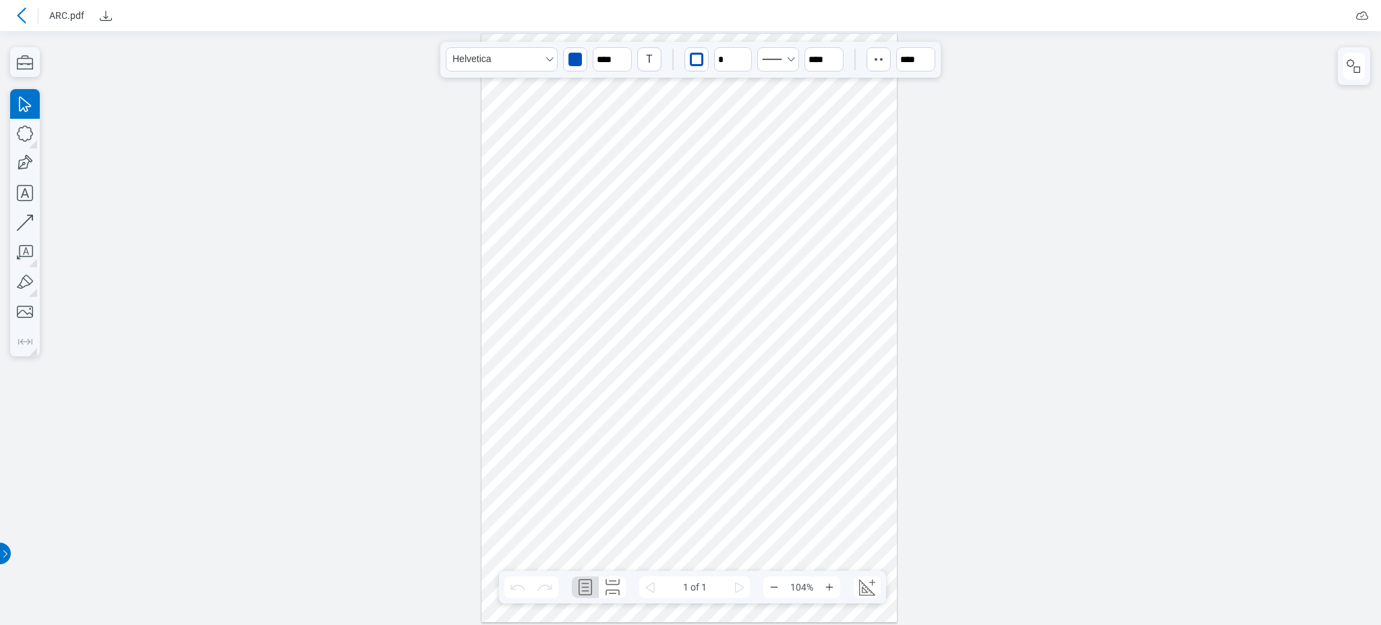
drag, startPoint x: 944, startPoint y: 9, endPoint x: 697, endPoint y: 166, distance: 291.7
click at [616, 166] on div at bounding box center [691, 328] width 1360 height 572
drag, startPoint x: 705, startPoint y: 86, endPoint x: 697, endPoint y: 144, distance: 57.9
click at [616, 178] on div at bounding box center [691, 328] width 1360 height 572
drag, startPoint x: 703, startPoint y: 85, endPoint x: 705, endPoint y: 123, distance: 38.5
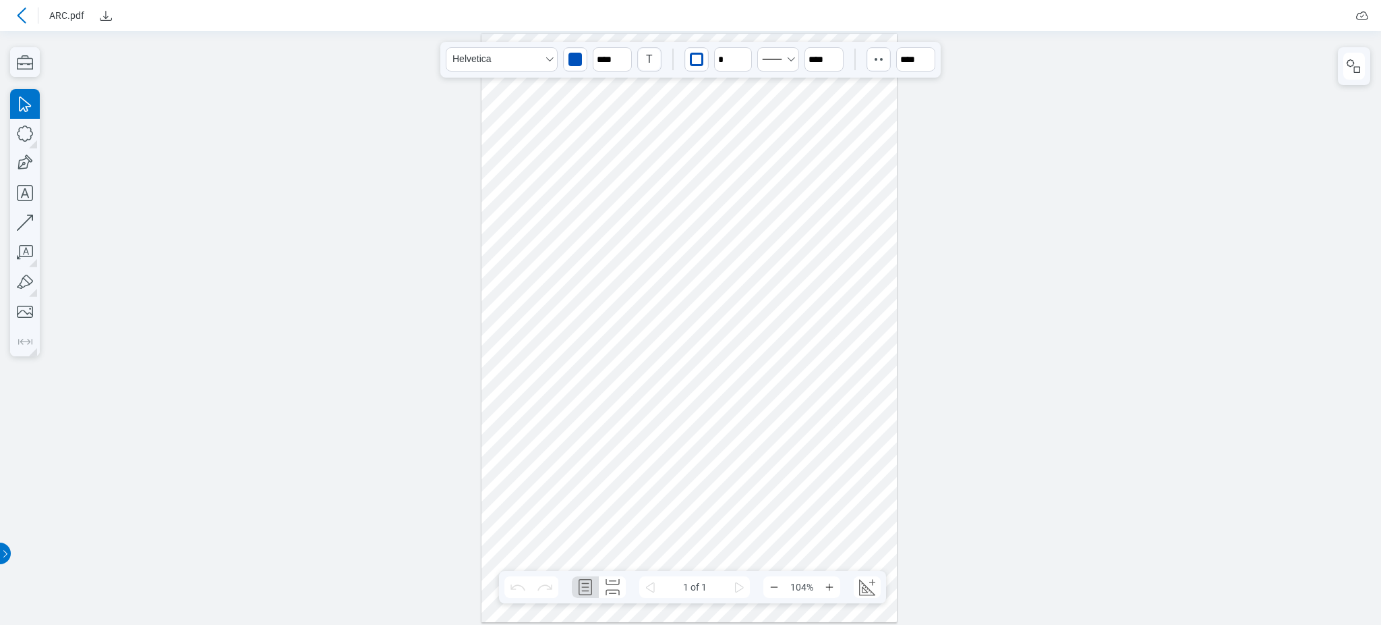
click at [616, 123] on div at bounding box center [691, 328] width 1360 height 572
click at [616, 87] on div at bounding box center [691, 328] width 1360 height 572
click at [475, 161] on div at bounding box center [691, 328] width 1360 height 572
click at [519, 157] on div at bounding box center [691, 328] width 1360 height 572
click at [616, 82] on div at bounding box center [691, 328] width 1360 height 572
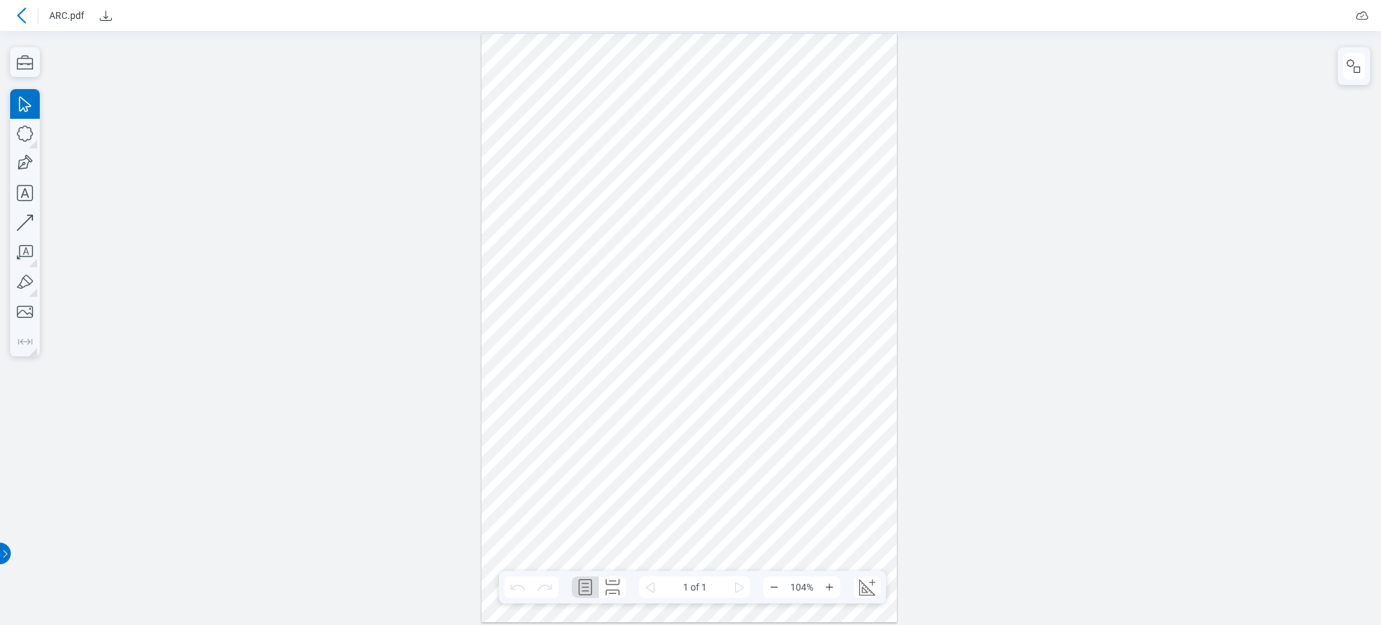
click at [616, 73] on div at bounding box center [691, 328] width 1360 height 572
drag, startPoint x: 695, startPoint y: 73, endPoint x: 685, endPoint y: 77, distance: 10.9
click at [616, 76] on div at bounding box center [691, 328] width 1360 height 572
click at [616, 77] on div at bounding box center [691, 328] width 1360 height 572
drag, startPoint x: 654, startPoint y: 66, endPoint x: 714, endPoint y: 95, distance: 66.1
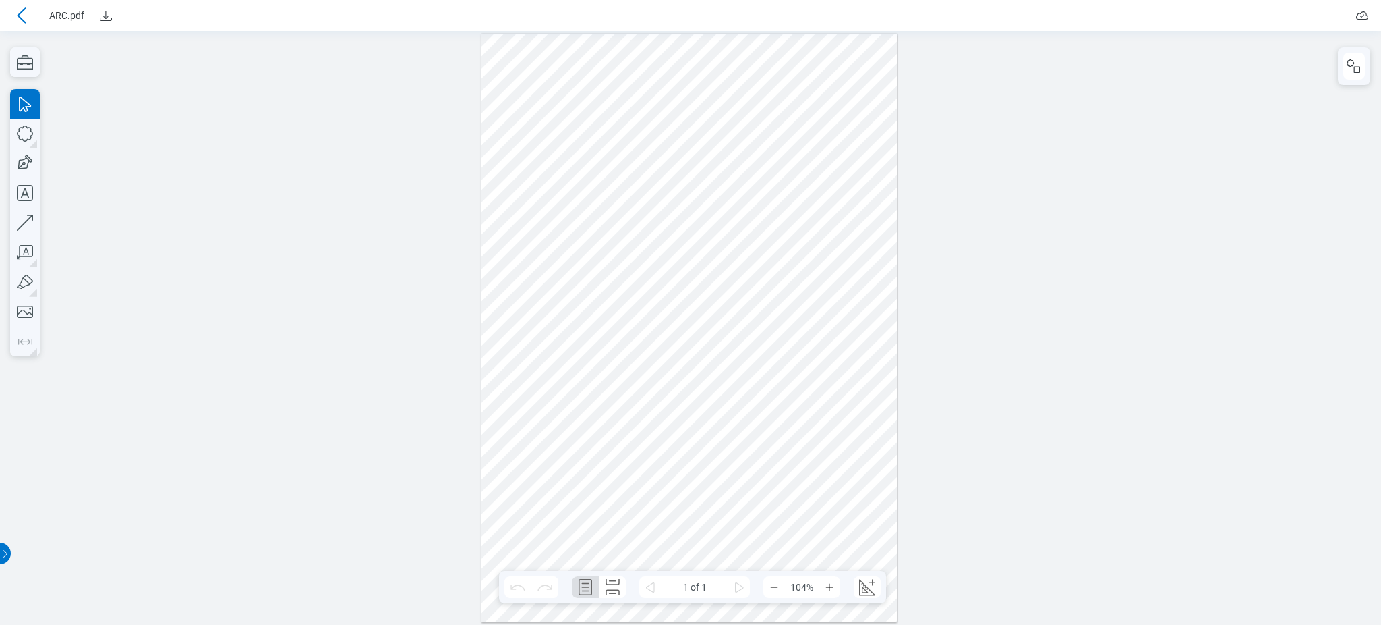
click at [616, 95] on div at bounding box center [691, 328] width 1360 height 572
drag, startPoint x: 708, startPoint y: 84, endPoint x: 645, endPoint y: 61, distance: 66.6
click at [616, 61] on div at bounding box center [691, 328] width 1360 height 572
click at [616, 113] on div at bounding box center [691, 328] width 1360 height 572
drag, startPoint x: 761, startPoint y: 112, endPoint x: 820, endPoint y: 163, distance: 78.0
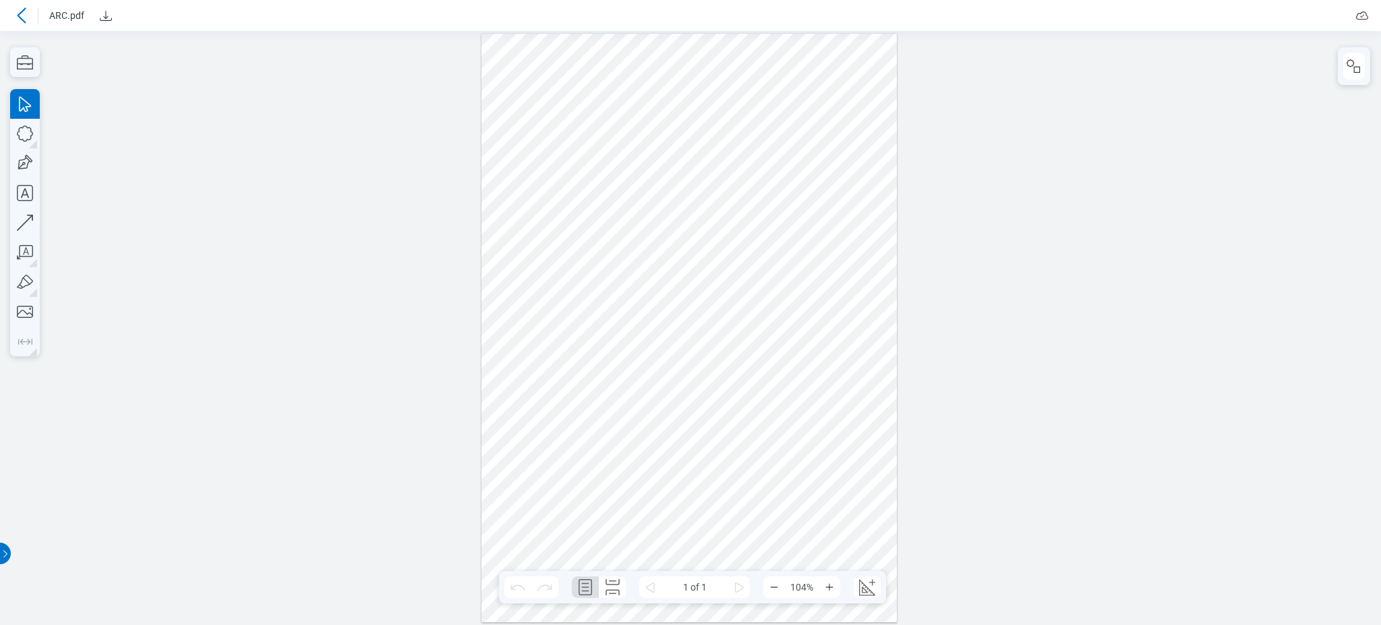
click at [616, 113] on div at bounding box center [691, 328] width 1360 height 572
click at [616, 244] on div at bounding box center [691, 328] width 1360 height 572
drag, startPoint x: 492, startPoint y: 476, endPoint x: 527, endPoint y: 492, distance: 38.6
click at [502, 489] on div at bounding box center [691, 328] width 1360 height 572
drag, startPoint x: 799, startPoint y: 448, endPoint x: 548, endPoint y: 155, distance: 386.0
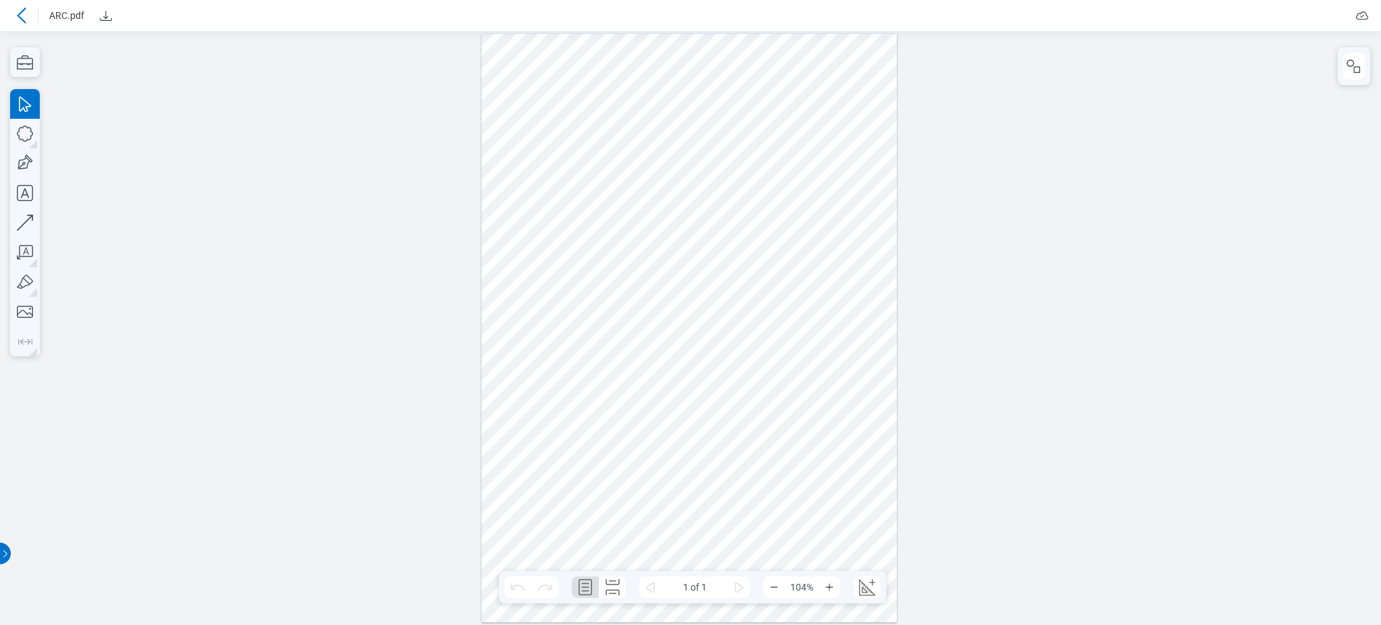
click at [548, 155] on div at bounding box center [691, 328] width 1360 height 572
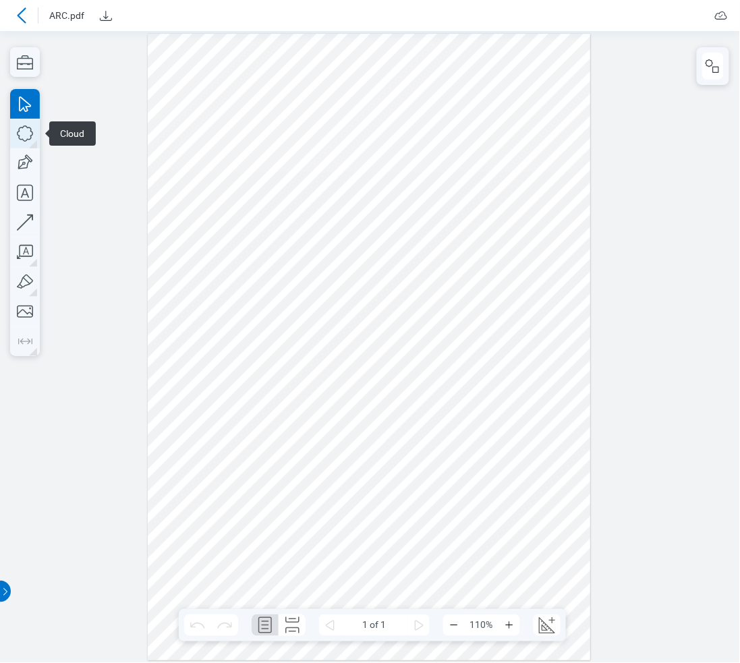
click at [18, 134] on icon "button" at bounding box center [25, 134] width 30 height 30
drag, startPoint x: 303, startPoint y: 59, endPoint x: 435, endPoint y: 97, distance: 137.5
click at [435, 97] on div at bounding box center [370, 347] width 718 height 610
click at [29, 138] on icon "button" at bounding box center [25, 134] width 30 height 30
drag, startPoint x: 303, startPoint y: 38, endPoint x: 349, endPoint y: 79, distance: 61.1
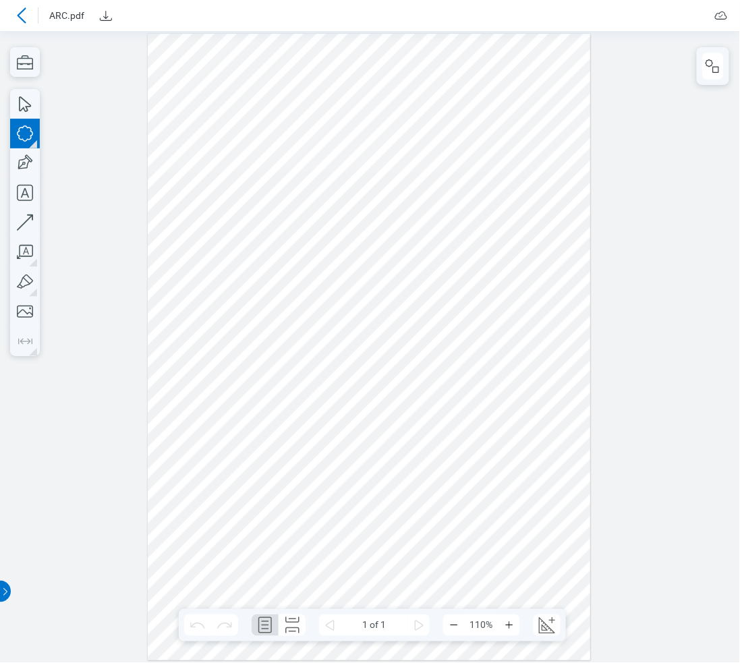
click at [349, 79] on div at bounding box center [370, 347] width 740 height 632
click at [20, 212] on icon "button" at bounding box center [25, 223] width 30 height 30
drag, startPoint x: 256, startPoint y: 194, endPoint x: 255, endPoint y: 297, distance: 103.2
click at [255, 297] on div at bounding box center [370, 347] width 718 height 610
drag, startPoint x: 317, startPoint y: 343, endPoint x: 337, endPoint y: 234, distance: 111.0
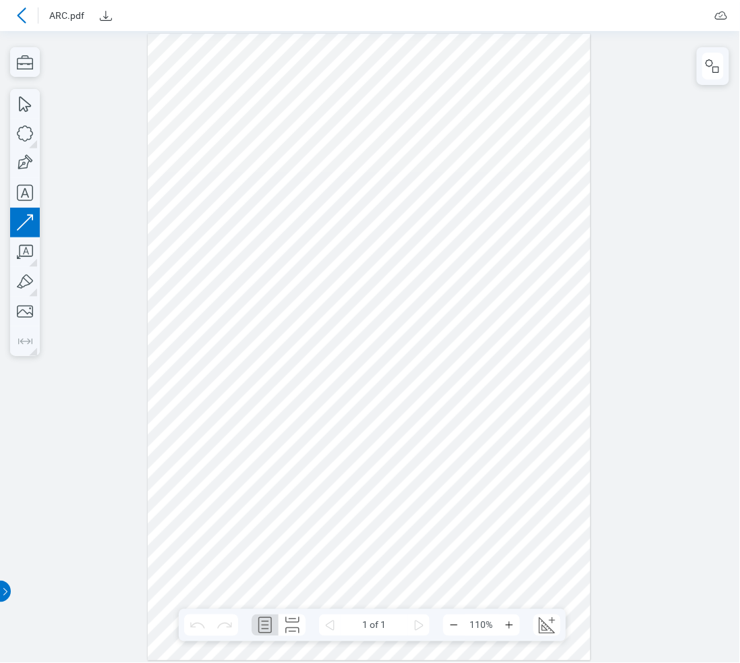
click at [337, 234] on div at bounding box center [370, 347] width 718 height 610
drag, startPoint x: 552, startPoint y: 235, endPoint x: 699, endPoint y: 233, distance: 146.4
click at [558, 231] on div at bounding box center [370, 347] width 718 height 610
click at [223, 120] on div at bounding box center [370, 347] width 718 height 610
click at [24, 138] on icon "button" at bounding box center [25, 134] width 30 height 30
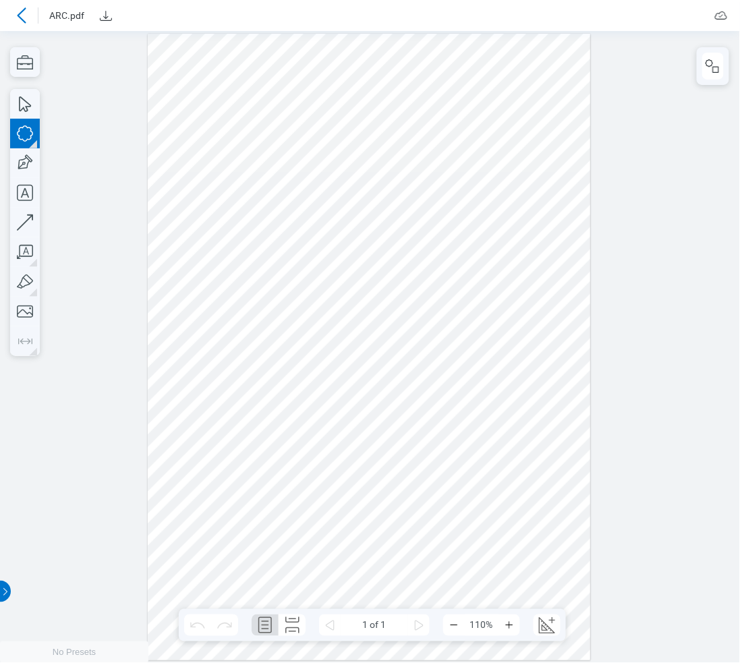
drag, startPoint x: 190, startPoint y: 136, endPoint x: 556, endPoint y: 419, distance: 462.4
click at [556, 419] on div at bounding box center [369, 346] width 443 height 627
click at [700, 227] on div at bounding box center [370, 346] width 740 height 632
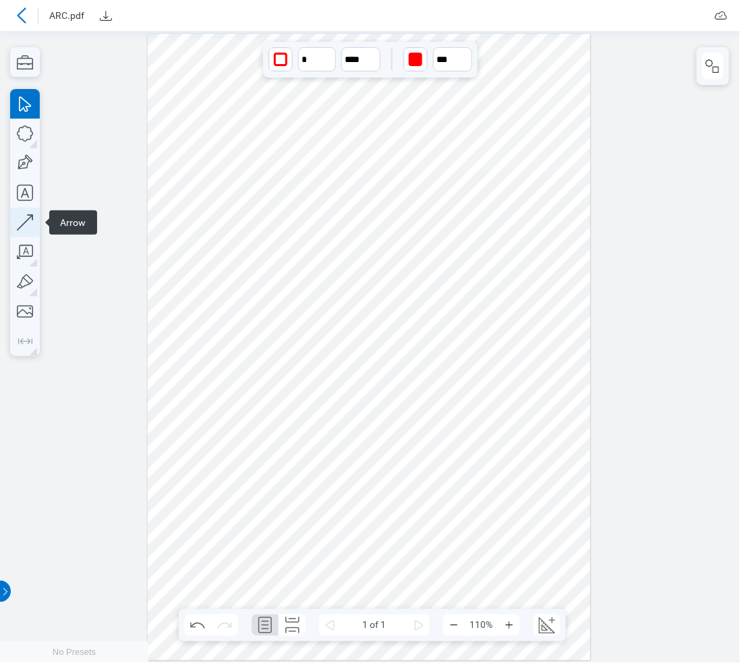
click at [16, 231] on icon "button" at bounding box center [25, 223] width 30 height 30
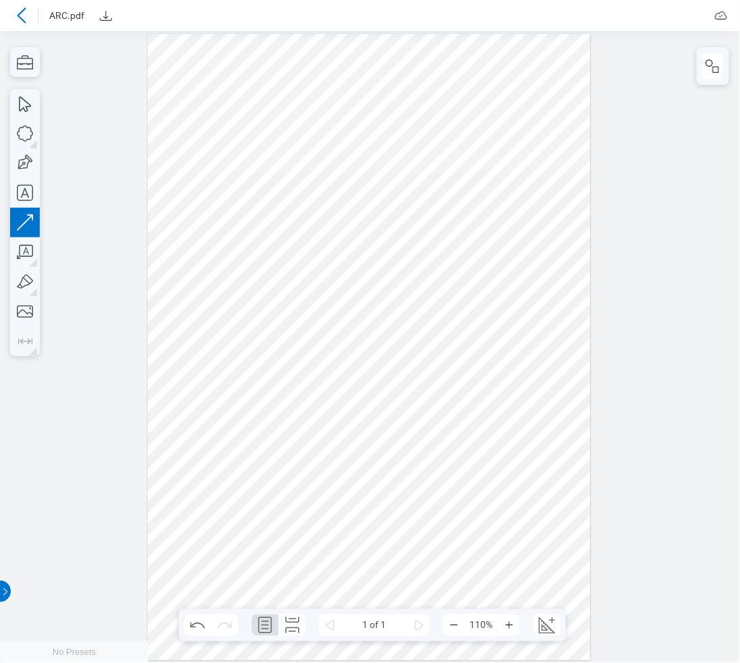
drag, startPoint x: 353, startPoint y: 515, endPoint x: 365, endPoint y: 45, distance: 470.2
click at [365, 45] on div at bounding box center [369, 346] width 443 height 627
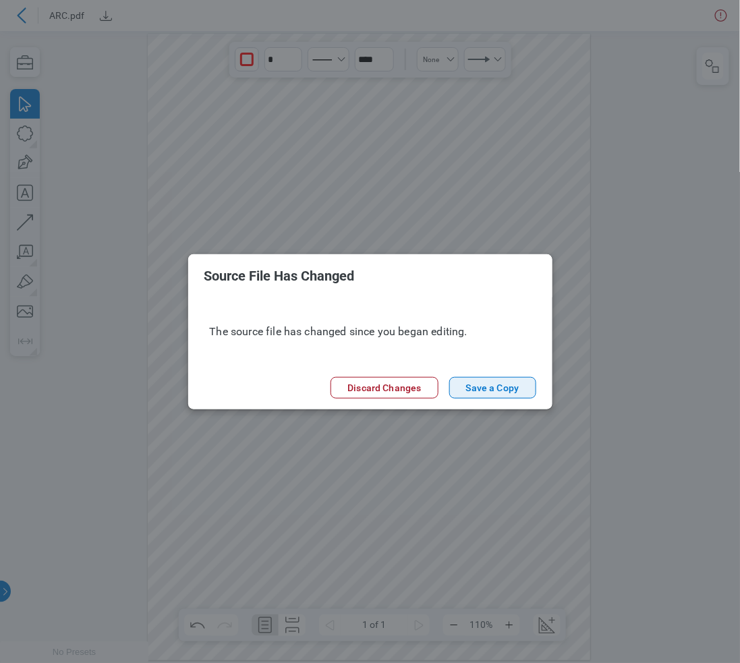
click at [475, 388] on button "Save a Copy" at bounding box center [492, 388] width 87 height 22
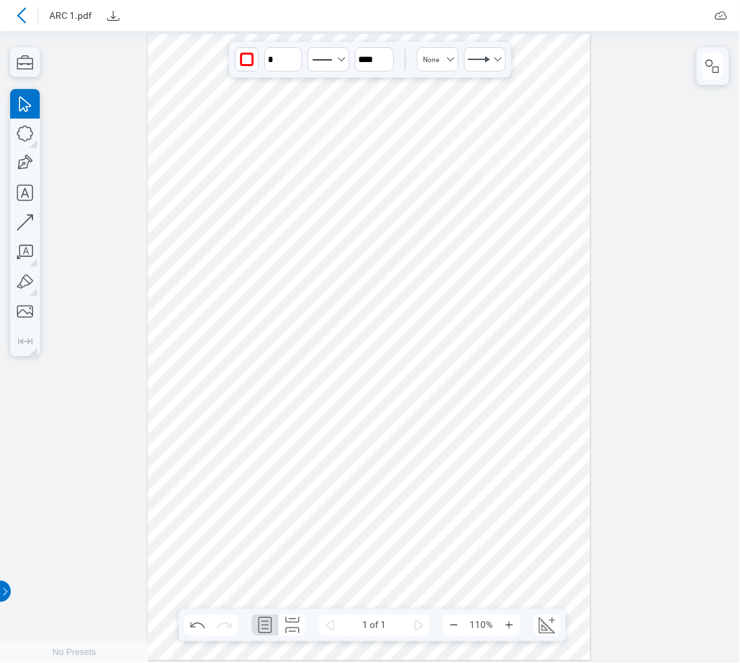
click at [17, 5] on div at bounding box center [22, 16] width 22 height 22
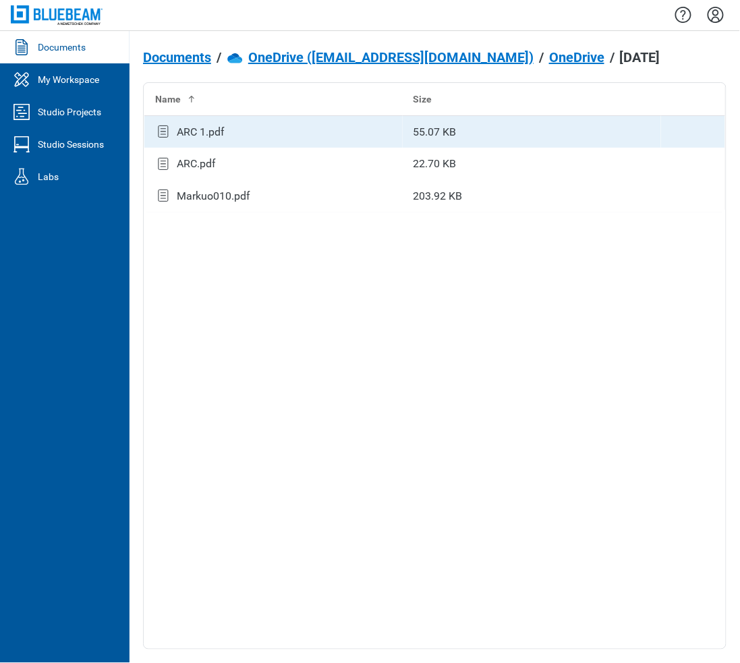
click at [199, 130] on div "ARC 1.pdf" at bounding box center [201, 132] width 48 height 16
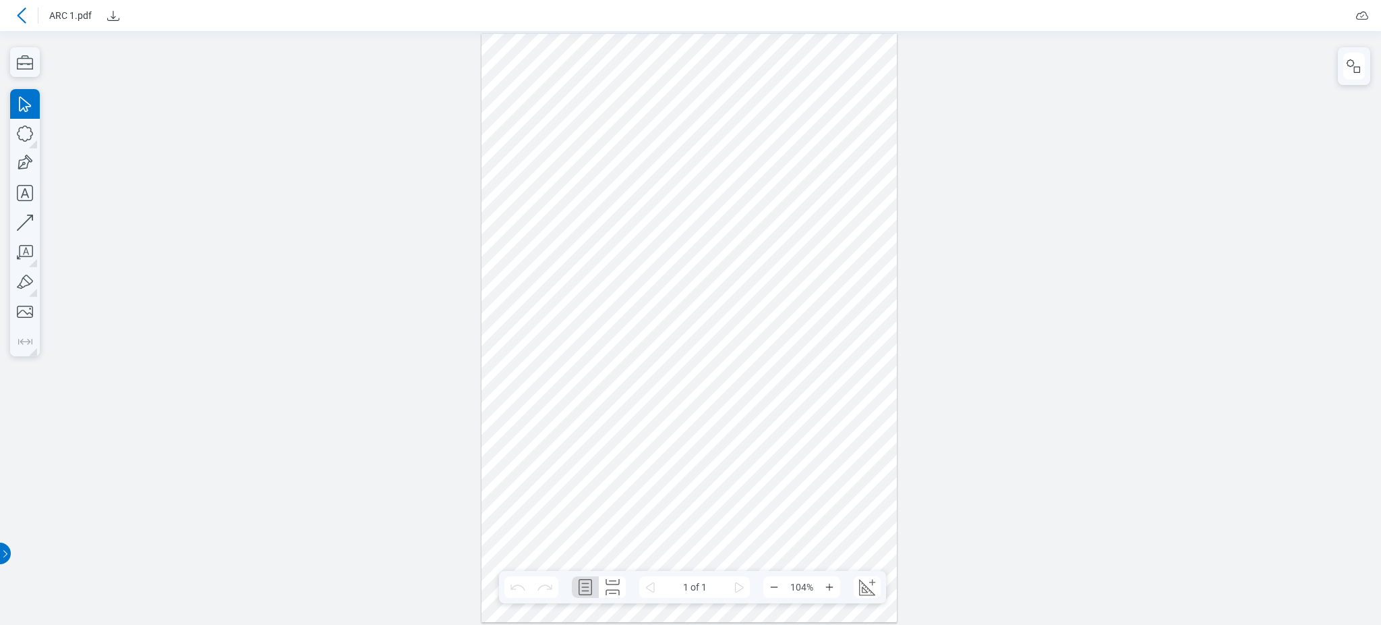
click at [24, 9] on icon at bounding box center [21, 15] width 9 height 16
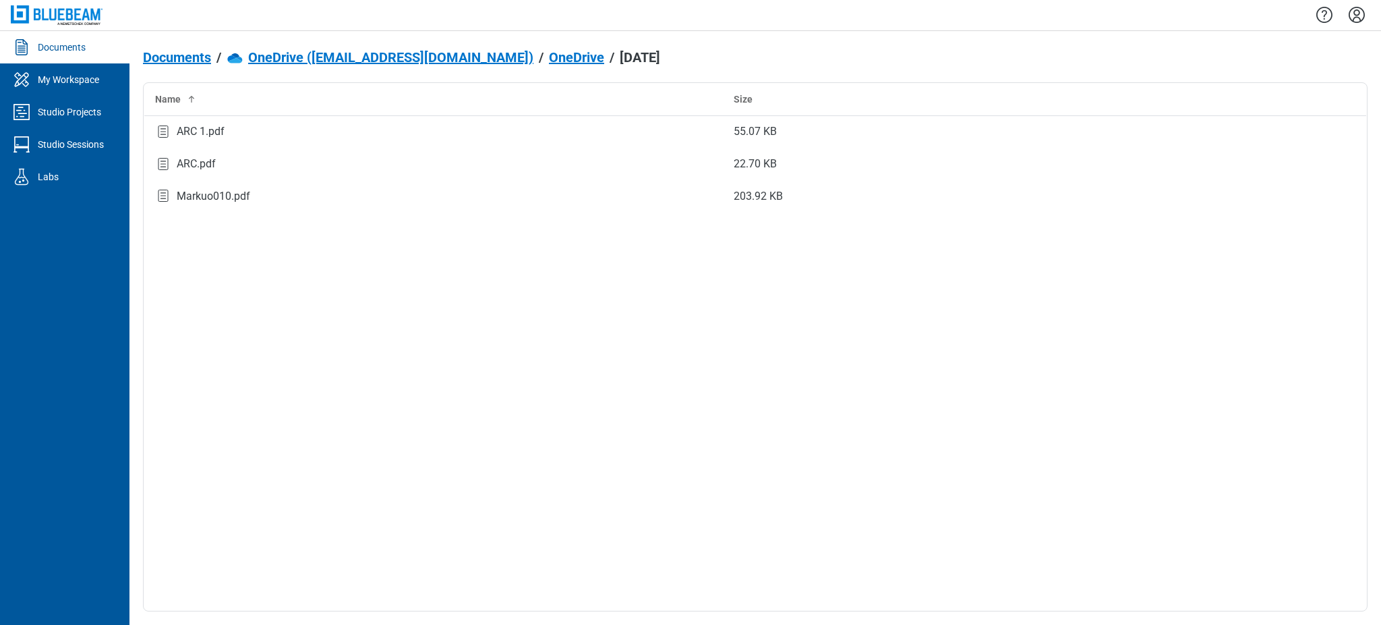
click at [55, 55] on link "Documents" at bounding box center [64, 47] width 129 height 32
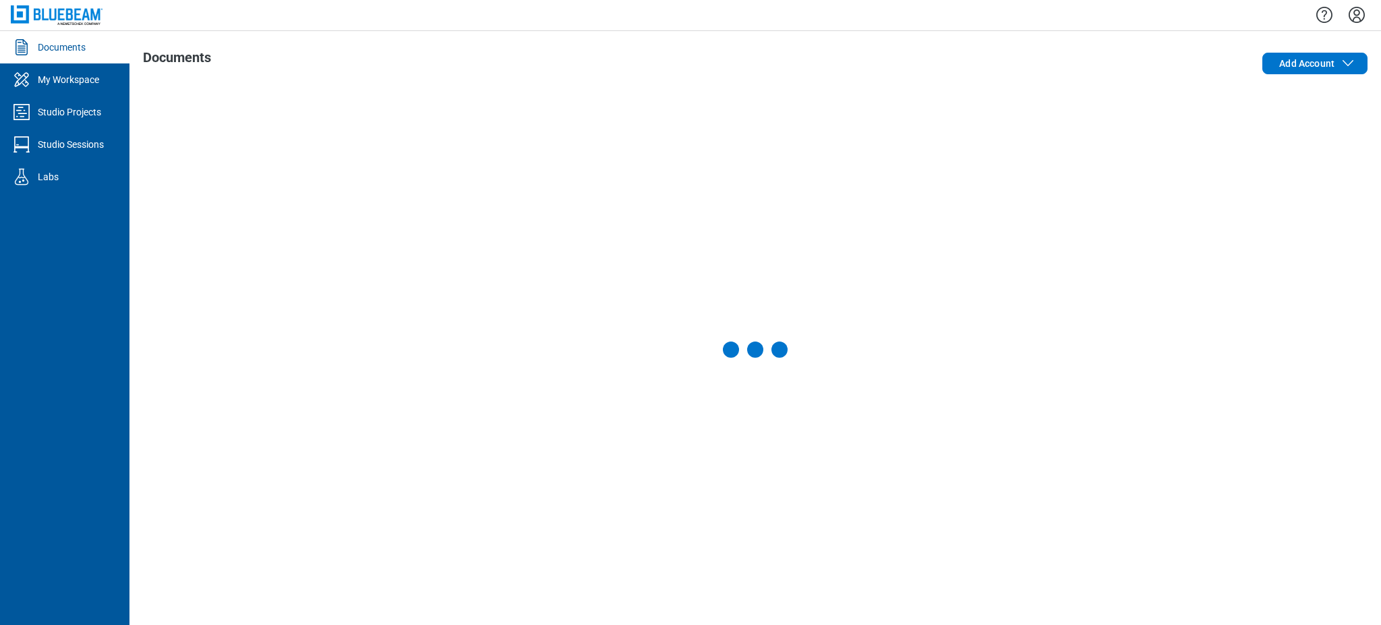
drag, startPoint x: 1358, startPoint y: 12, endPoint x: 1333, endPoint y: 38, distance: 35.3
click at [739, 13] on icon "Settings" at bounding box center [1357, 15] width 22 height 22
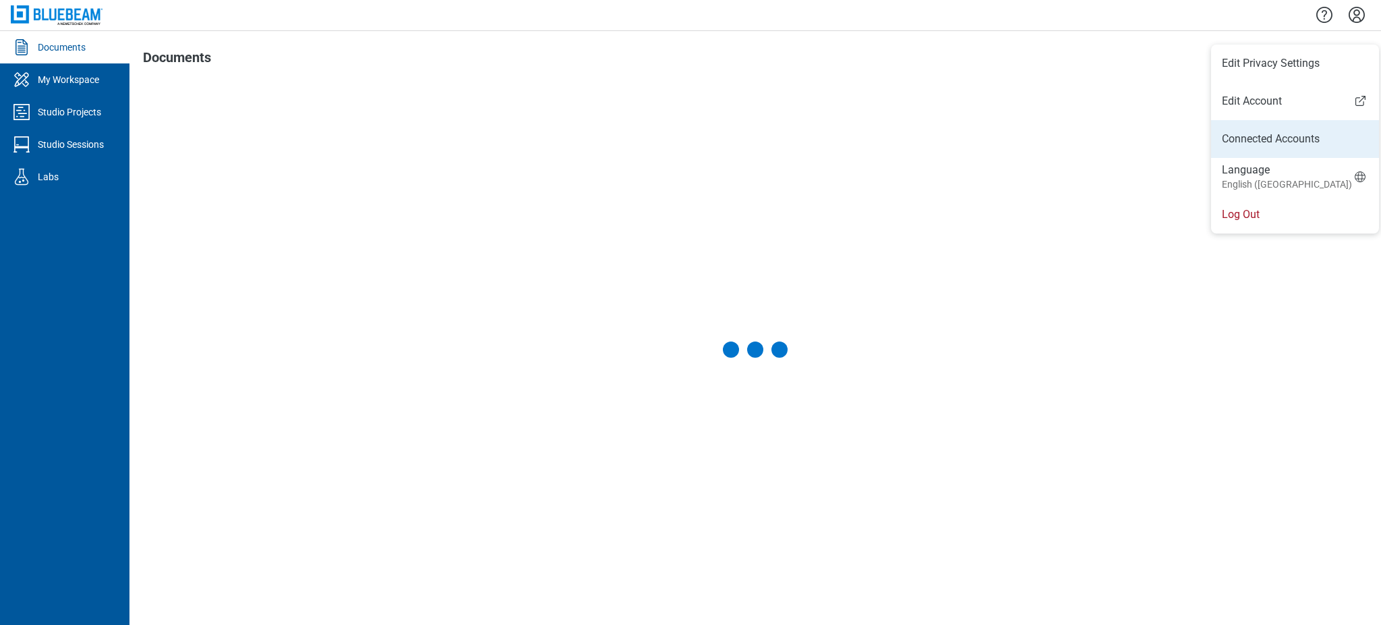
click at [739, 141] on link "Connected Accounts" at bounding box center [1295, 139] width 146 height 16
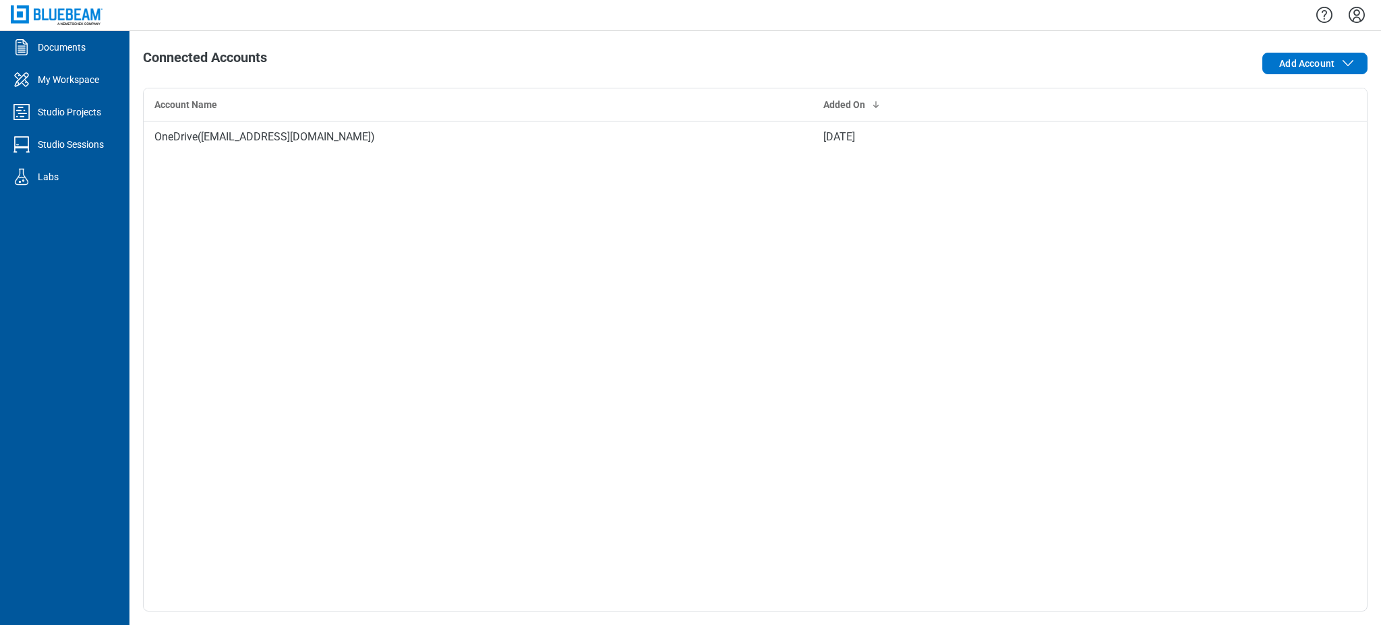
click at [739, 50] on div "Add Account" at bounding box center [1123, 63] width 490 height 27
click at [739, 75] on div "Add Account" at bounding box center [1123, 63] width 490 height 27
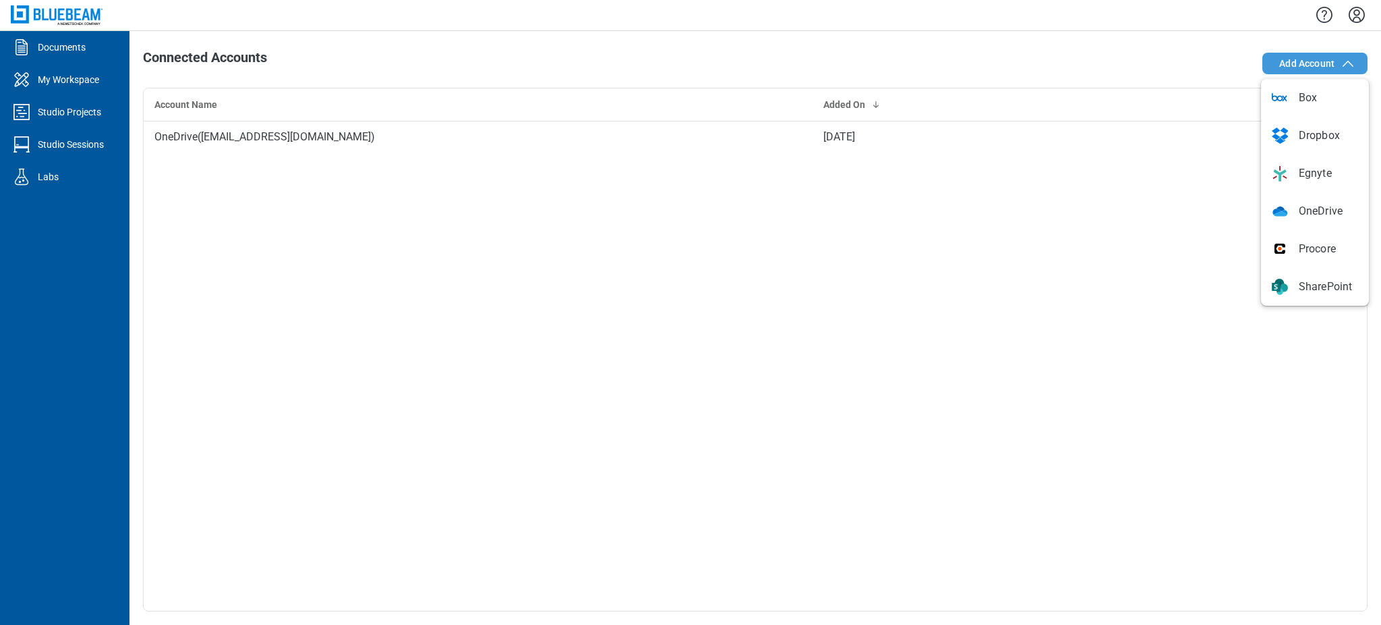
click at [739, 69] on span "Add Account" at bounding box center [1306, 63] width 55 height 13
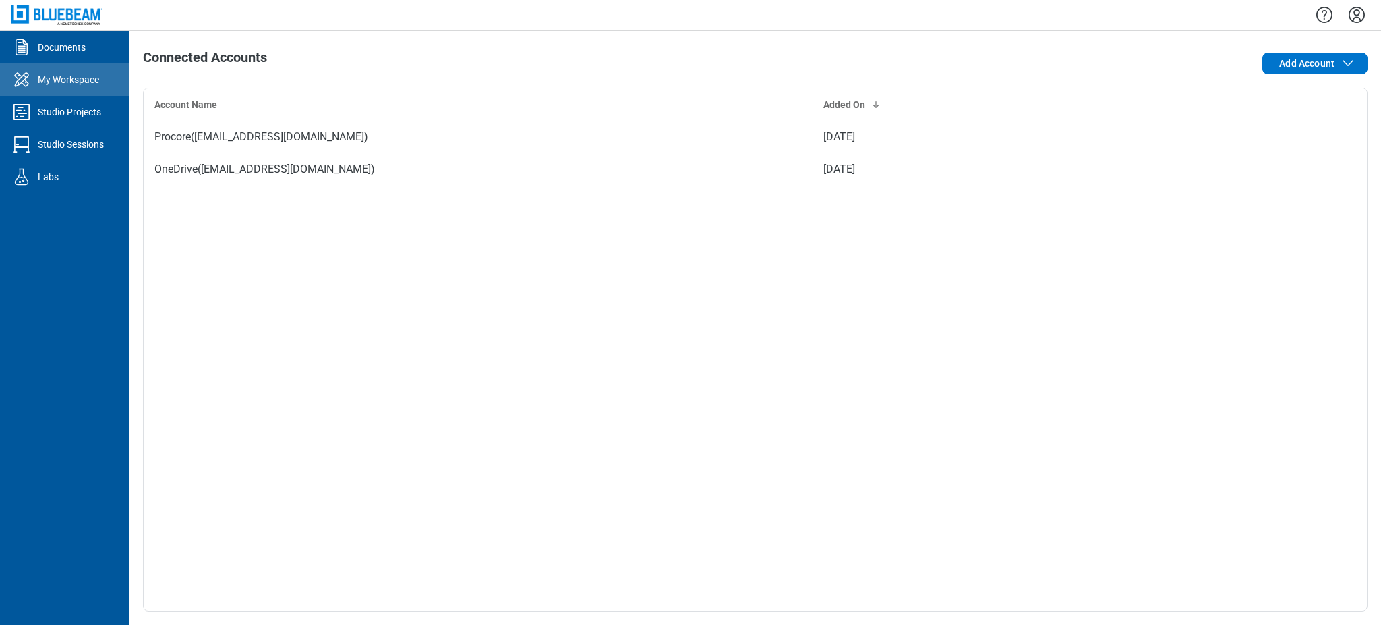
click at [71, 90] on link "My Workspace" at bounding box center [64, 79] width 129 height 32
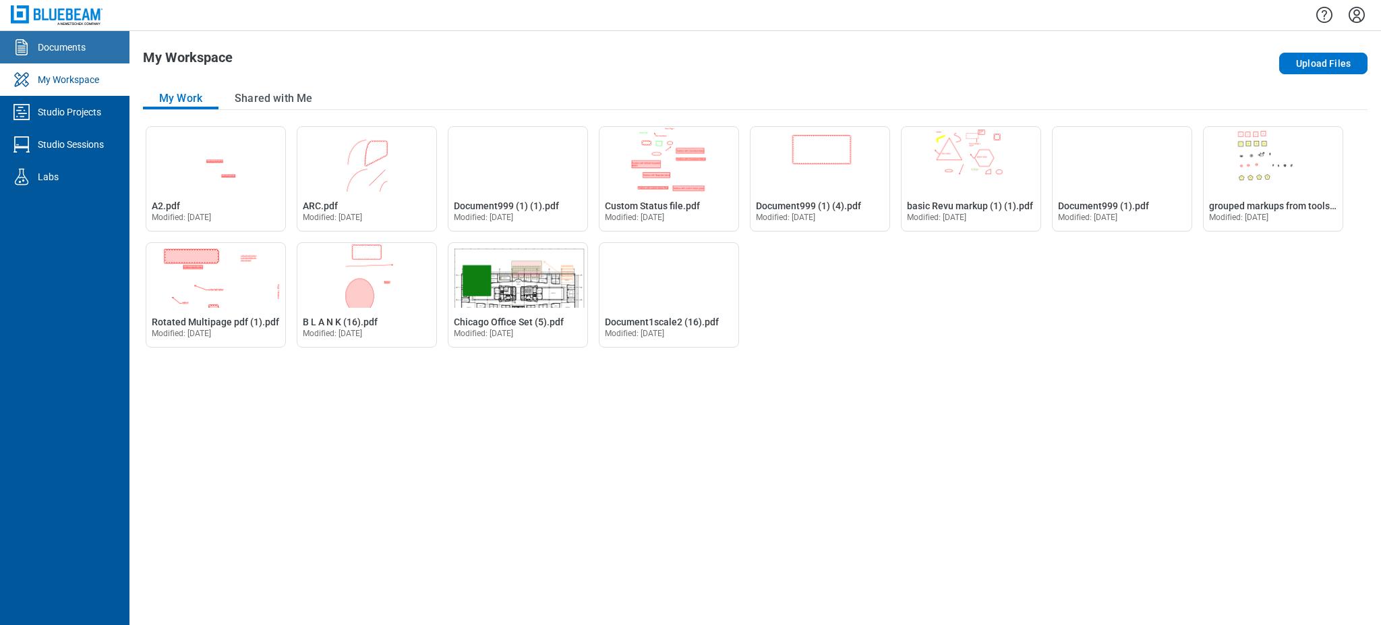
click at [90, 52] on link "Documents" at bounding box center [64, 47] width 129 height 32
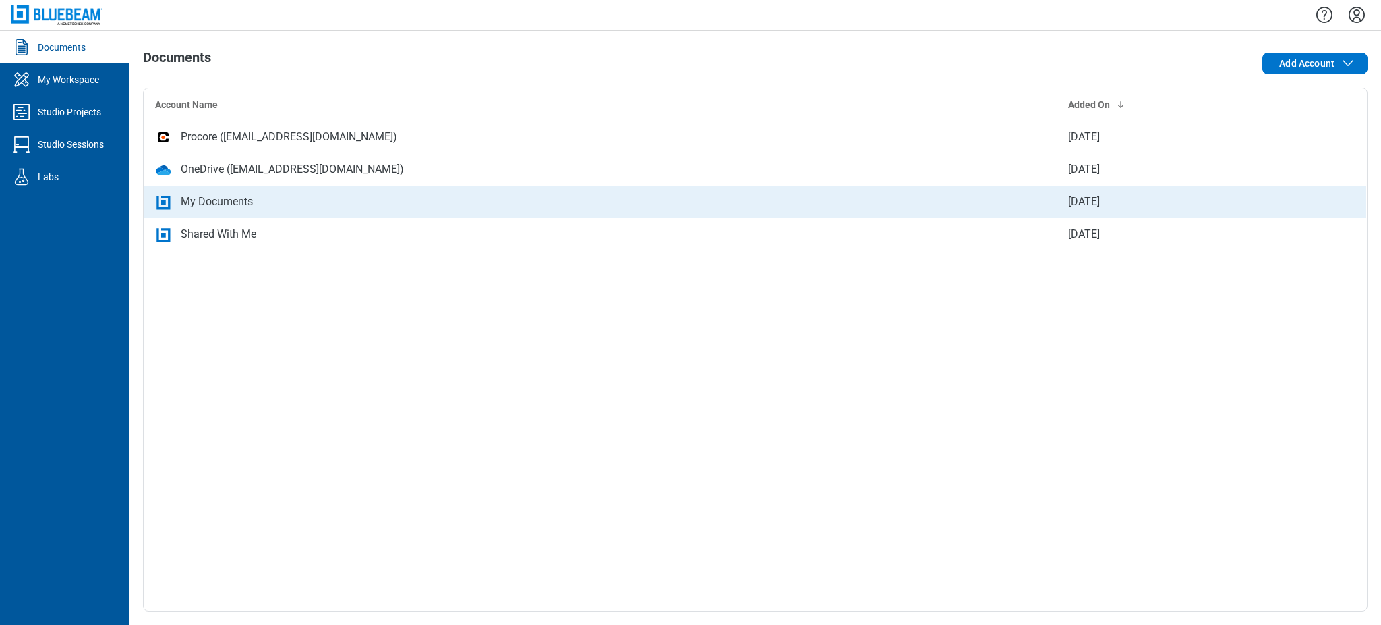
click at [211, 208] on div "My Documents" at bounding box center [217, 202] width 72 height 16
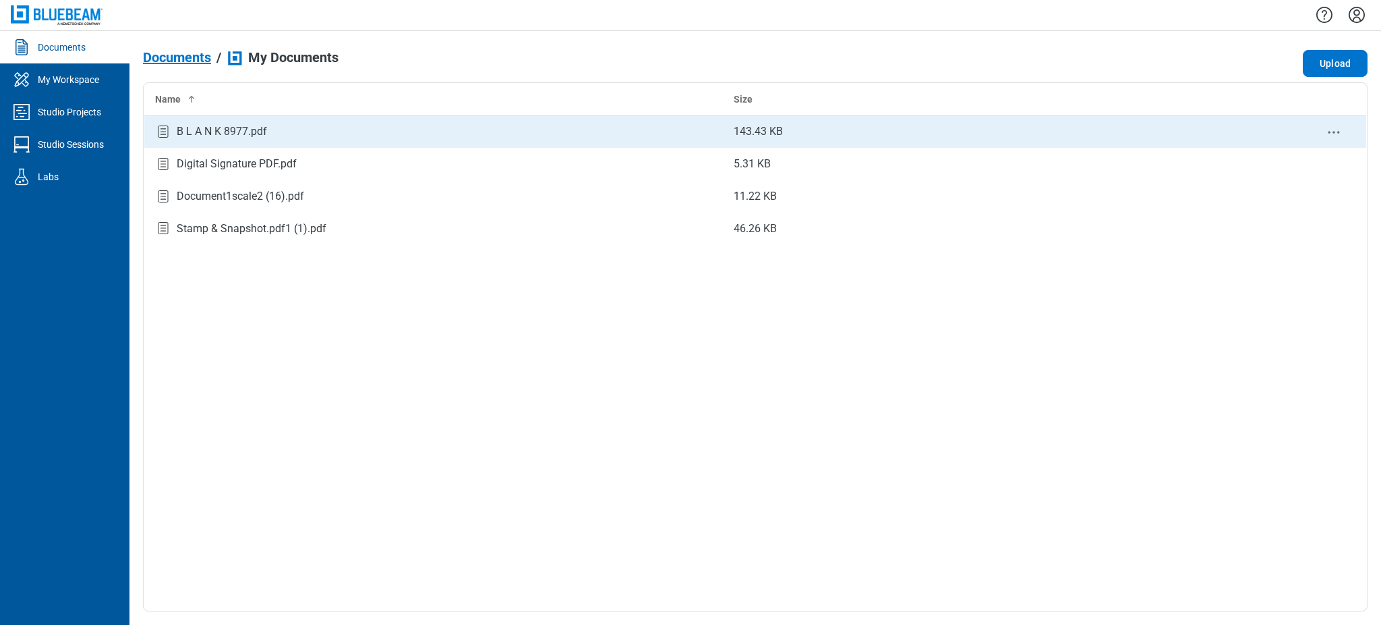
click at [1324, 129] on div "bb-data-table" at bounding box center [1334, 131] width 43 height 17
click at [1337, 127] on icon "context-menu" at bounding box center [1334, 132] width 16 height 16
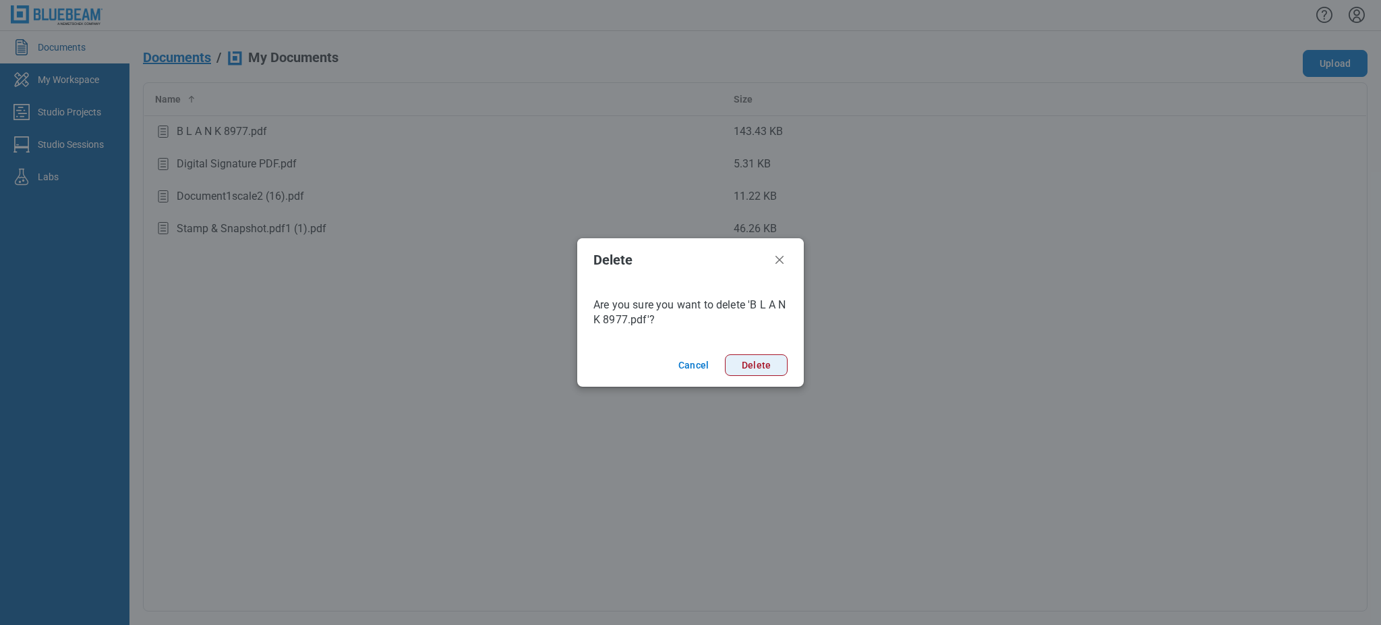
click at [756, 364] on button "Delete" at bounding box center [756, 365] width 63 height 22
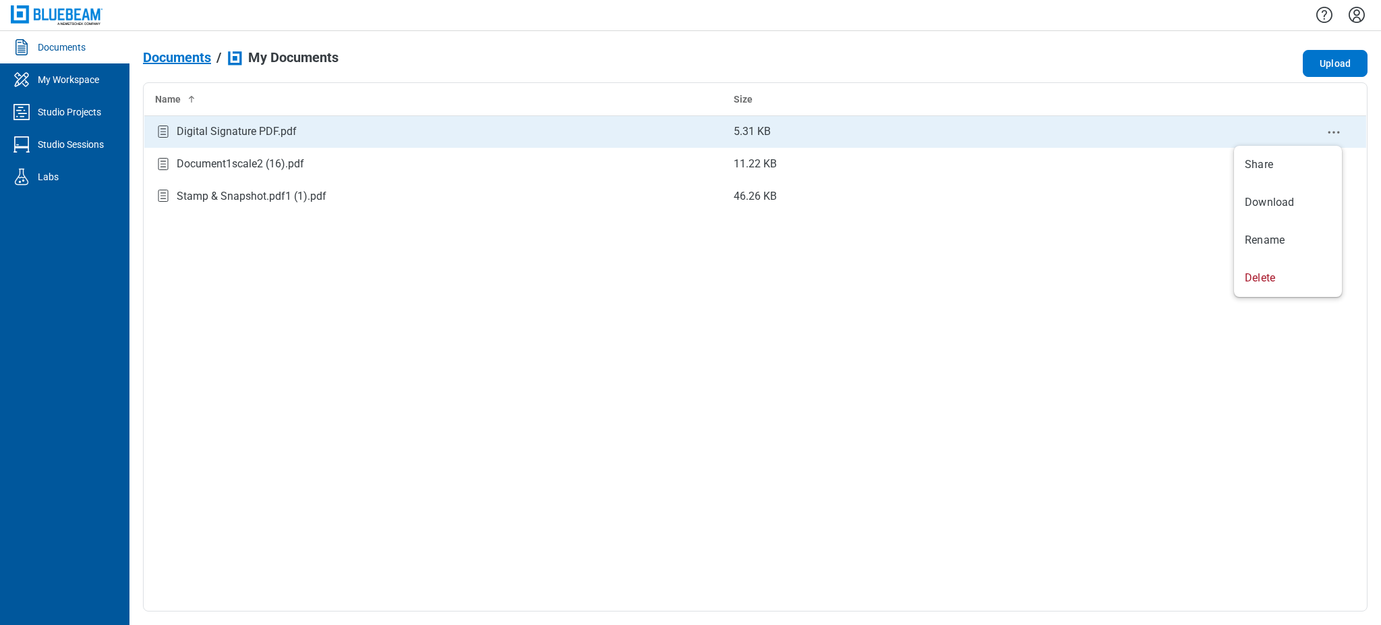
click at [1334, 132] on circle "context-menu" at bounding box center [1334, 133] width 2 height 2
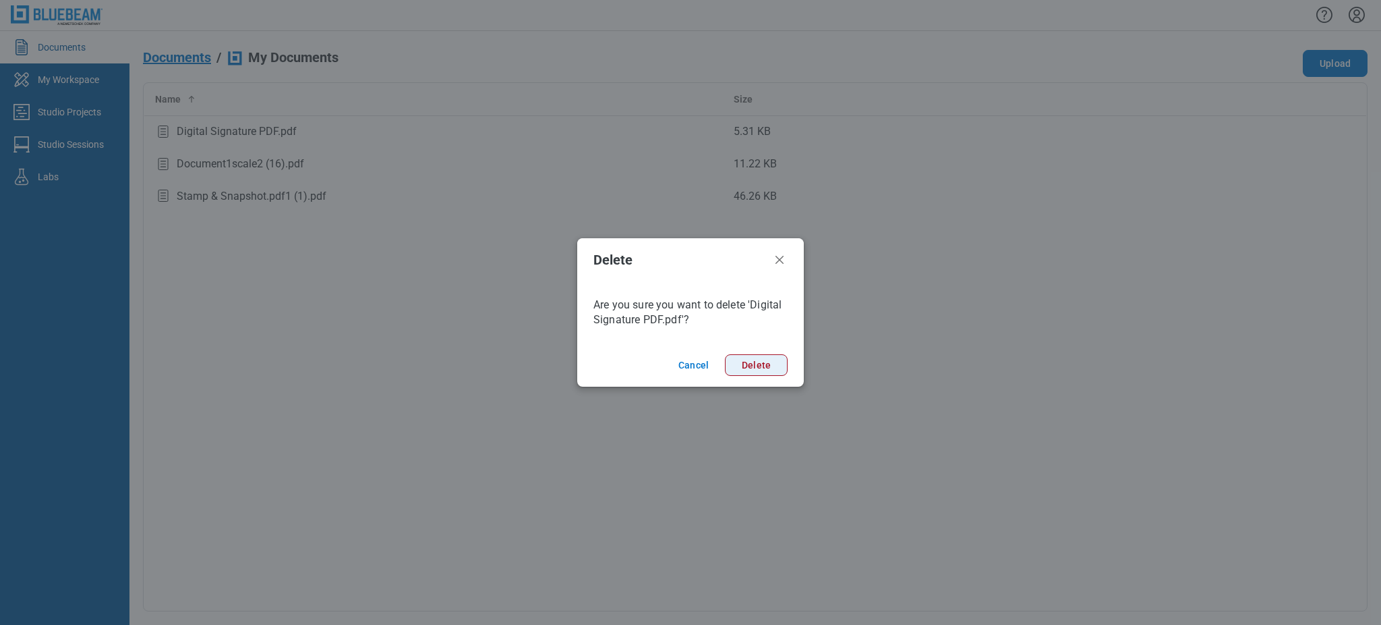
click at [761, 366] on button "Delete" at bounding box center [756, 365] width 63 height 22
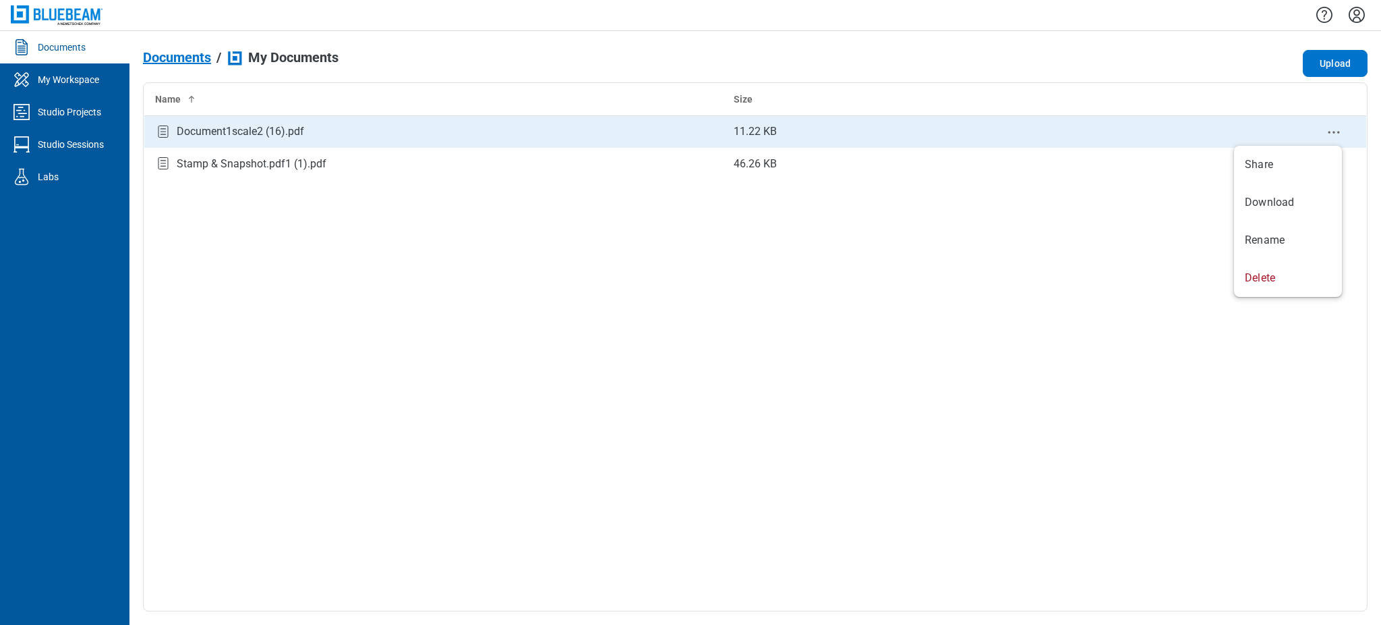
click at [1334, 135] on icon "context-menu" at bounding box center [1334, 132] width 16 height 16
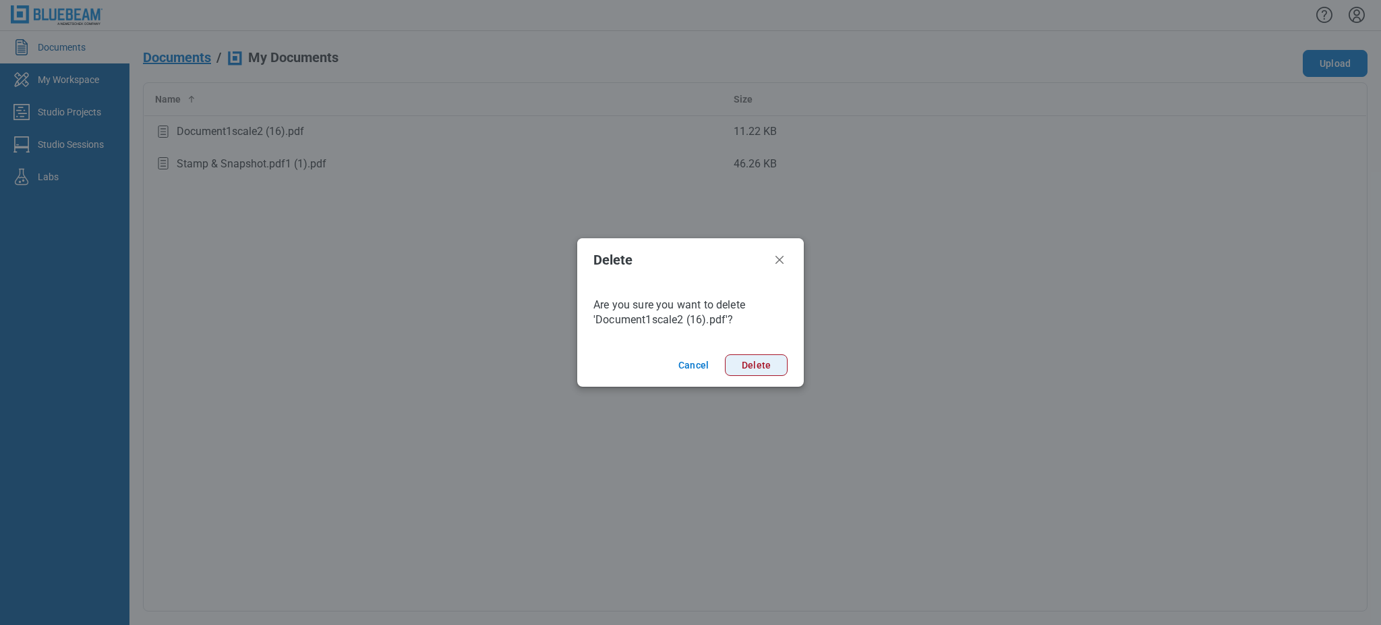
click at [761, 370] on button "Delete" at bounding box center [756, 365] width 63 height 22
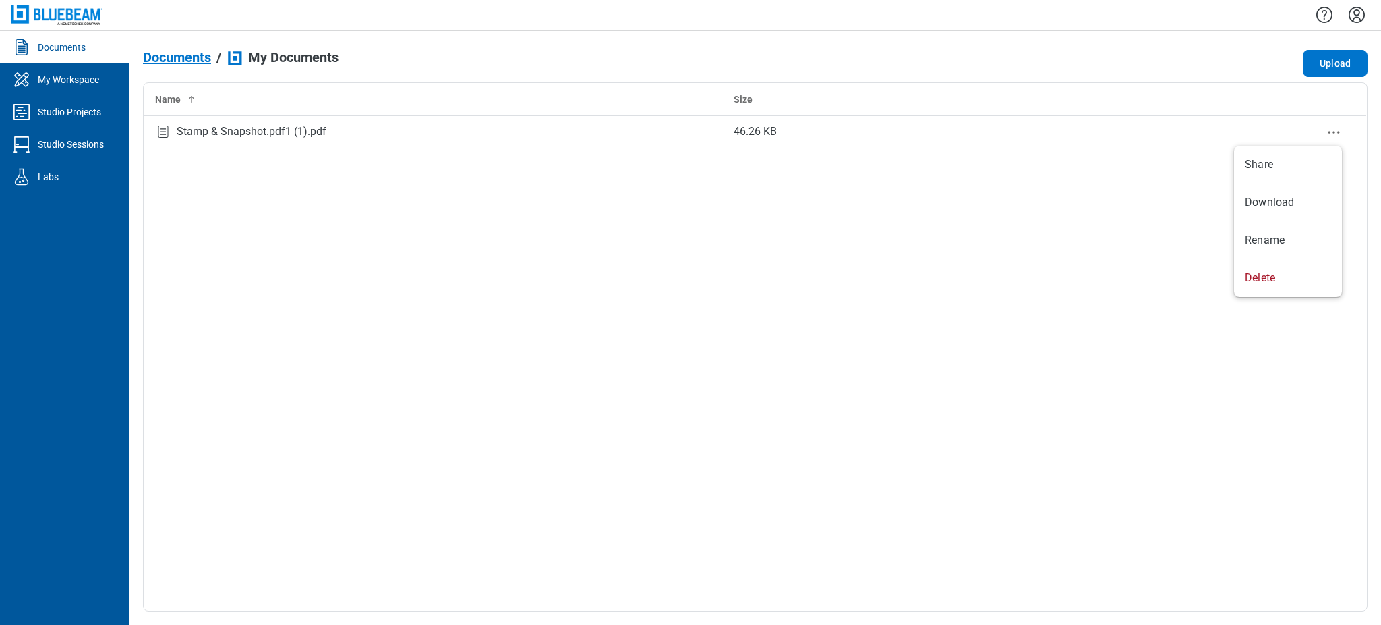
click at [1326, 127] on icon "context-menu" at bounding box center [1334, 132] width 16 height 16
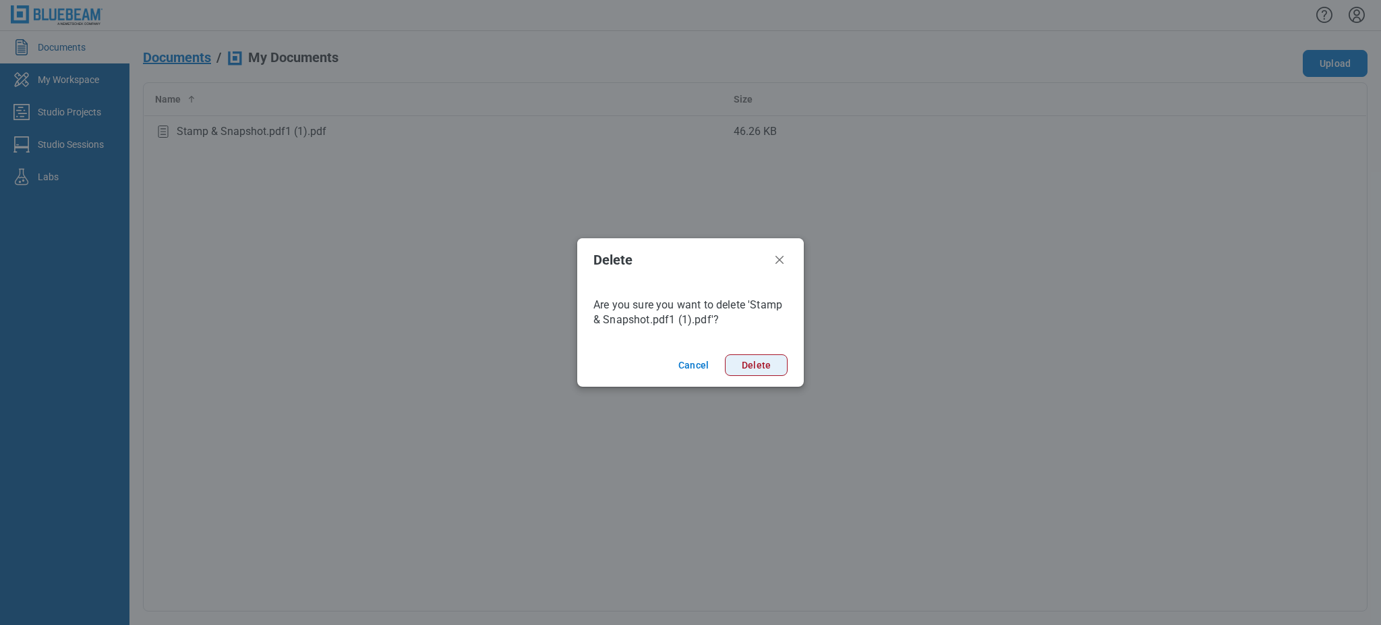
click at [764, 360] on button "Delete" at bounding box center [756, 365] width 63 height 22
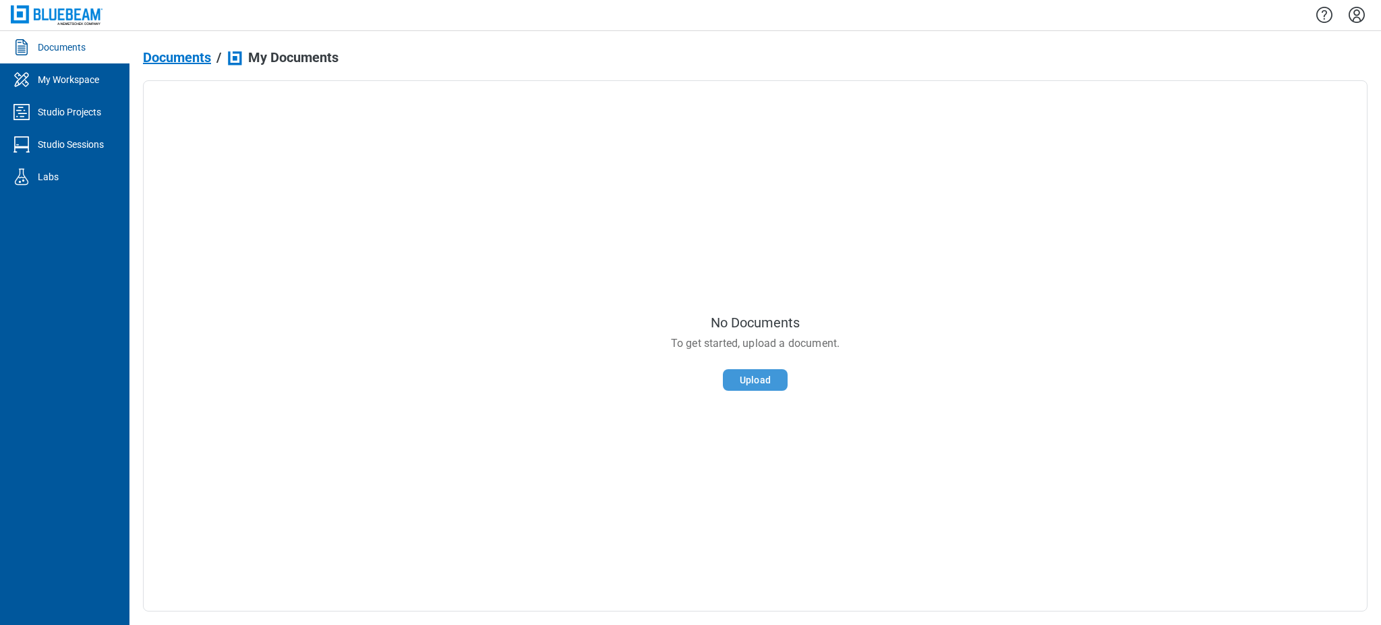
click at [739, 374] on button "Upload" at bounding box center [755, 380] width 65 height 22
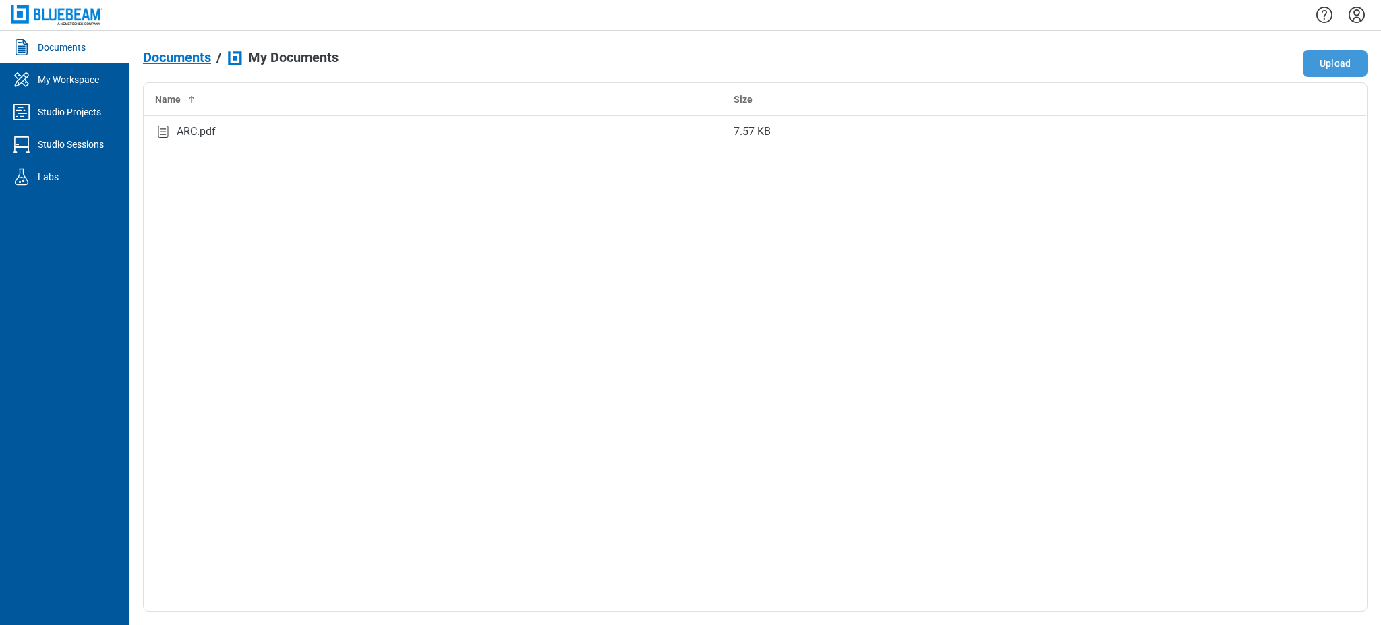
click at [1352, 61] on button "Upload" at bounding box center [1335, 63] width 65 height 27
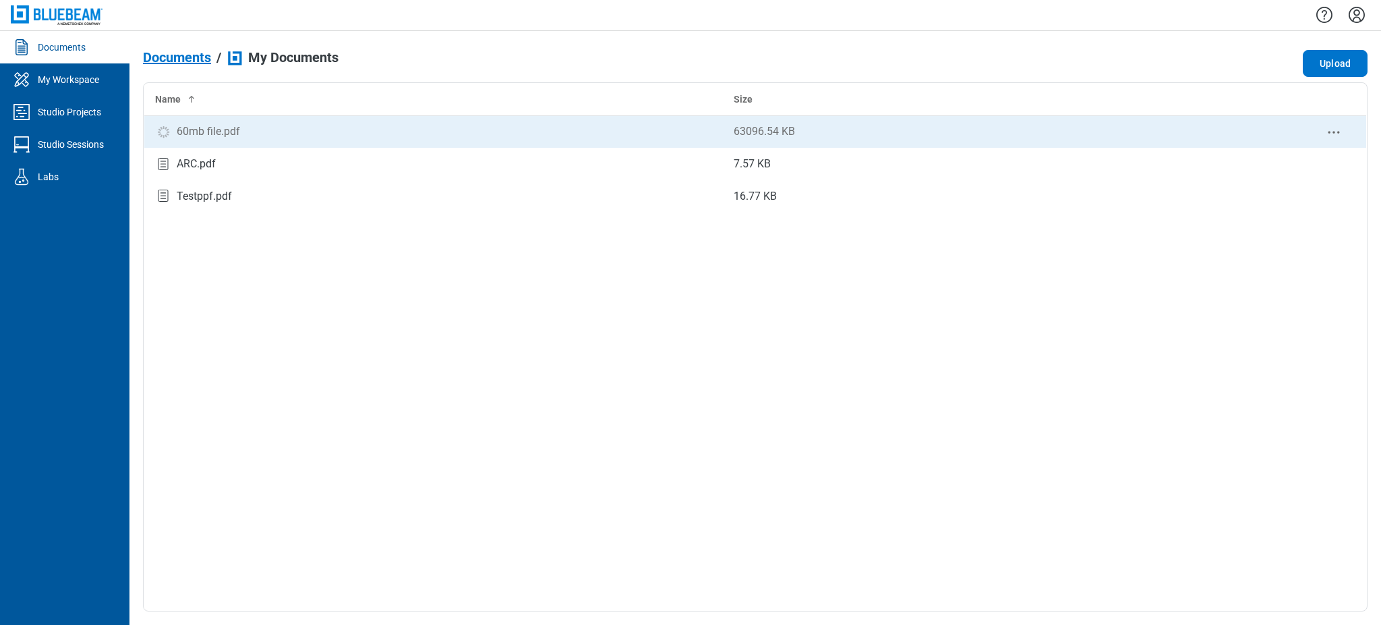
click at [1332, 131] on icon "context-menu" at bounding box center [1334, 132] width 16 height 16
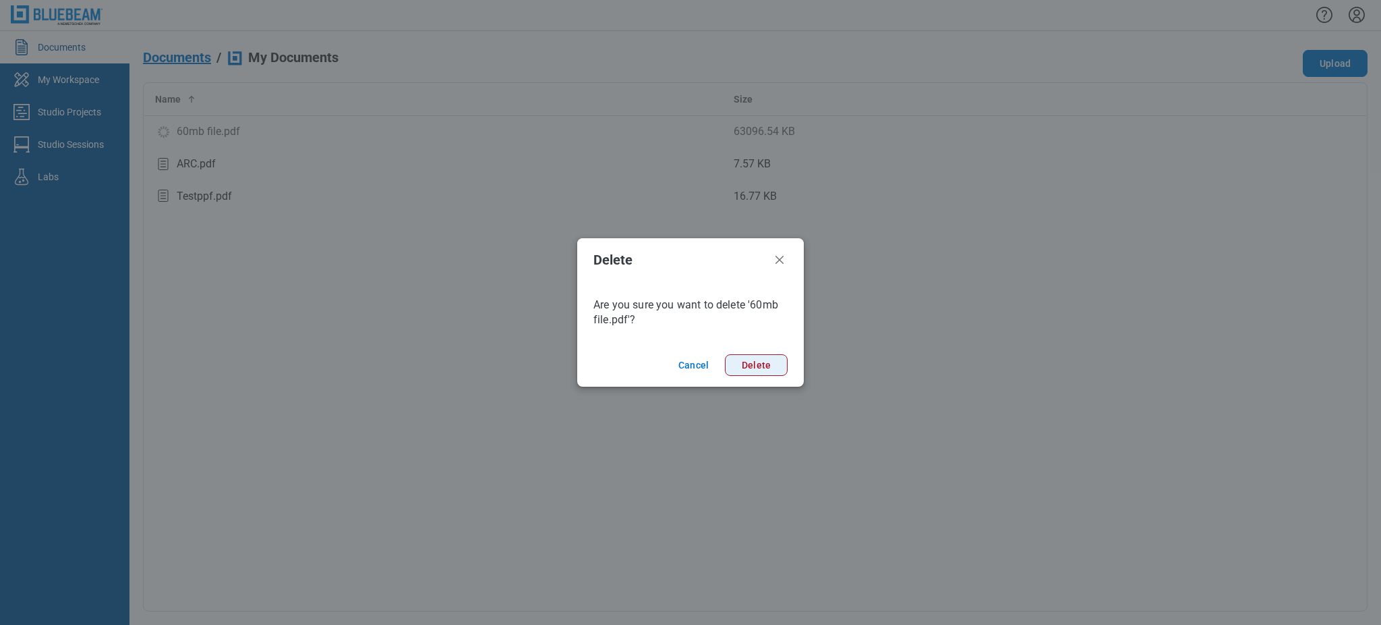
click at [771, 368] on button "Delete" at bounding box center [756, 365] width 63 height 22
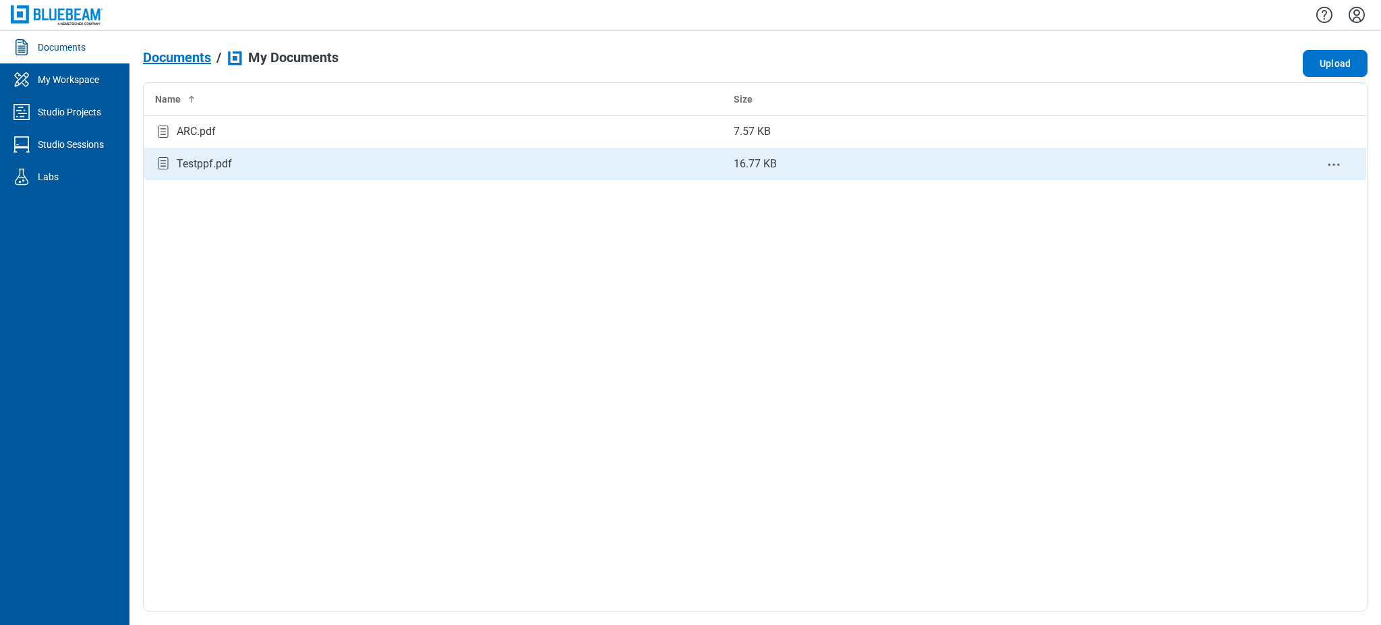
click at [1333, 166] on icon "context-menu" at bounding box center [1334, 164] width 16 height 16
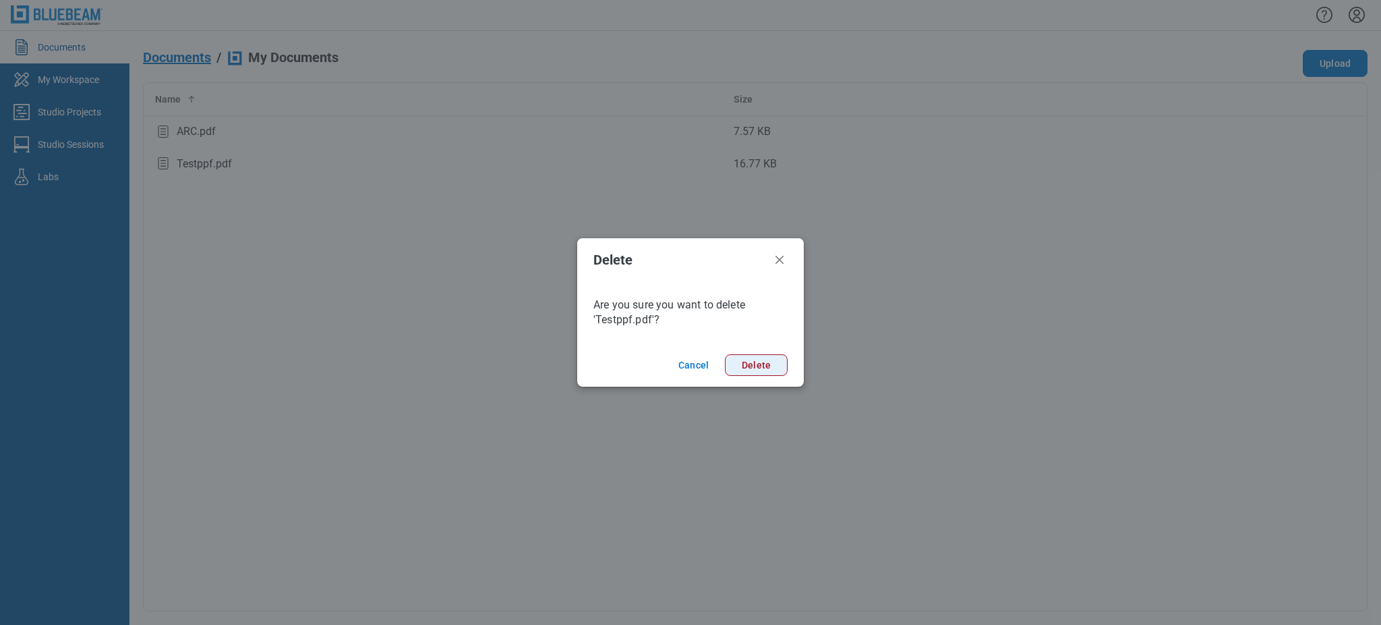
click at [743, 361] on button "Delete" at bounding box center [756, 365] width 63 height 22
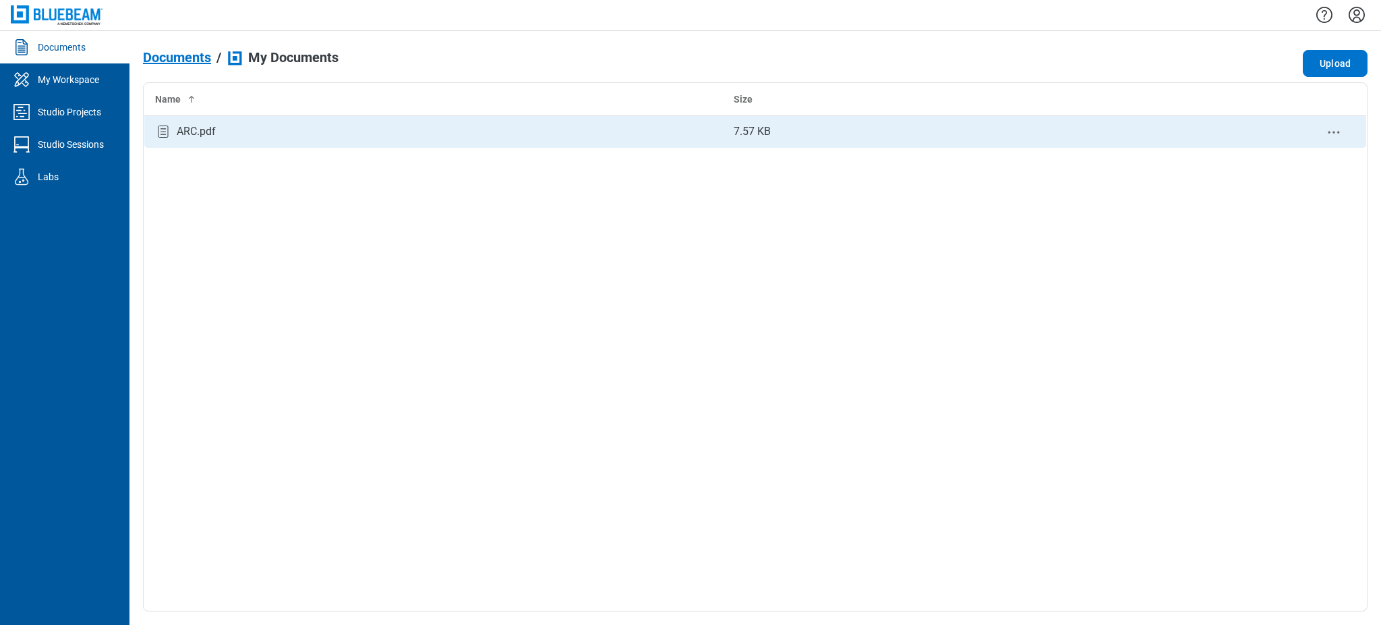
click at [255, 127] on div "ARC.pdf" at bounding box center [433, 132] width 557 height 18
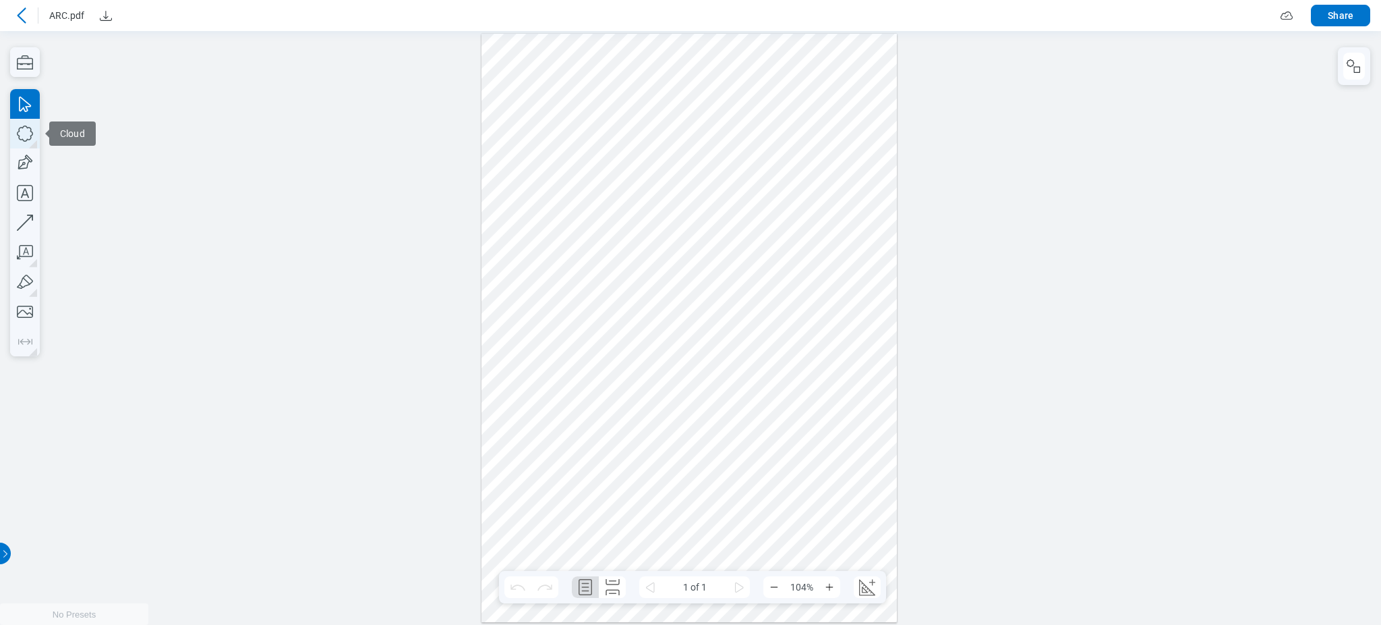
click at [23, 129] on icon "button" at bounding box center [25, 134] width 30 height 30
drag, startPoint x: 537, startPoint y: 80, endPoint x: 589, endPoint y: 112, distance: 61.2
click at [589, 112] on div at bounding box center [690, 327] width 416 height 589
click at [12, 138] on icon "button" at bounding box center [25, 134] width 30 height 30
drag, startPoint x: 533, startPoint y: 148, endPoint x: 579, endPoint y: 198, distance: 68.2
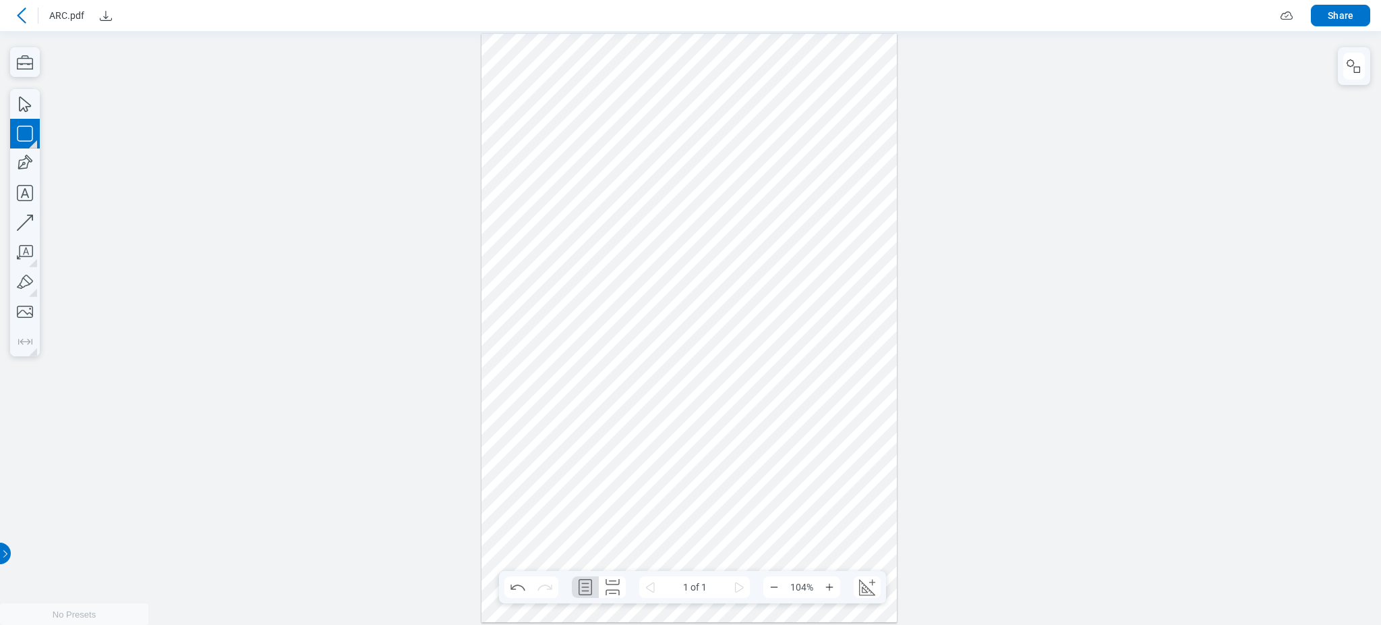
click at [579, 198] on div at bounding box center [690, 327] width 416 height 589
click at [29, 135] on icon "button" at bounding box center [25, 134] width 30 height 30
drag, startPoint x: 629, startPoint y: 69, endPoint x: 641, endPoint y: 125, distance: 56.6
click at [641, 125] on div at bounding box center [690, 327] width 416 height 589
click at [26, 125] on icon "button" at bounding box center [25, 134] width 30 height 30
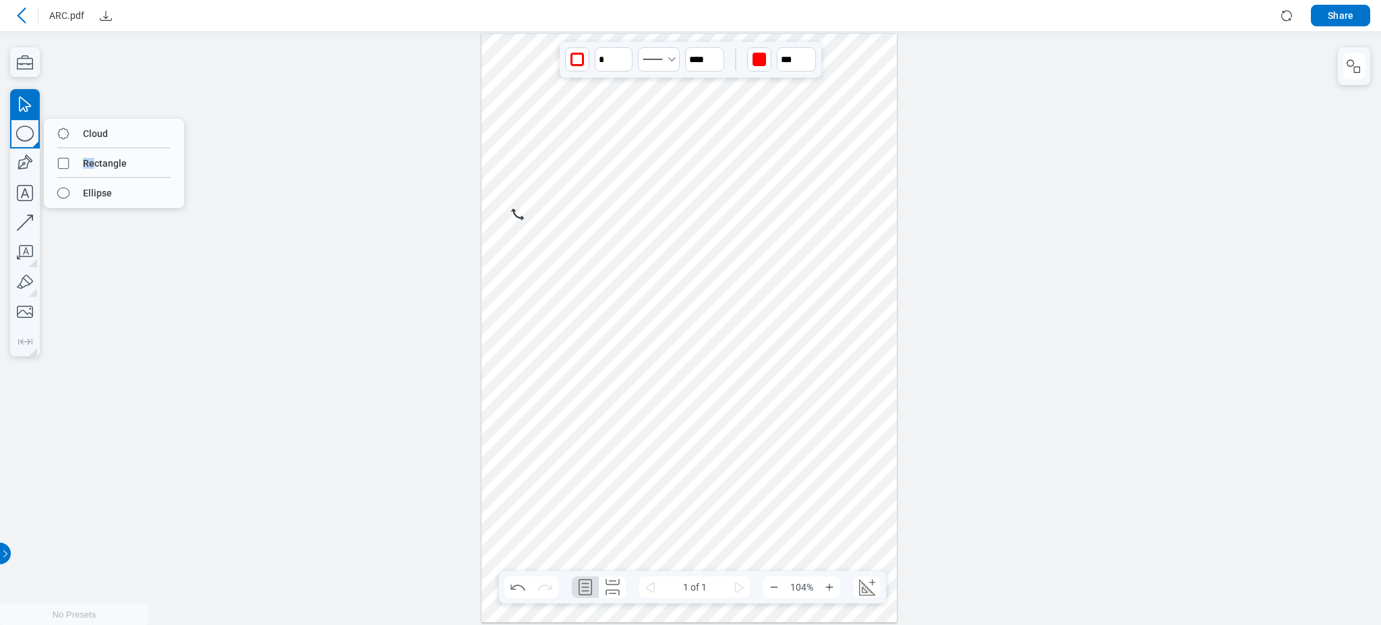
drag, startPoint x: 78, startPoint y: 200, endPoint x: 225, endPoint y: 133, distance: 161.8
click at [347, 142] on div at bounding box center [690, 326] width 1381 height 593
click at [16, 165] on icon "button" at bounding box center [25, 163] width 30 height 30
drag, startPoint x: 517, startPoint y: 218, endPoint x: 546, endPoint y: 258, distance: 49.2
click at [552, 253] on div at bounding box center [690, 327] width 416 height 589
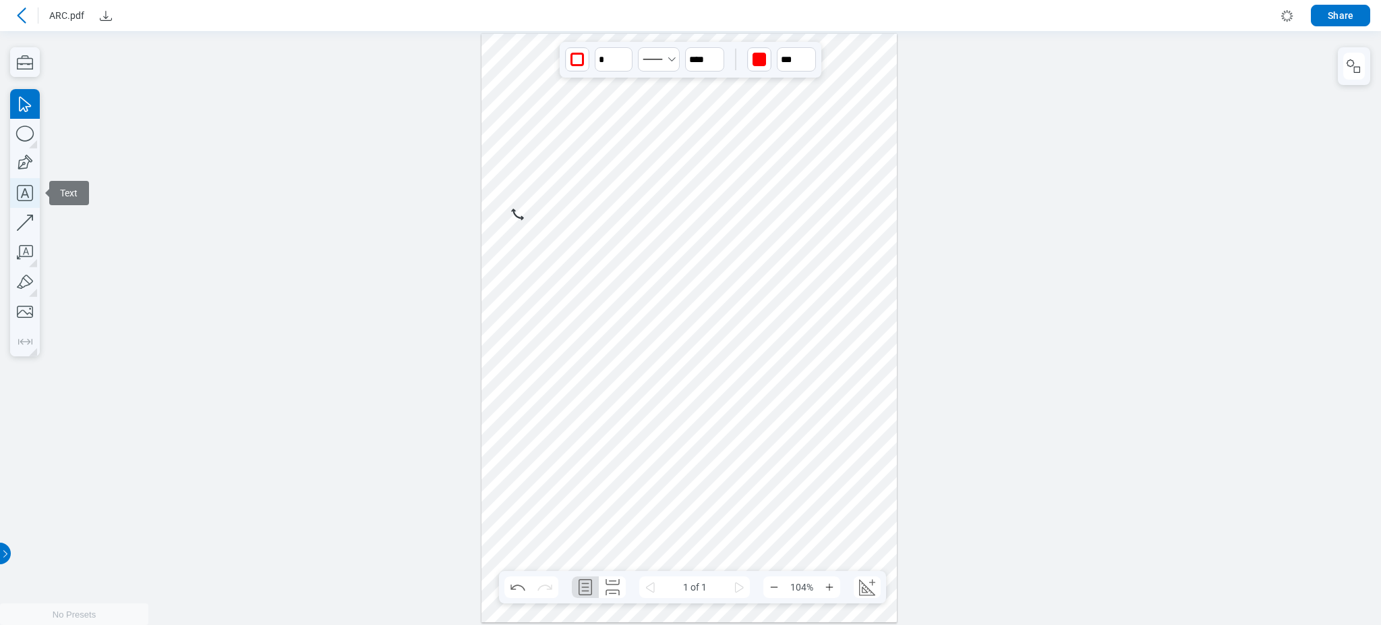
click at [13, 183] on icon "button" at bounding box center [25, 193] width 30 height 30
click at [527, 289] on div at bounding box center [690, 327] width 416 height 589
drag, startPoint x: 580, startPoint y: 279, endPoint x: 486, endPoint y: 277, distance: 94.4
click at [580, 278] on div at bounding box center [690, 327] width 416 height 589
click at [26, 220] on icon "button" at bounding box center [25, 222] width 16 height 16
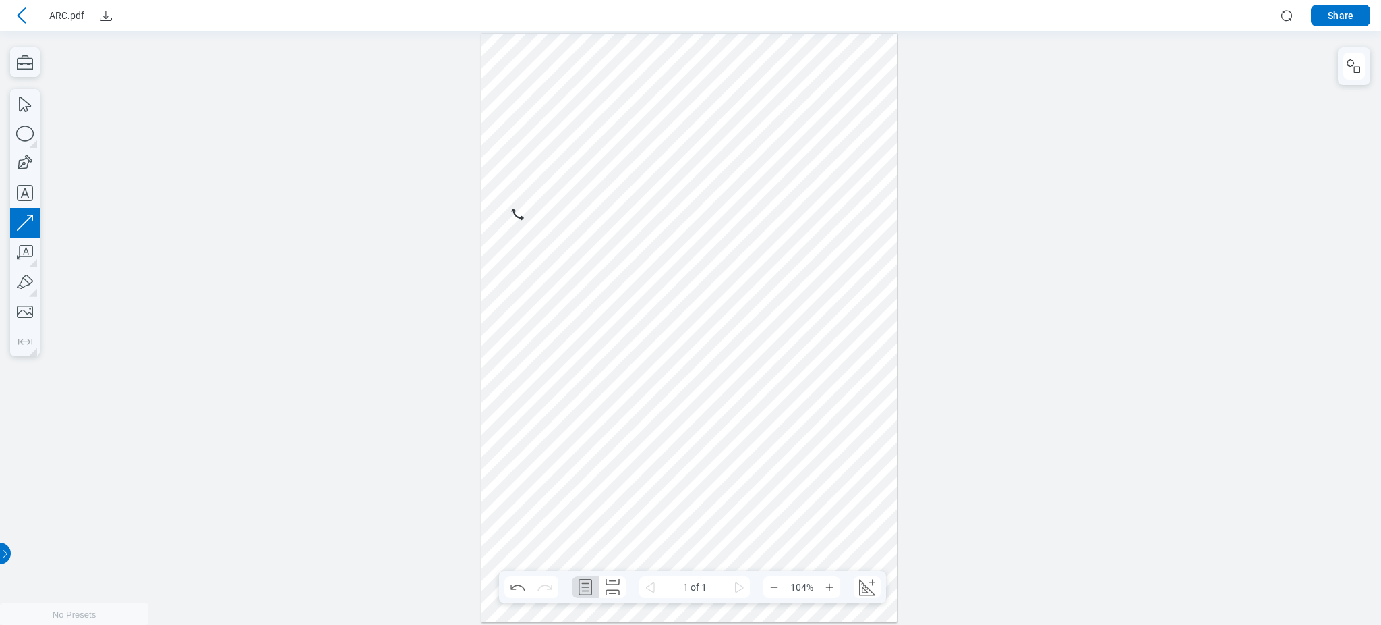
drag, startPoint x: 614, startPoint y: 221, endPoint x: 610, endPoint y: 272, distance: 50.7
click at [619, 270] on div at bounding box center [690, 327] width 416 height 589
click at [16, 245] on icon "button" at bounding box center [25, 252] width 30 height 30
drag, startPoint x: 524, startPoint y: 330, endPoint x: 566, endPoint y: 372, distance: 59.6
click at [566, 372] on div at bounding box center [690, 327] width 416 height 589
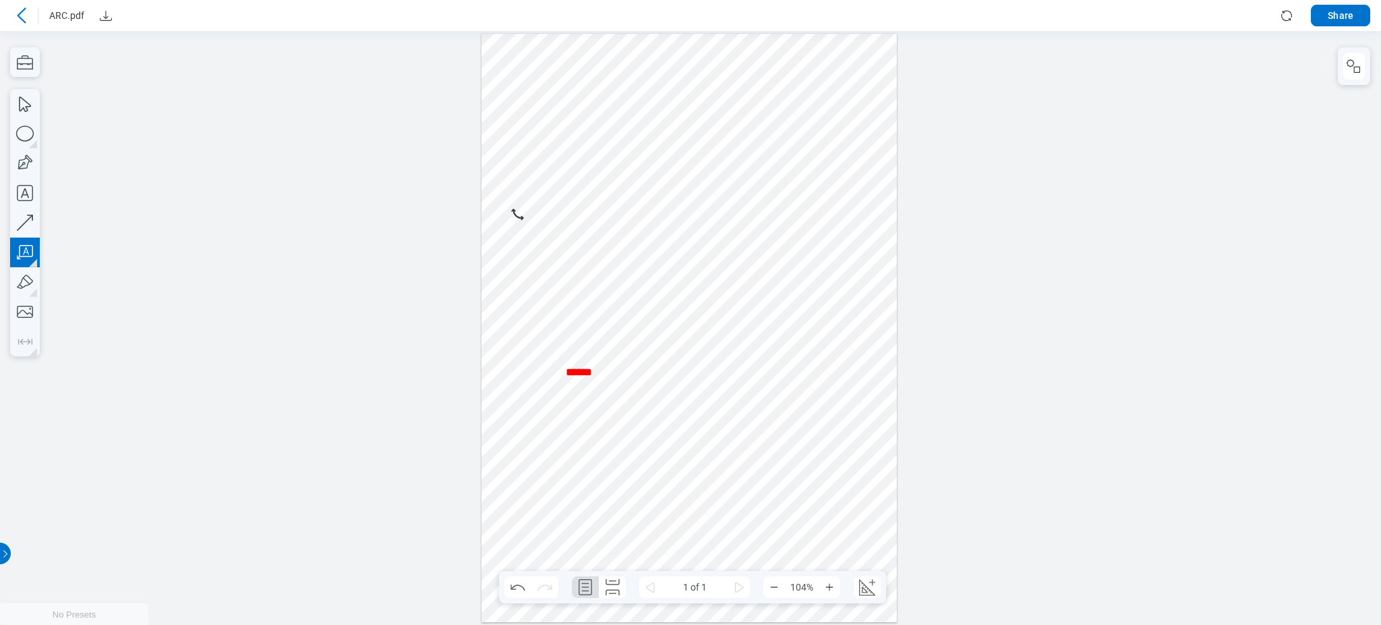
drag, startPoint x: 617, startPoint y: 389, endPoint x: 543, endPoint y: 400, distance: 75.0
click at [616, 391] on div at bounding box center [690, 327] width 416 height 589
click at [24, 243] on icon "button" at bounding box center [25, 252] width 30 height 30
drag, startPoint x: 810, startPoint y: 78, endPoint x: 838, endPoint y: 125, distance: 55.1
click at [838, 99] on div at bounding box center [690, 327] width 416 height 589
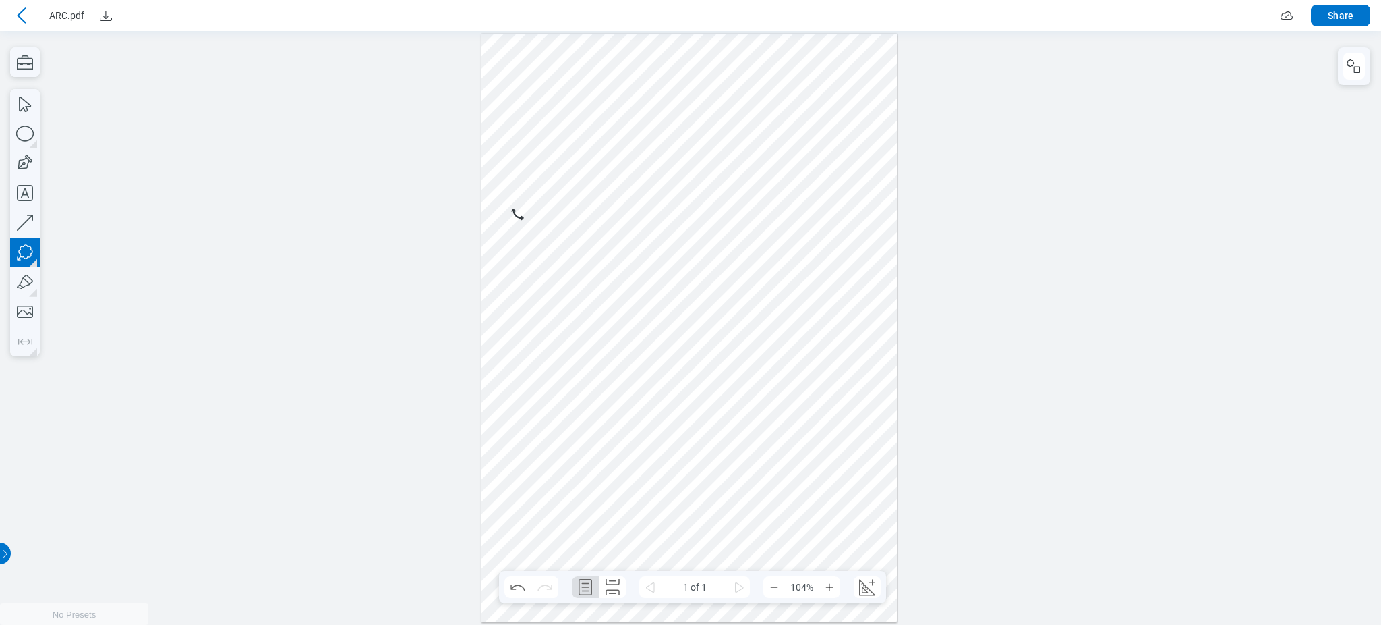
click at [828, 144] on div at bounding box center [690, 327] width 416 height 589
click at [855, 212] on div at bounding box center [690, 327] width 416 height 589
drag, startPoint x: 869, startPoint y: 140, endPoint x: 831, endPoint y: 163, distance: 44.8
click at [831, 163] on div at bounding box center [690, 327] width 416 height 589
click at [20, 291] on icon "button" at bounding box center [25, 282] width 30 height 30
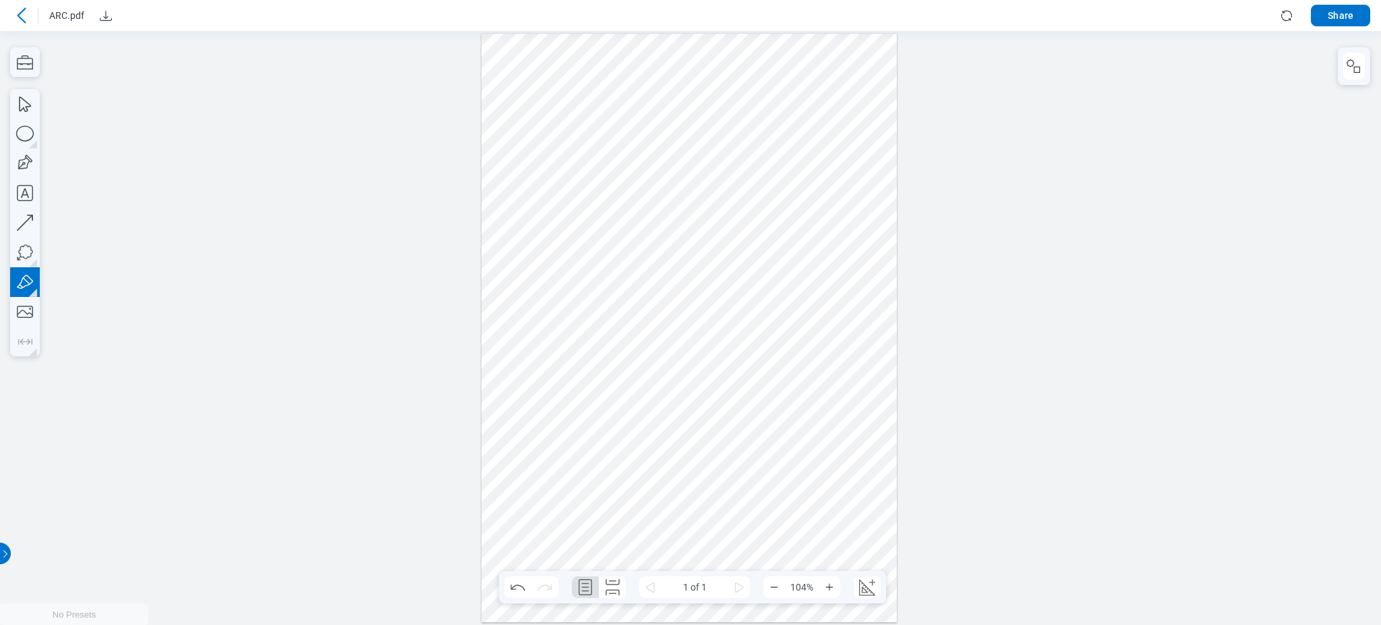
drag, startPoint x: 645, startPoint y: 293, endPoint x: 622, endPoint y: 295, distance: 23.0
click at [622, 295] on div at bounding box center [690, 327] width 416 height 589
click at [20, 278] on icon "button" at bounding box center [25, 282] width 30 height 30
drag, startPoint x: 788, startPoint y: 248, endPoint x: 767, endPoint y: 279, distance: 38.0
click at [767, 279] on div at bounding box center [690, 327] width 416 height 589
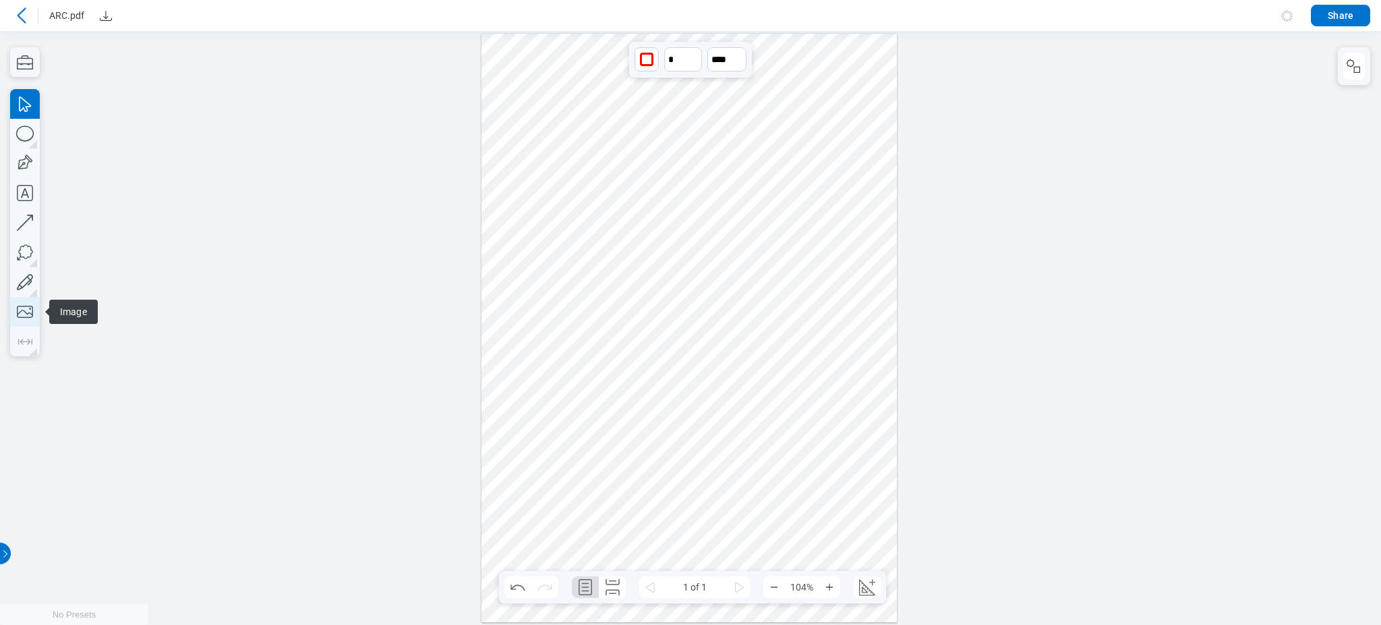
click at [16, 303] on icon "button" at bounding box center [25, 312] width 30 height 30
drag, startPoint x: 529, startPoint y: 429, endPoint x: 633, endPoint y: 483, distance: 117.6
click at [633, 483] on div at bounding box center [690, 327] width 416 height 589
drag, startPoint x: 709, startPoint y: 465, endPoint x: 695, endPoint y: 366, distance: 100.1
click at [695, 366] on div at bounding box center [690, 327] width 416 height 589
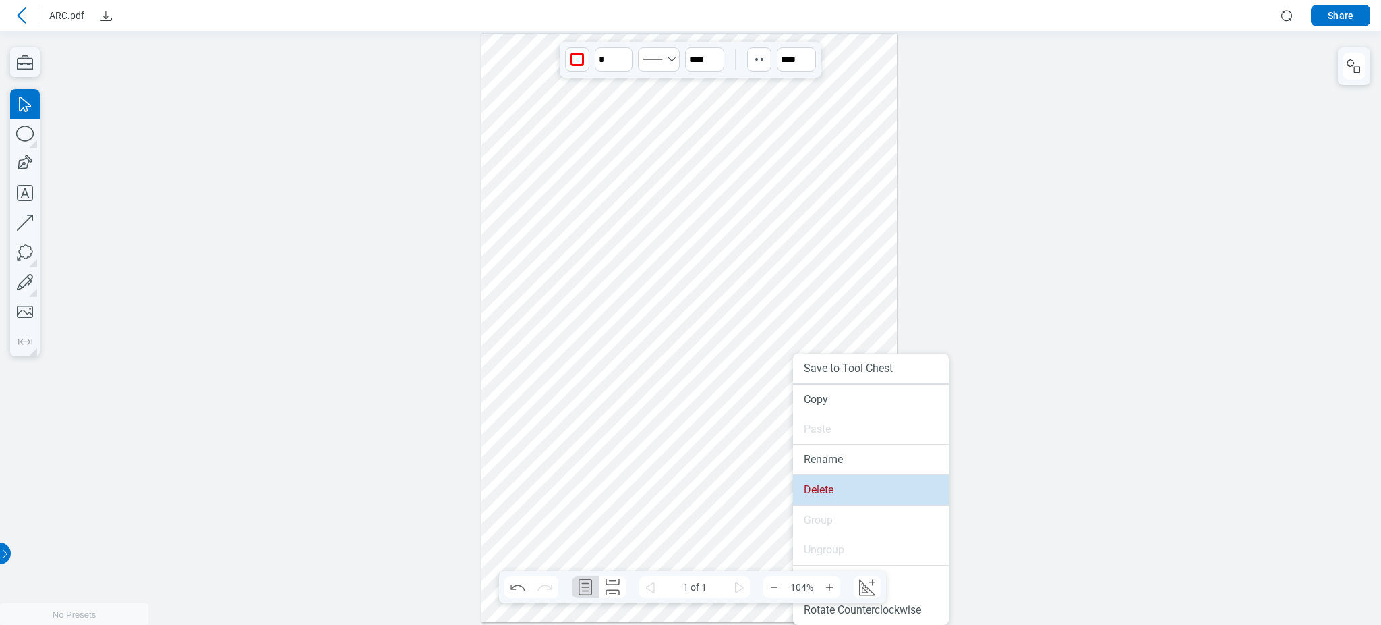
click at [812, 488] on li "Delete" at bounding box center [871, 490] width 156 height 30
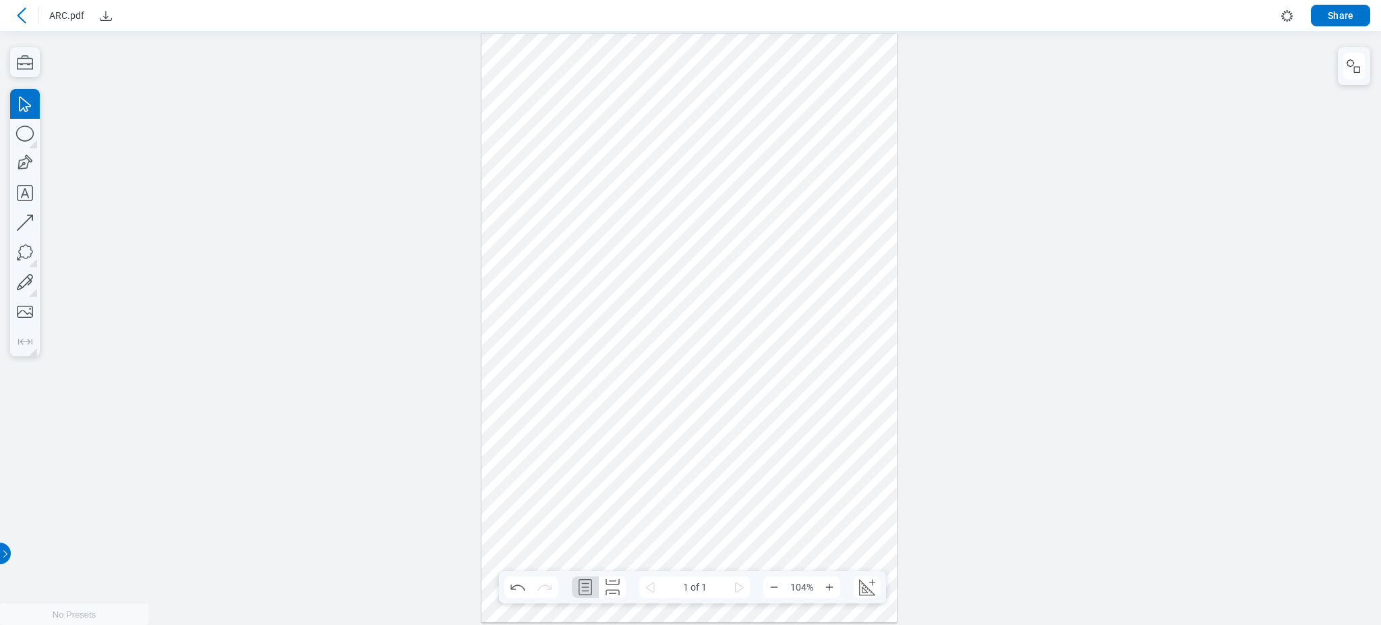
click at [802, 374] on div at bounding box center [690, 327] width 416 height 589
click at [31, 305] on icon "button" at bounding box center [25, 312] width 30 height 30
click at [639, 411] on div at bounding box center [690, 327] width 416 height 589
drag, startPoint x: 553, startPoint y: 436, endPoint x: 685, endPoint y: 461, distance: 134.4
click at [687, 467] on div at bounding box center [690, 327] width 416 height 589
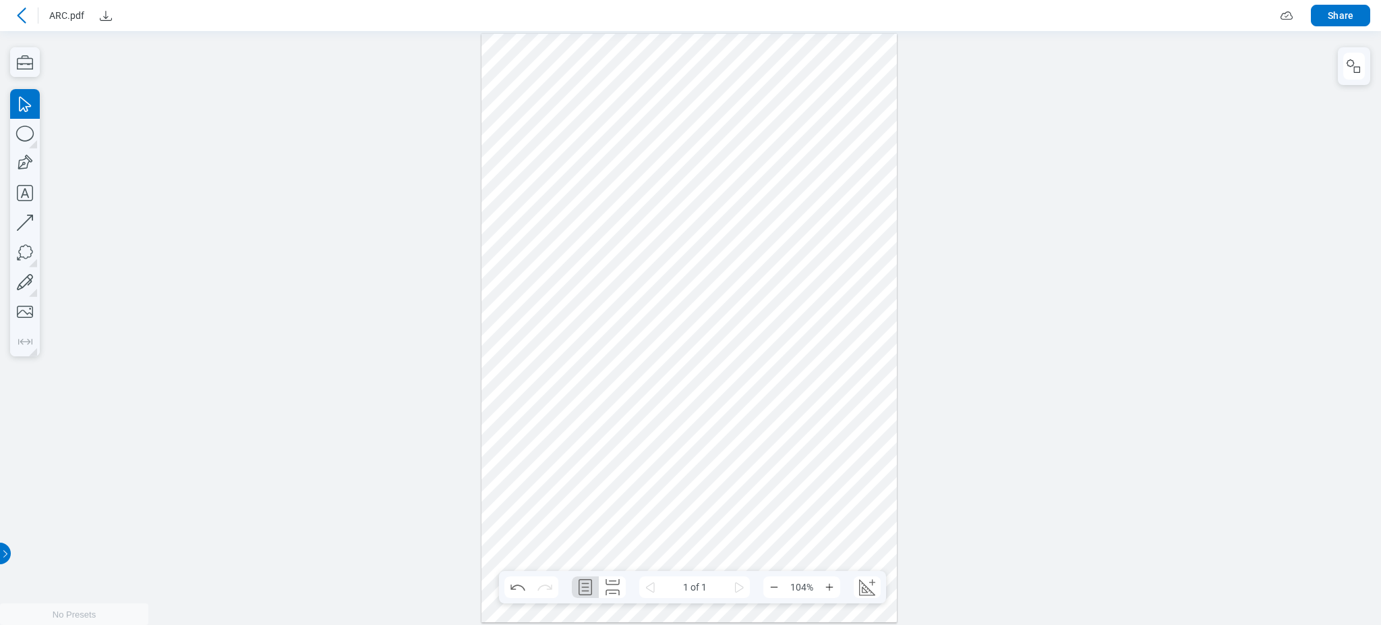
drag, startPoint x: 701, startPoint y: 443, endPoint x: 611, endPoint y: 513, distance: 114.0
click at [611, 513] on div at bounding box center [690, 327] width 416 height 589
drag, startPoint x: 577, startPoint y: 442, endPoint x: 666, endPoint y: 424, distance: 91.0
click at [647, 475] on div at bounding box center [690, 327] width 416 height 589
drag, startPoint x: 649, startPoint y: 448, endPoint x: 585, endPoint y: 533, distance: 107.0
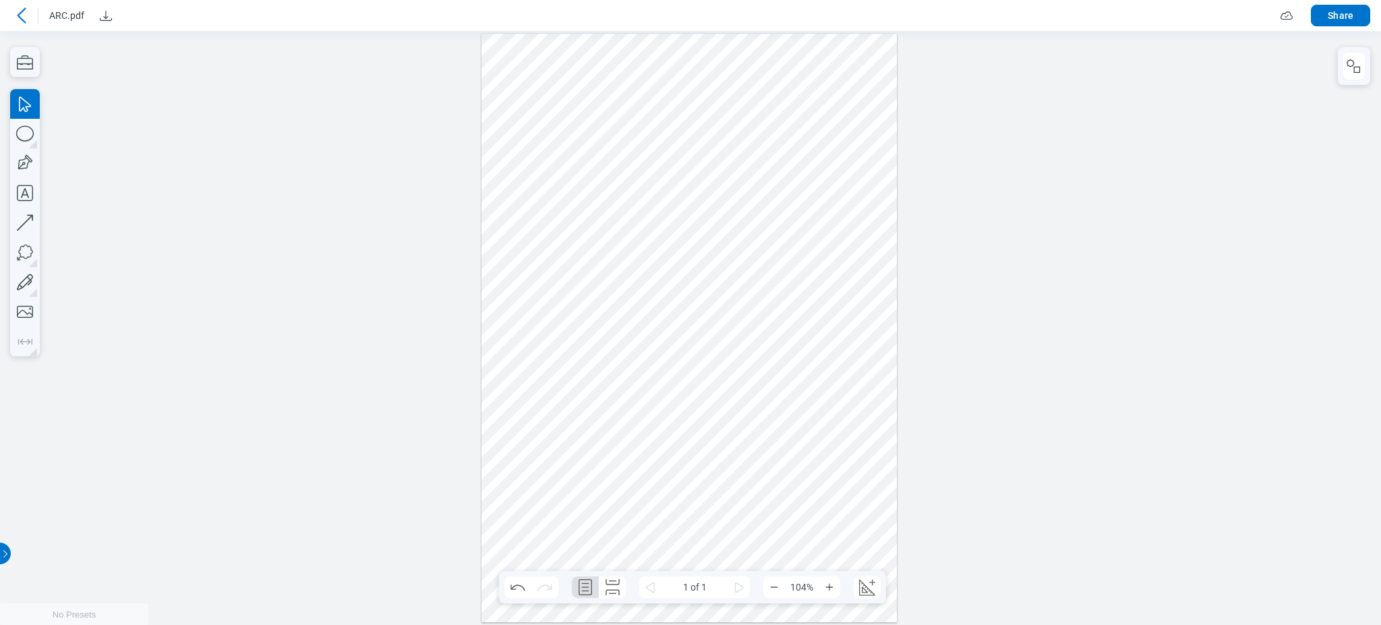
click at [585, 533] on div at bounding box center [690, 327] width 416 height 589
drag, startPoint x: 616, startPoint y: 467, endPoint x: 701, endPoint y: 501, distance: 92.3
click at [693, 504] on div at bounding box center [690, 327] width 416 height 589
drag, startPoint x: 685, startPoint y: 485, endPoint x: 581, endPoint y: 521, distance: 110.1
click at [583, 546] on div at bounding box center [690, 327] width 416 height 589
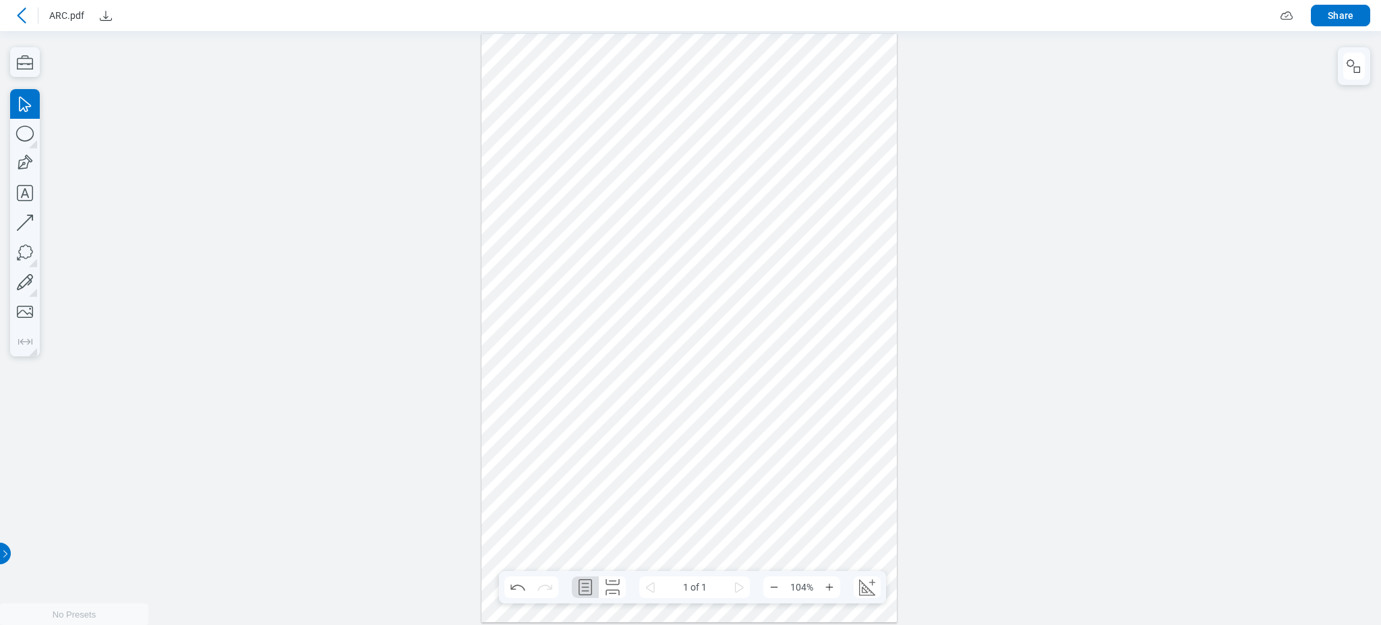
drag, startPoint x: 585, startPoint y: 507, endPoint x: 716, endPoint y: 489, distance: 132.1
click at [698, 507] on div at bounding box center [690, 327] width 416 height 589
drag, startPoint x: 720, startPoint y: 477, endPoint x: 450, endPoint y: 492, distance: 270.2
click at [598, 521] on div at bounding box center [690, 327] width 416 height 589
click at [14, 306] on icon "button" at bounding box center [25, 312] width 30 height 30
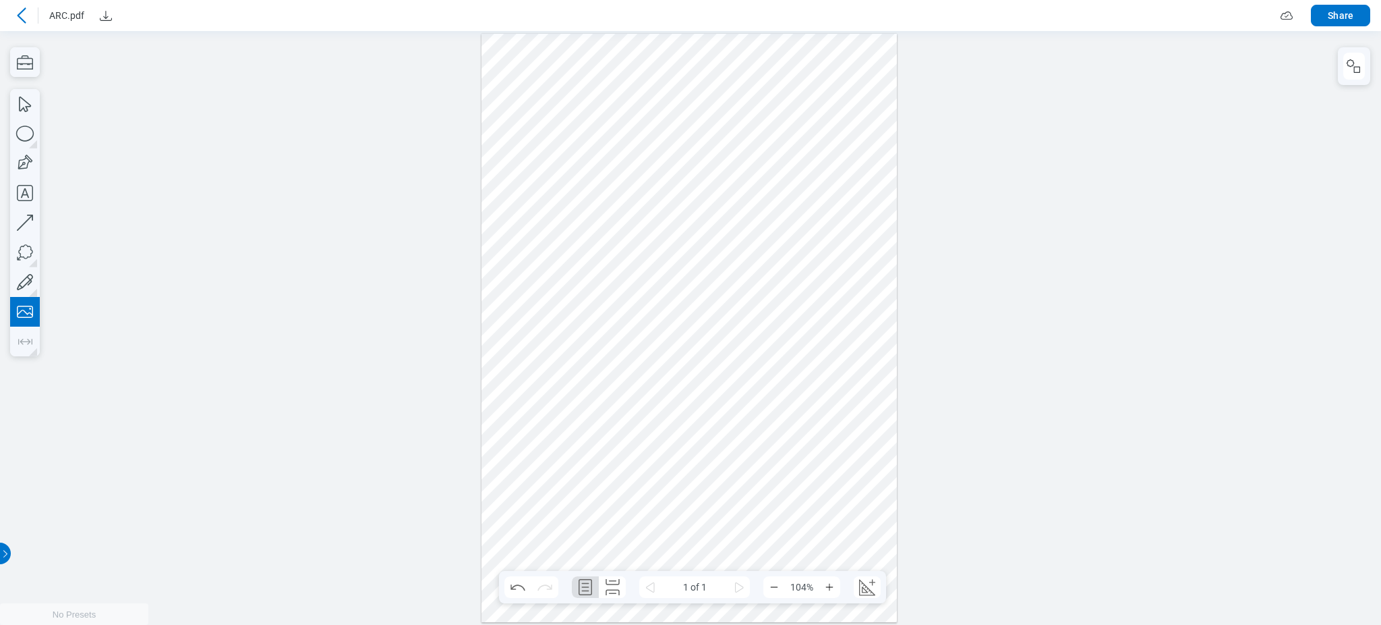
drag, startPoint x: 521, startPoint y: 401, endPoint x: 723, endPoint y: 537, distance: 243.5
click at [723, 537] on div at bounding box center [690, 327] width 416 height 589
click at [804, 437] on div at bounding box center [690, 327] width 416 height 589
click at [861, 591] on icon "Create Scale" at bounding box center [868, 587] width 22 height 22
select select "**"
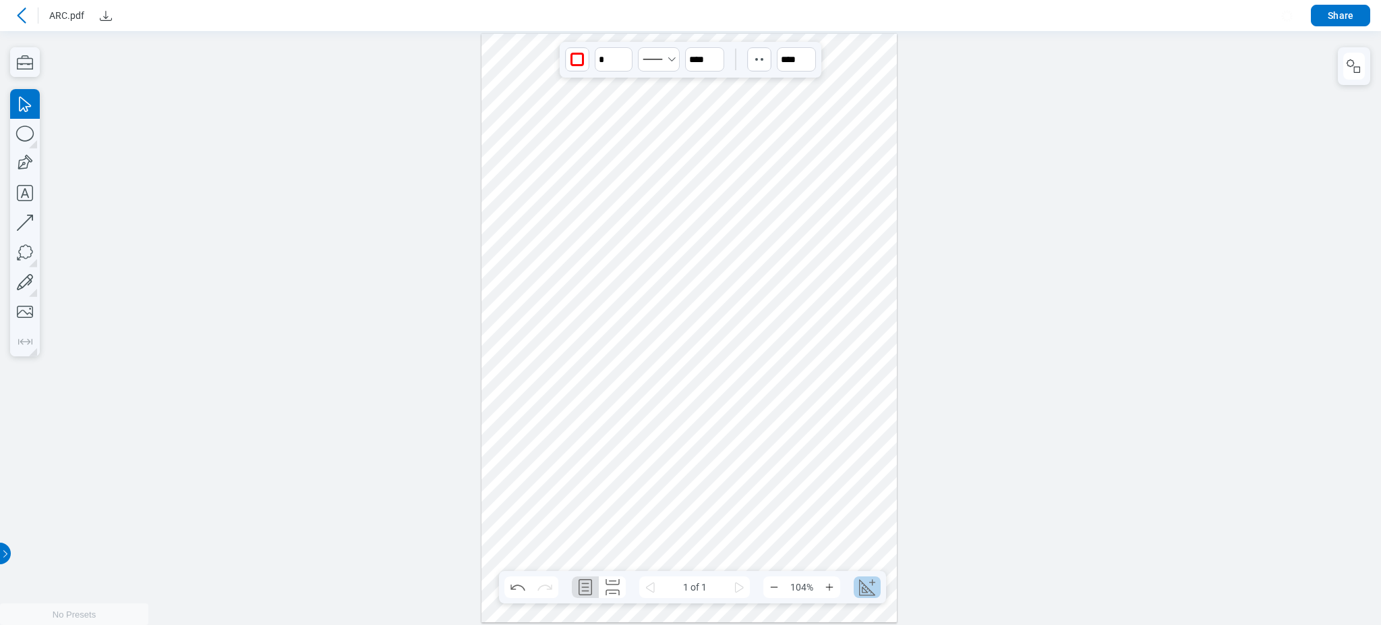
select select "**"
select select "***"
select select "**********"
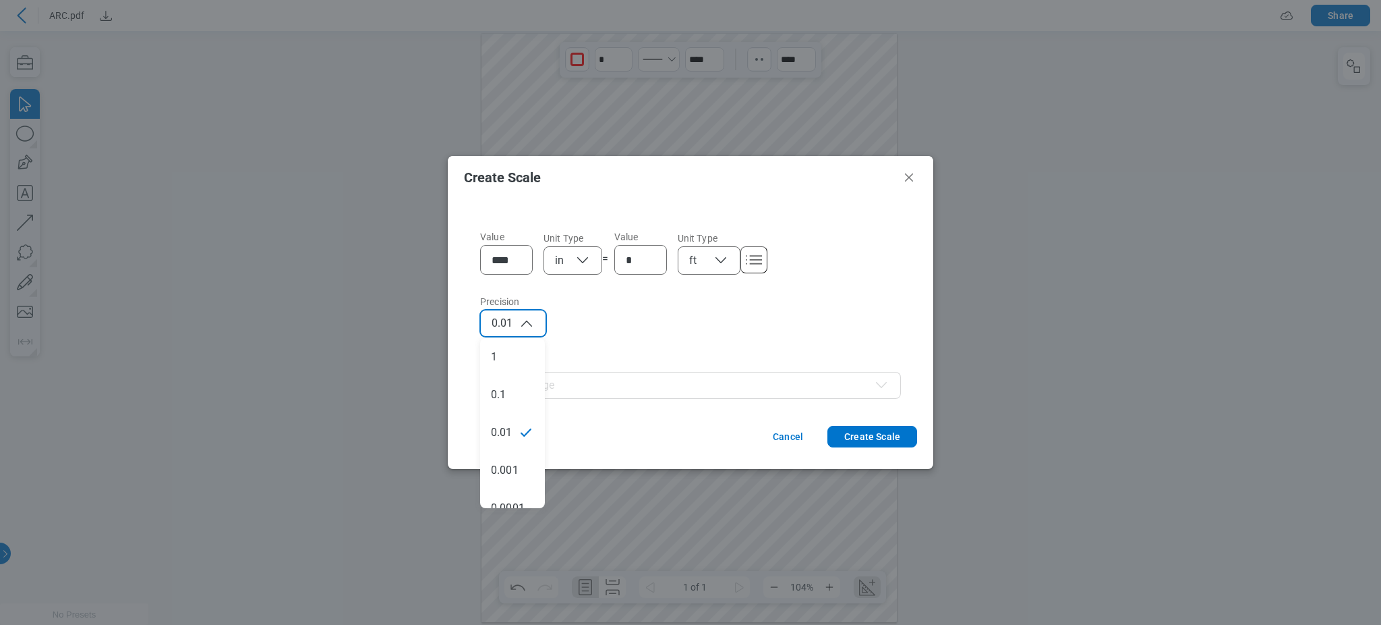
click at [522, 327] on icon "button" at bounding box center [527, 323] width 16 height 16
click at [867, 438] on button "Create Scale" at bounding box center [873, 437] width 90 height 22
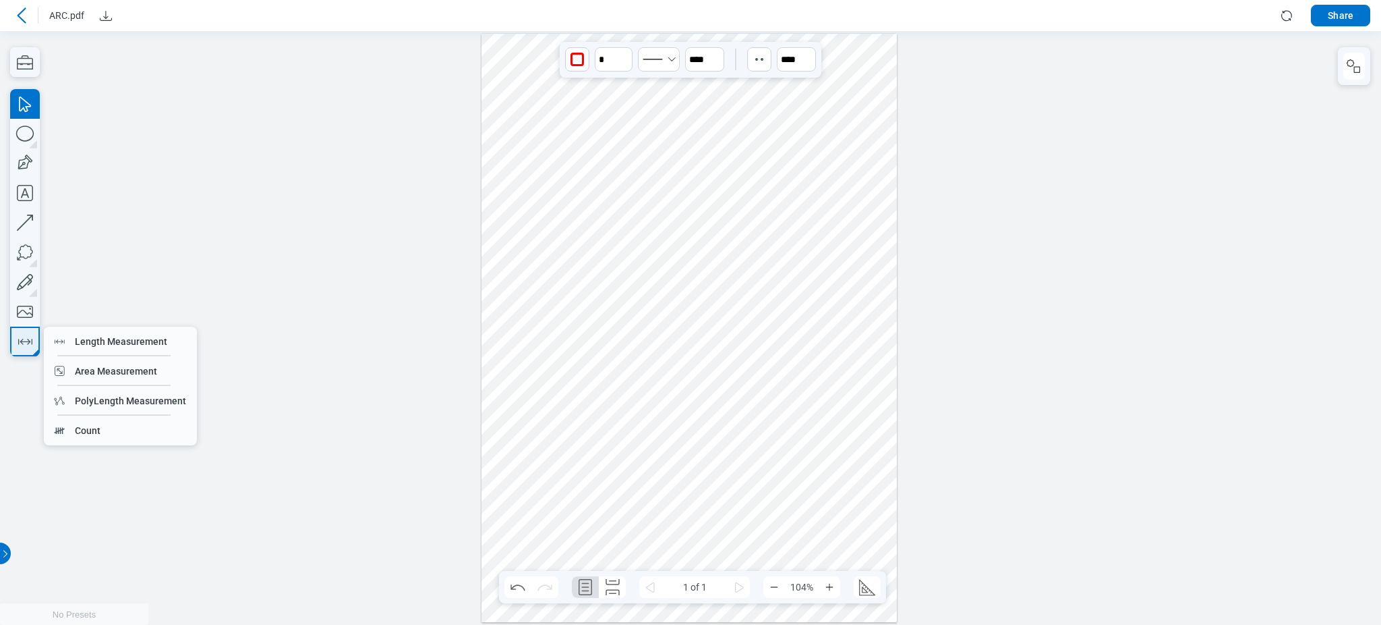
click at [33, 330] on icon "button" at bounding box center [25, 341] width 22 height 22
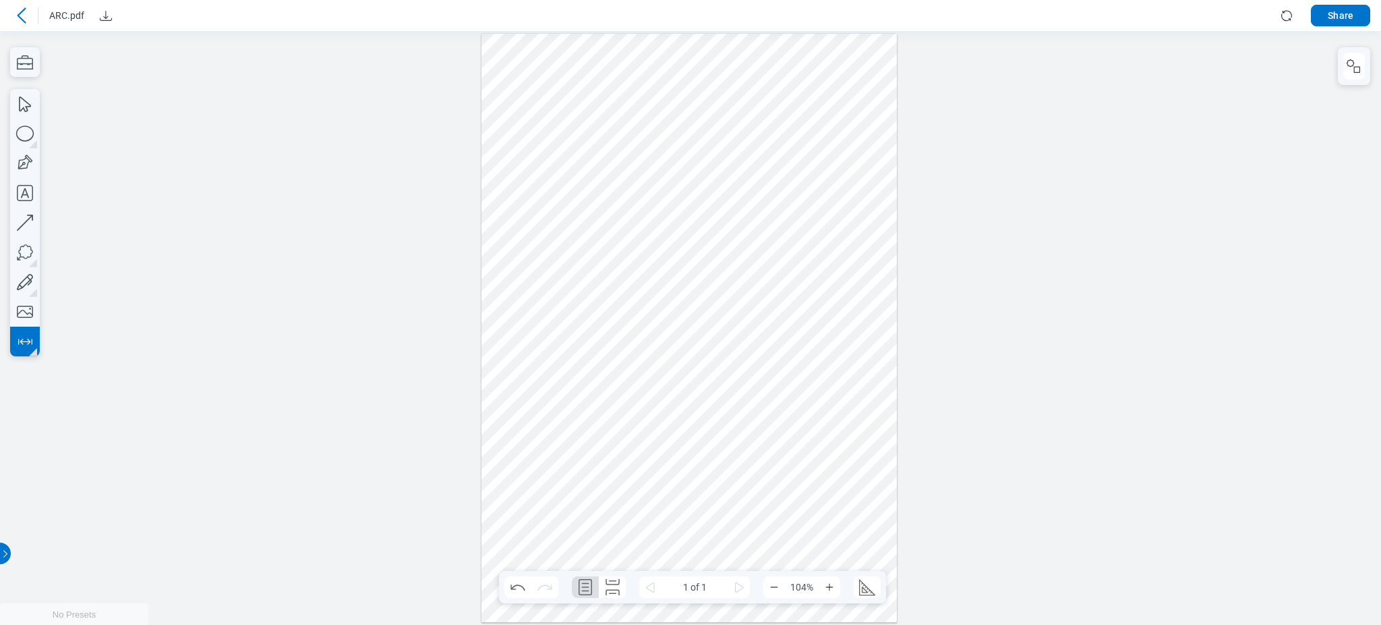
click at [665, 92] on div at bounding box center [690, 327] width 416 height 589
click at [662, 215] on div at bounding box center [690, 327] width 416 height 589
click at [662, 216] on div at bounding box center [690, 327] width 416 height 589
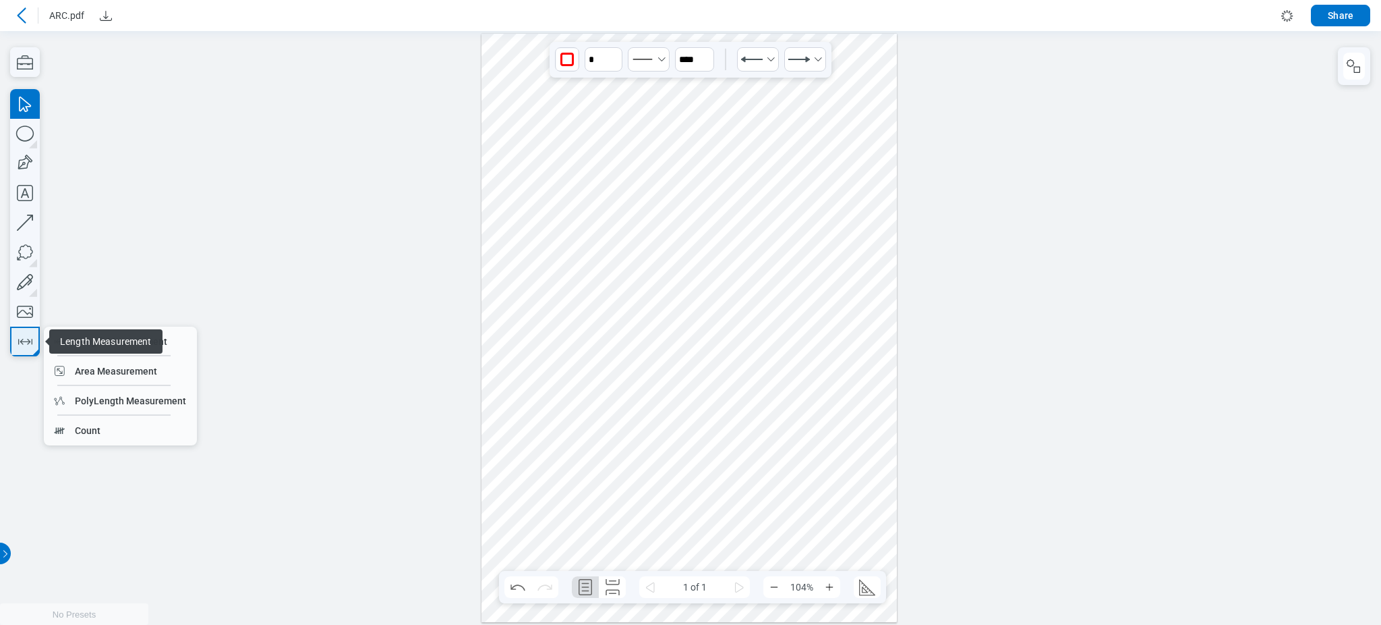
click at [18, 343] on icon "button" at bounding box center [25, 341] width 22 height 22
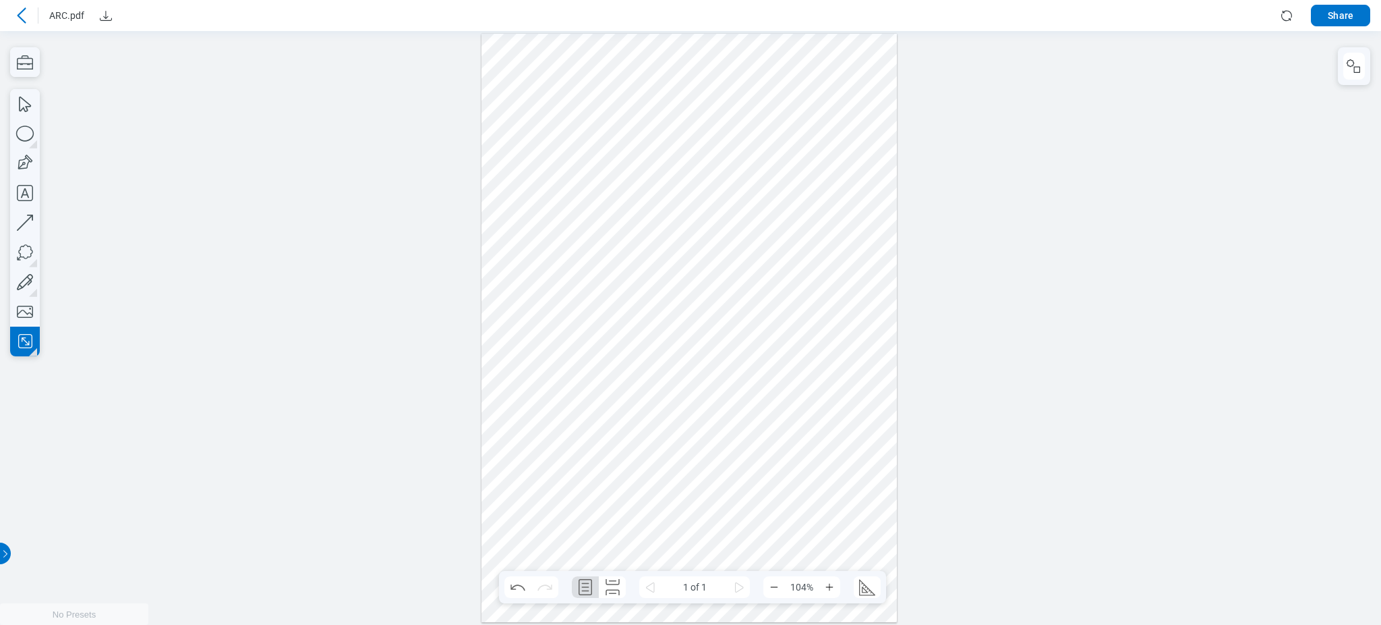
drag, startPoint x: 803, startPoint y: 369, endPoint x: 724, endPoint y: 419, distance: 93.2
click at [874, 443] on div at bounding box center [690, 327] width 416 height 589
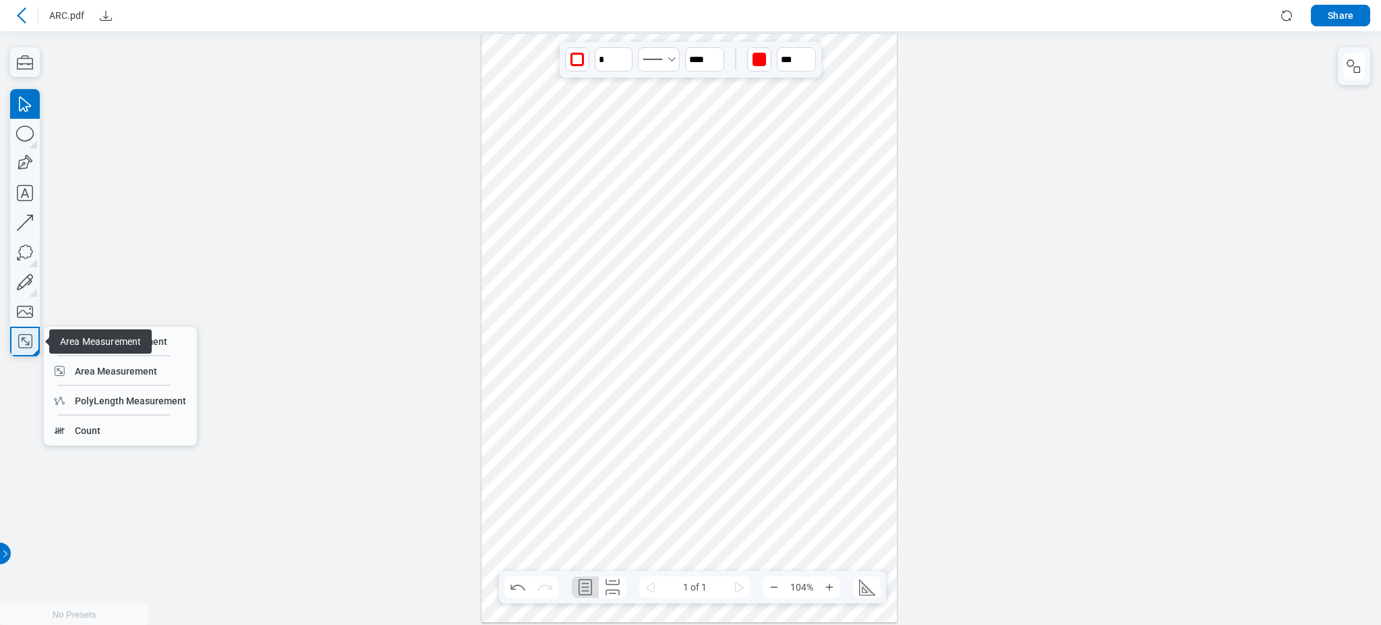
click at [30, 336] on icon "button" at bounding box center [25, 341] width 22 height 22
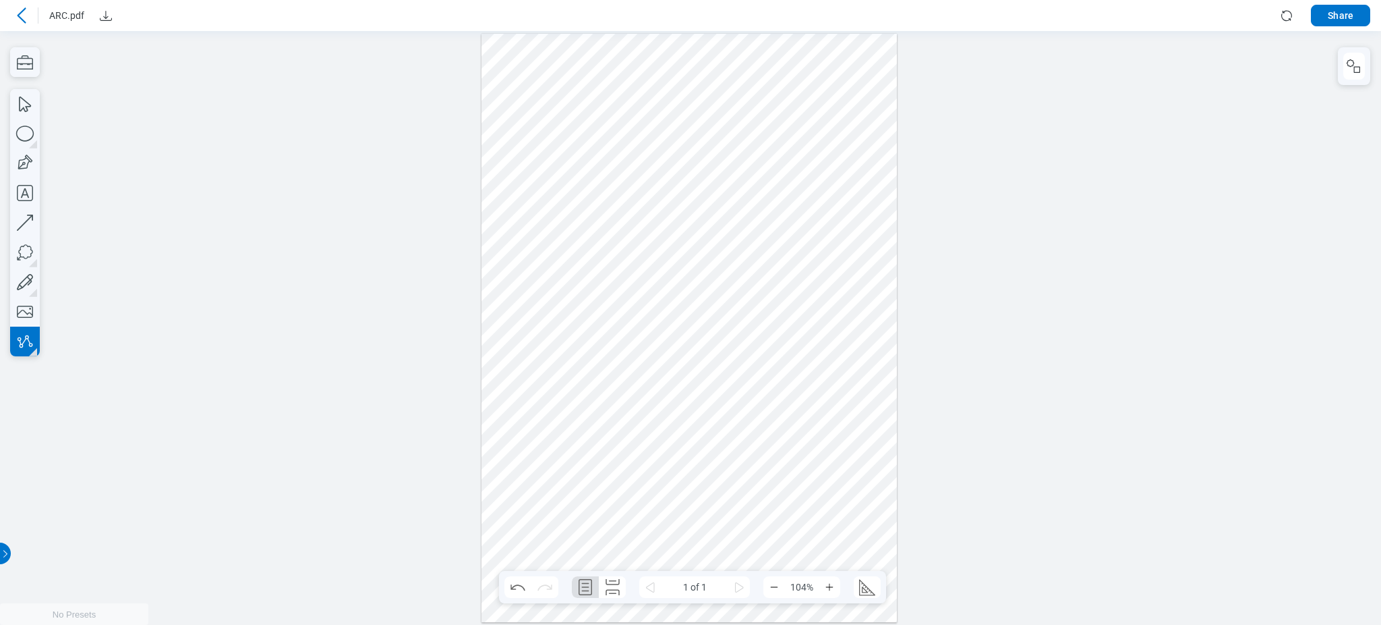
click at [771, 467] on div at bounding box center [690, 327] width 416 height 589
click at [778, 511] on div at bounding box center [690, 327] width 416 height 589
click at [817, 512] on div at bounding box center [690, 327] width 416 height 589
click at [812, 555] on div at bounding box center [690, 327] width 416 height 589
click at [813, 555] on div at bounding box center [690, 327] width 416 height 589
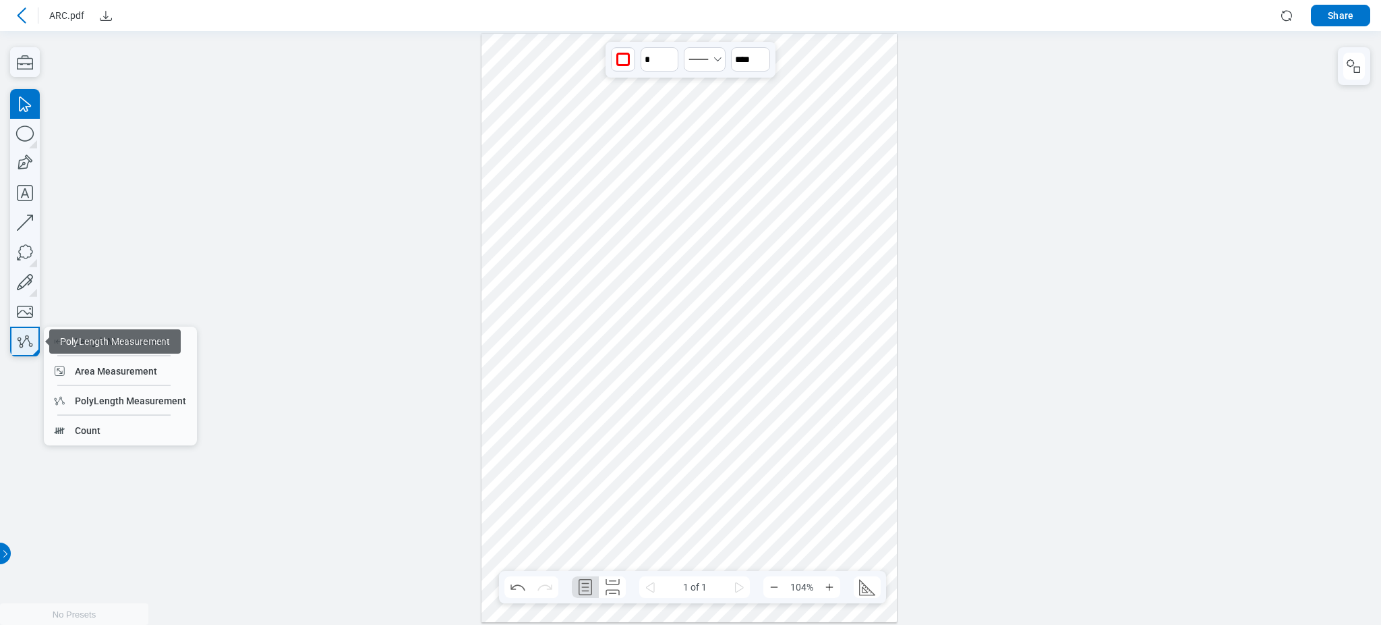
click at [33, 326] on button "button" at bounding box center [25, 341] width 30 height 30
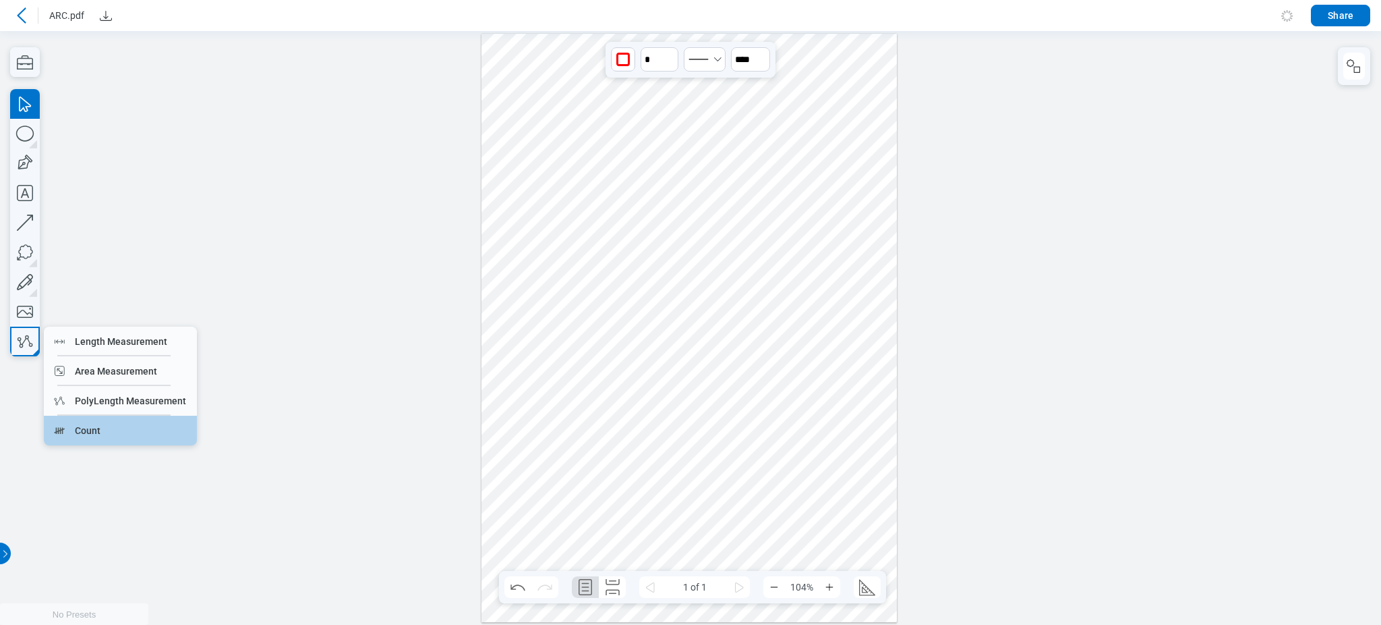
drag, startPoint x: 106, startPoint y: 422, endPoint x: 373, endPoint y: 412, distance: 267.2
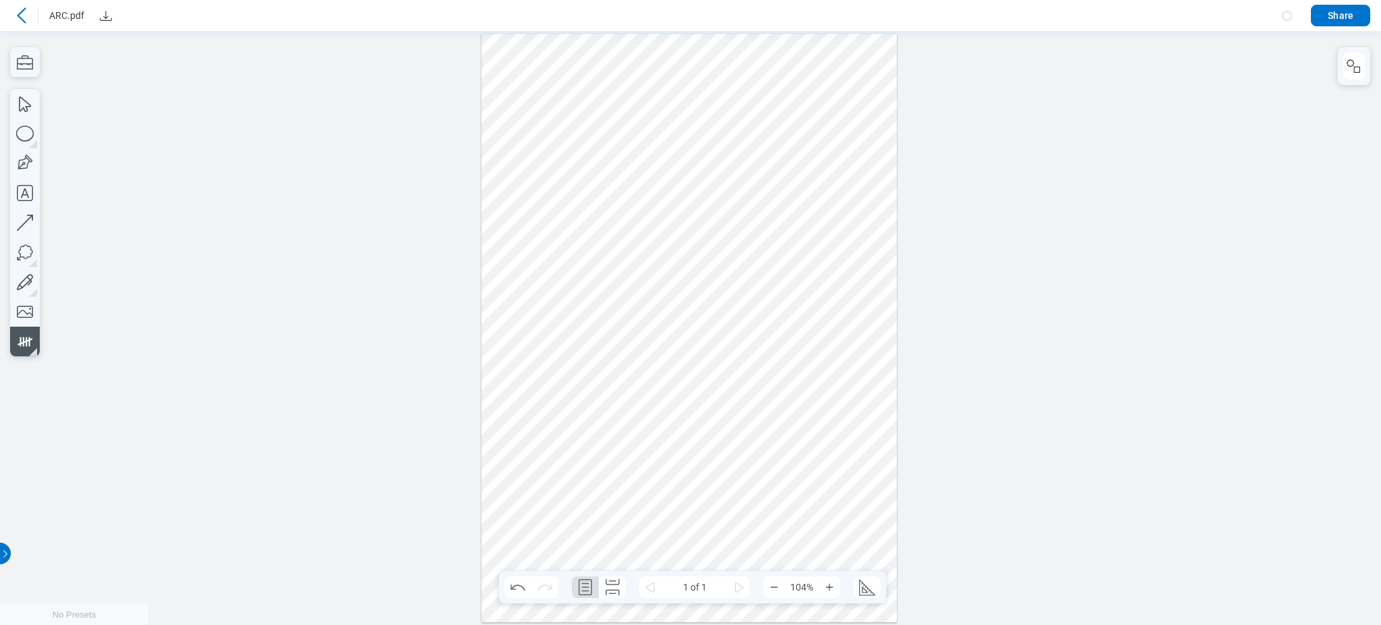
click at [518, 373] on div at bounding box center [690, 327] width 416 height 589
click at [25, 105] on icon "button" at bounding box center [25, 104] width 30 height 30
click at [509, 177] on div at bounding box center [690, 327] width 416 height 589
click at [103, 13] on icon "Download" at bounding box center [106, 15] width 16 height 16
click at [14, 9] on icon at bounding box center [21, 15] width 16 height 16
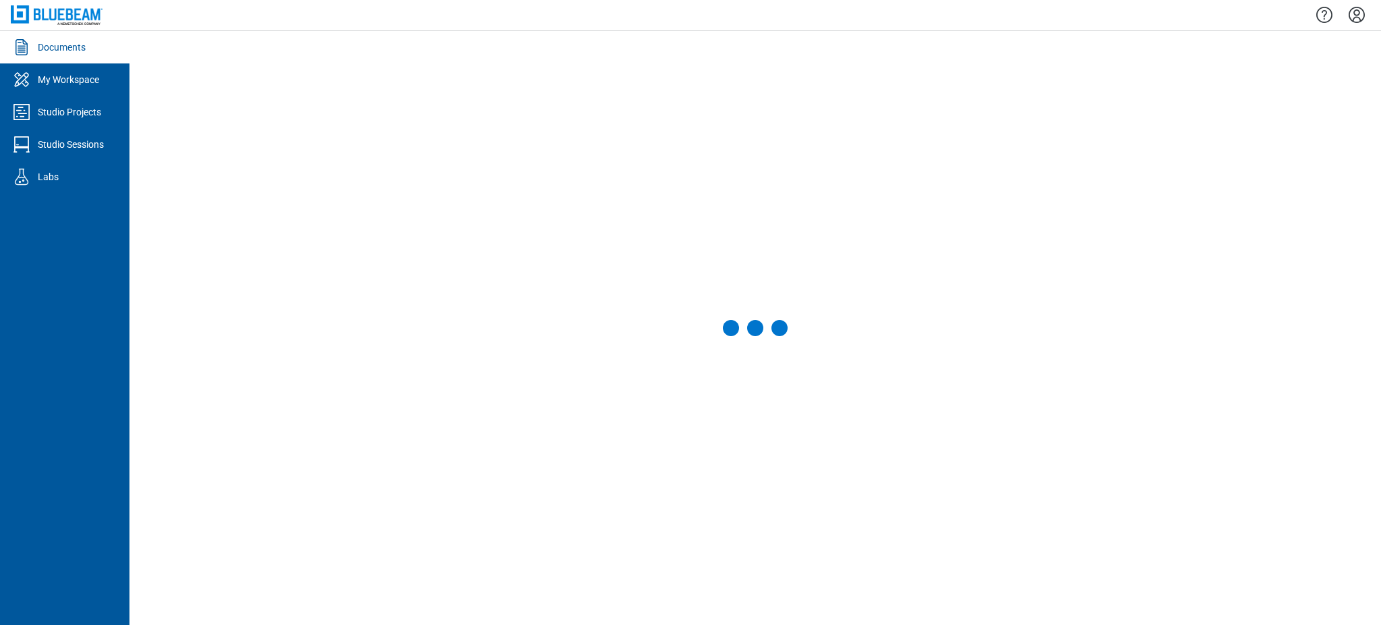
click at [1357, 10] on icon "Settings" at bounding box center [1357, 15] width 16 height 16
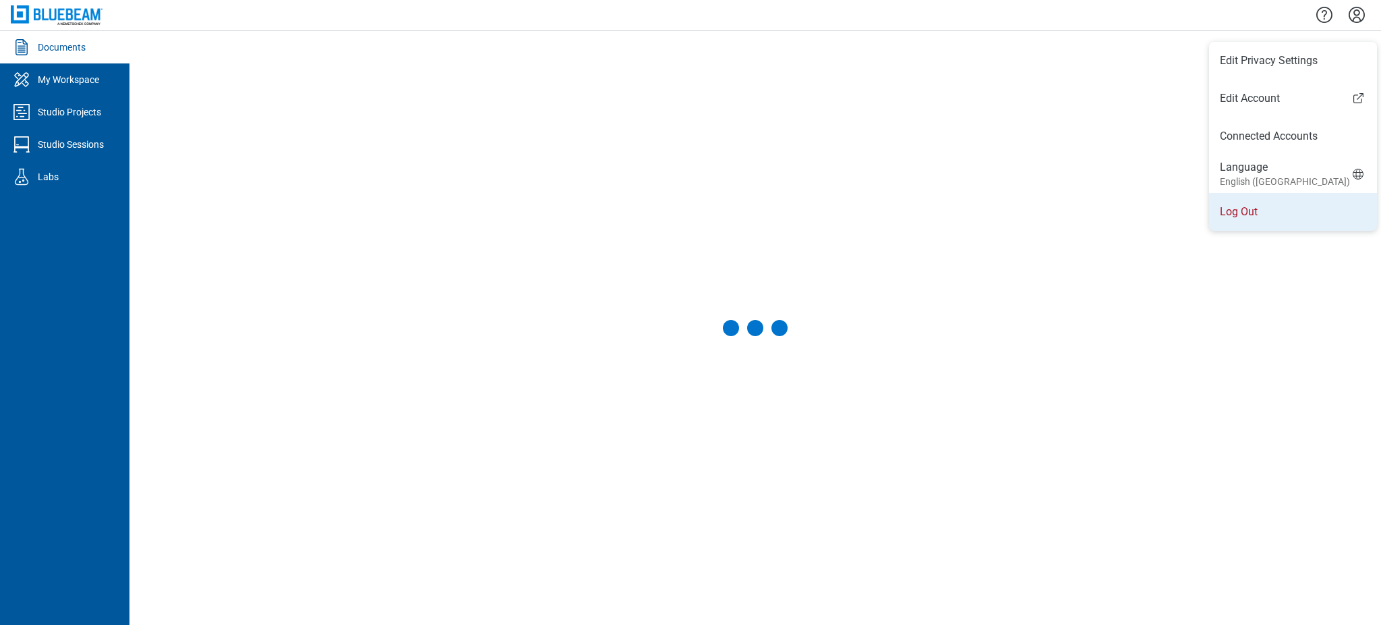
click at [1225, 227] on li "Log Out" at bounding box center [1293, 212] width 168 height 38
